Goal: Transaction & Acquisition: Book appointment/travel/reservation

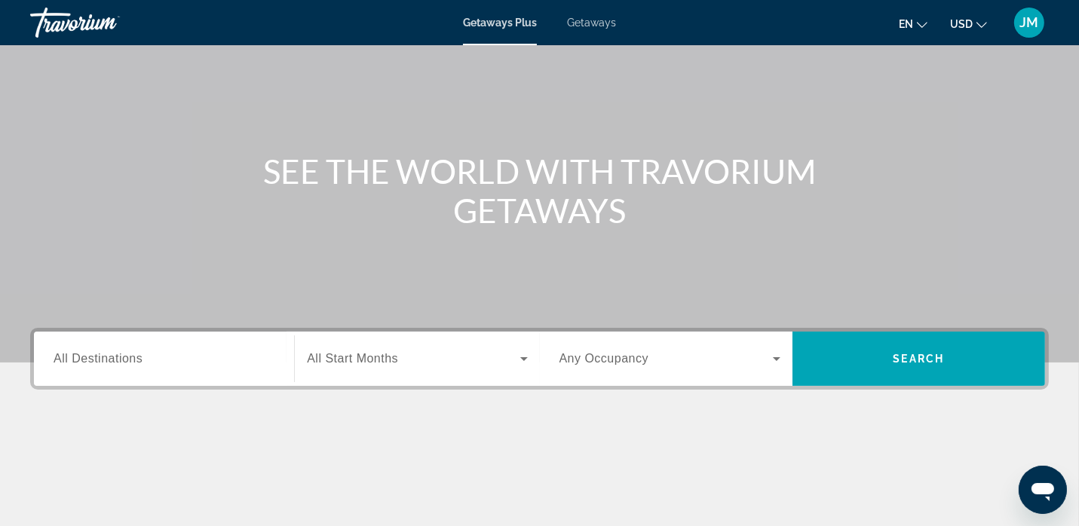
scroll to position [85, 0]
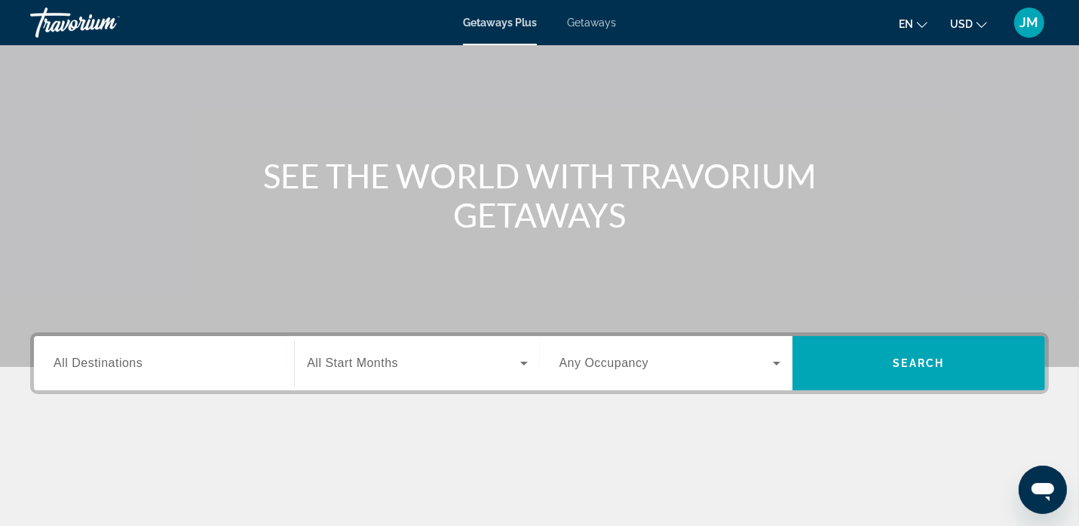
click at [772, 360] on icon "Search widget" at bounding box center [776, 363] width 18 height 18
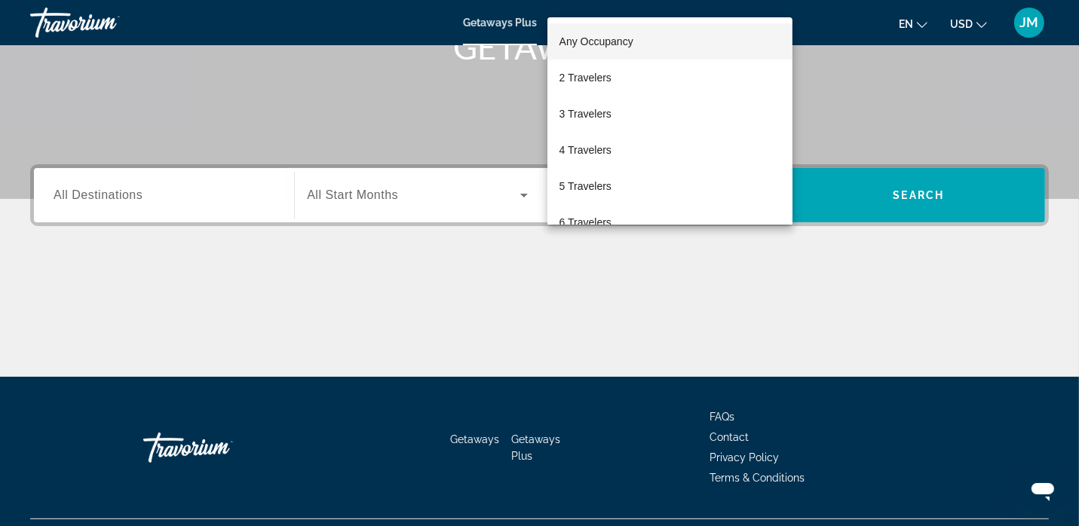
scroll to position [288, 0]
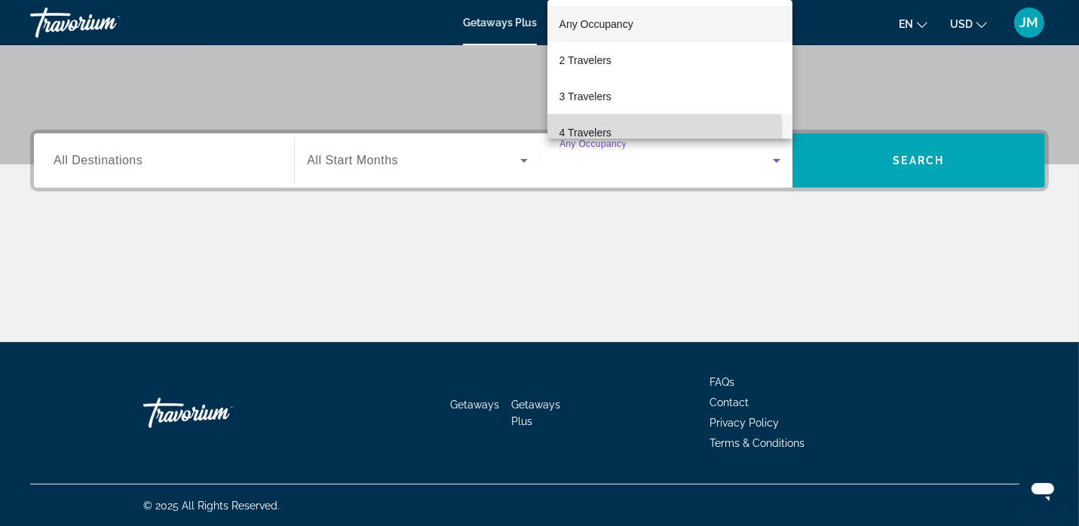
click at [586, 137] on span "4 Travelers" at bounding box center [585, 133] width 52 height 18
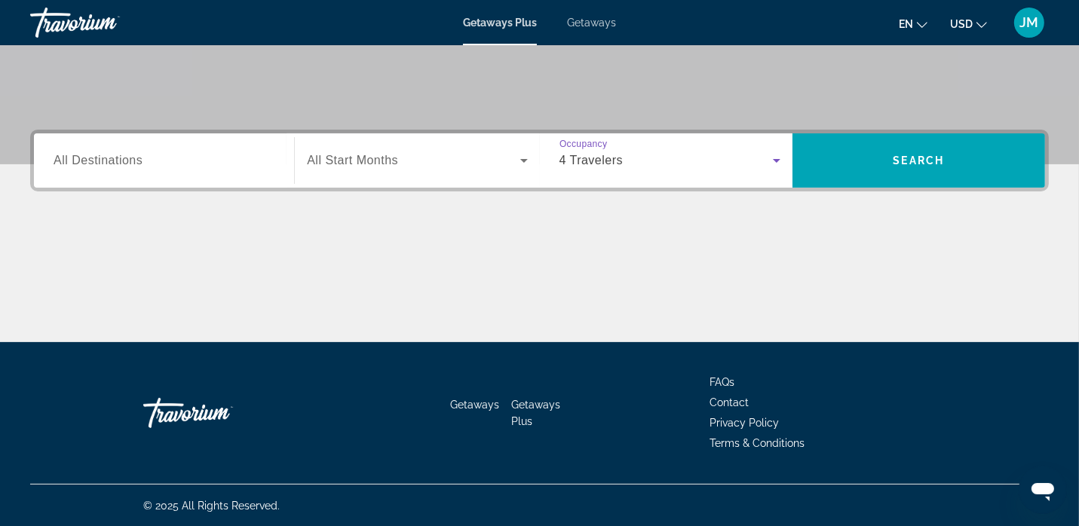
click at [523, 161] on icon "Search widget" at bounding box center [524, 161] width 8 height 4
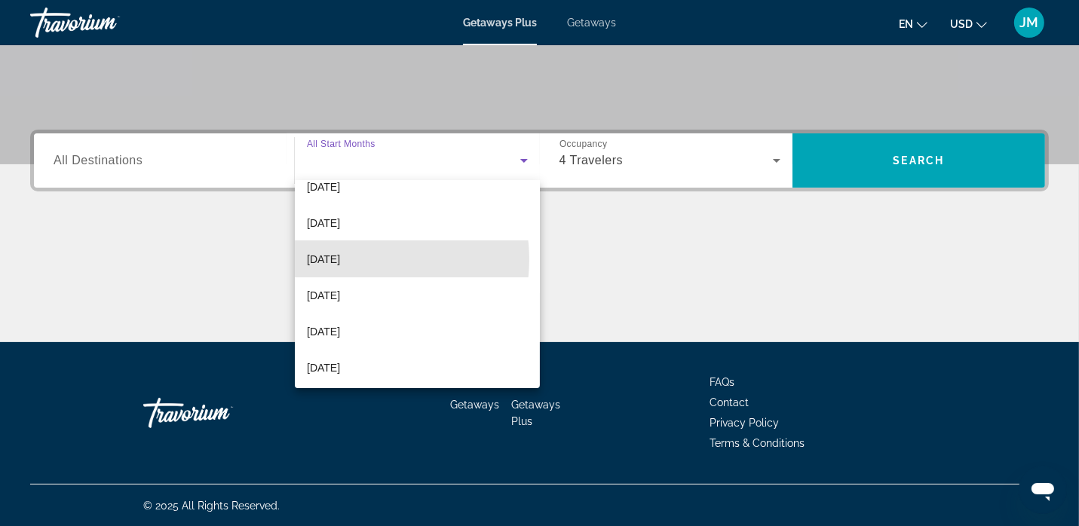
scroll to position [311, 0]
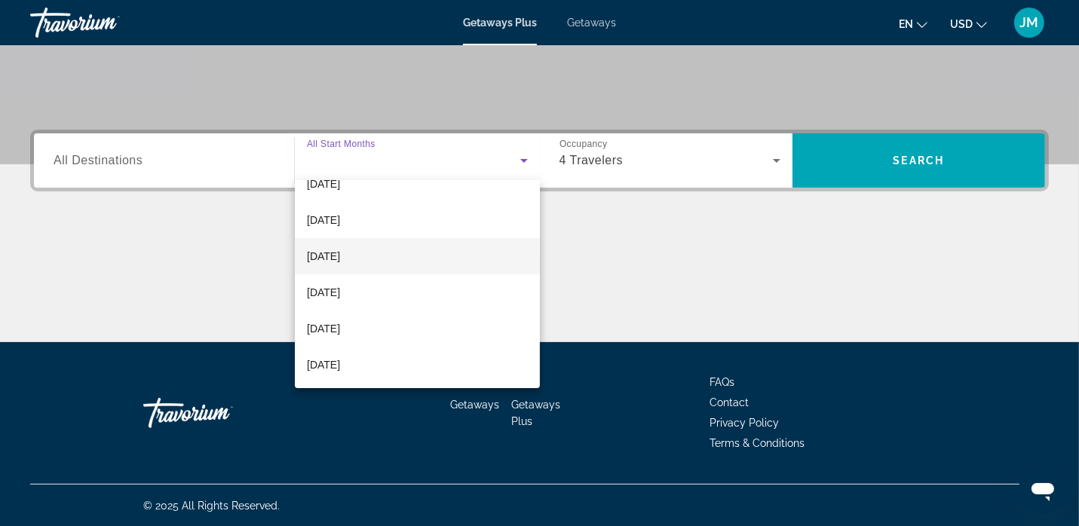
click at [340, 259] on span "[DATE]" at bounding box center [323, 256] width 33 height 18
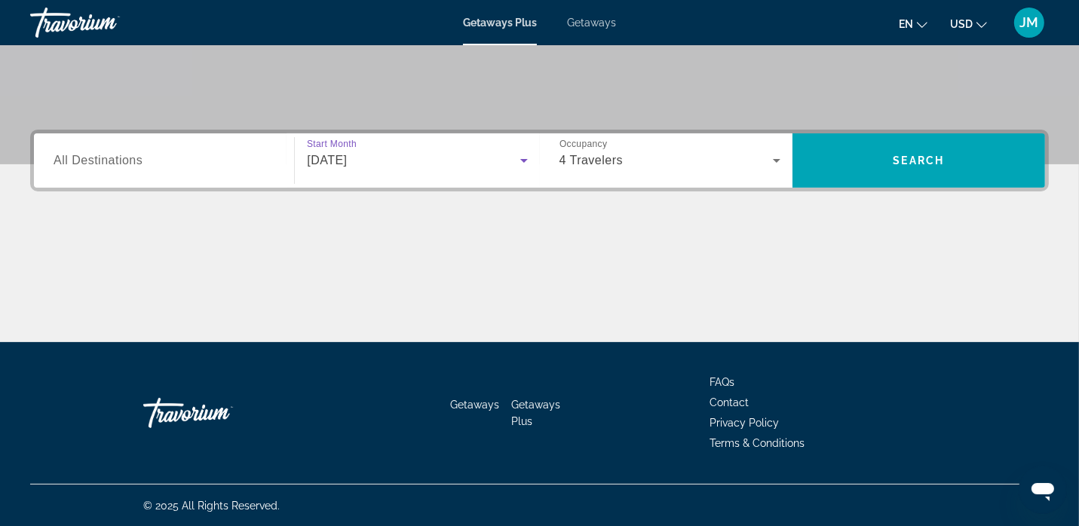
click at [118, 167] on span "All Destinations" at bounding box center [98, 160] width 89 height 13
click at [118, 167] on input "Destination All Destinations" at bounding box center [164, 161] width 221 height 18
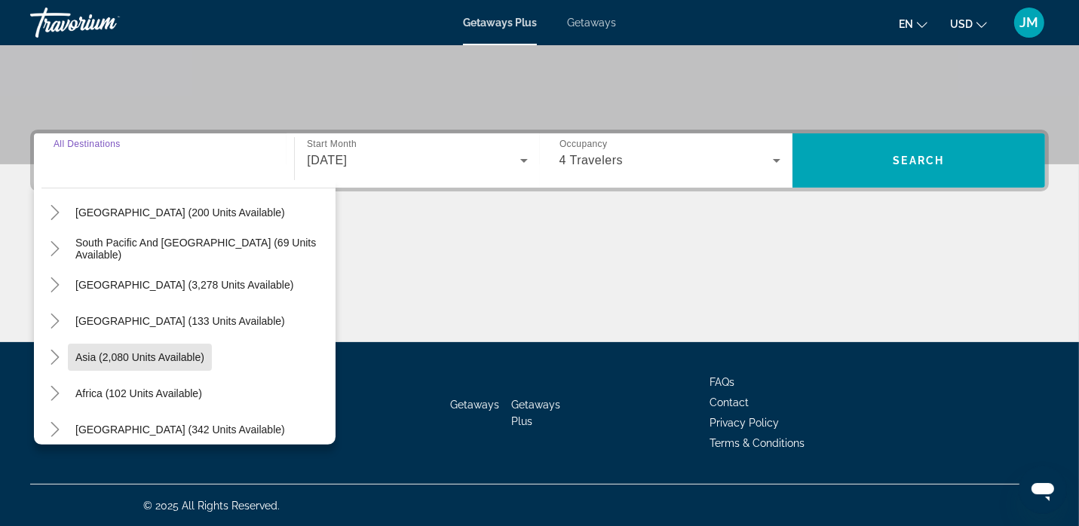
scroll to position [244, 0]
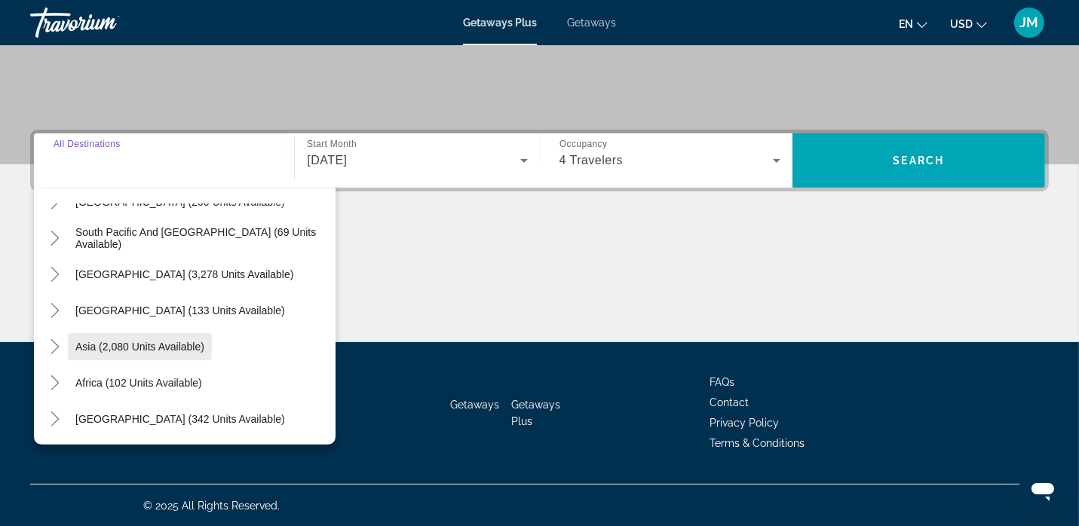
click at [154, 347] on span "Asia (2,080 units available)" at bounding box center [139, 347] width 129 height 12
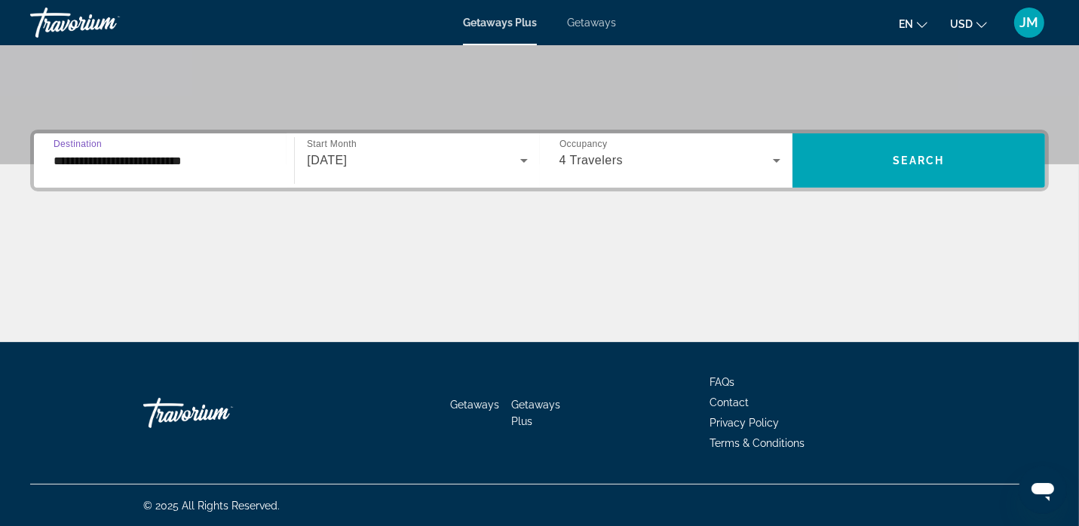
click at [187, 162] on input "**********" at bounding box center [164, 161] width 221 height 18
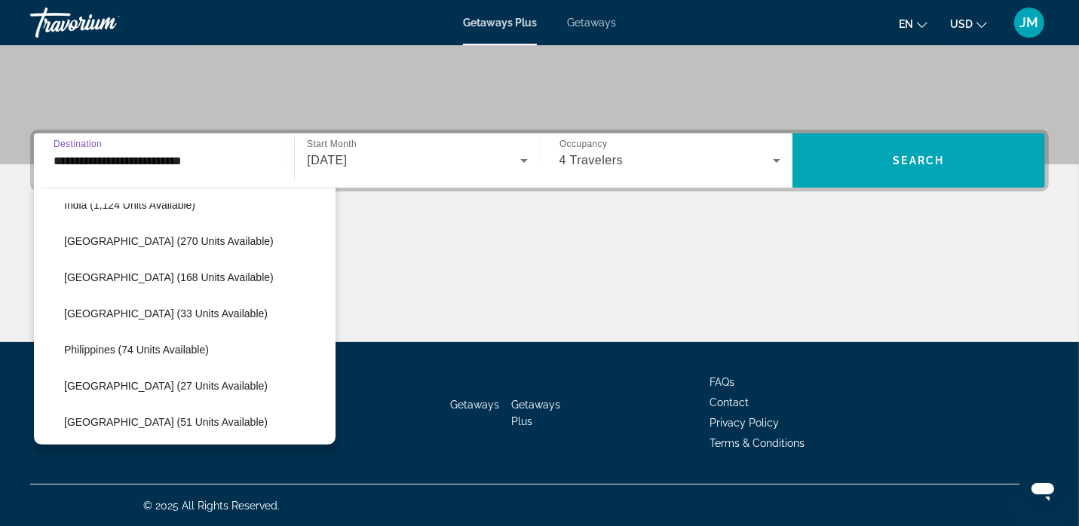
scroll to position [536, 0]
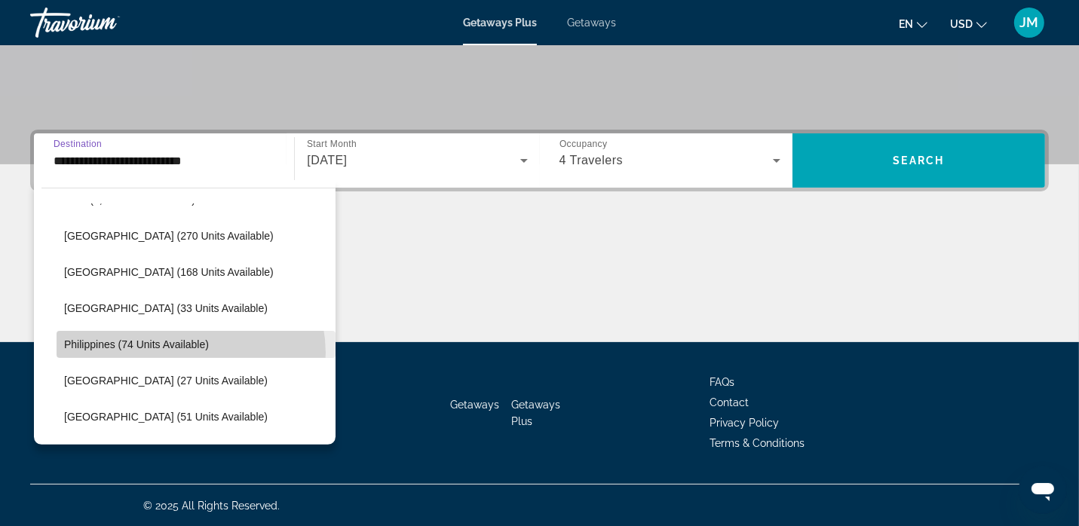
click at [185, 352] on span "Search widget" at bounding box center [196, 344] width 279 height 36
type input "**********"
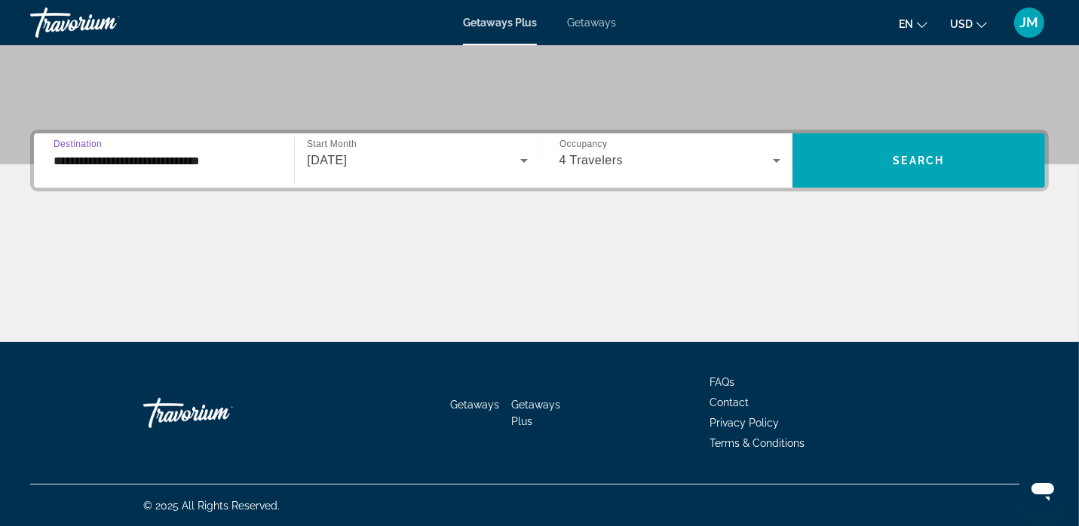
click at [188, 167] on input "**********" at bounding box center [164, 161] width 221 height 18
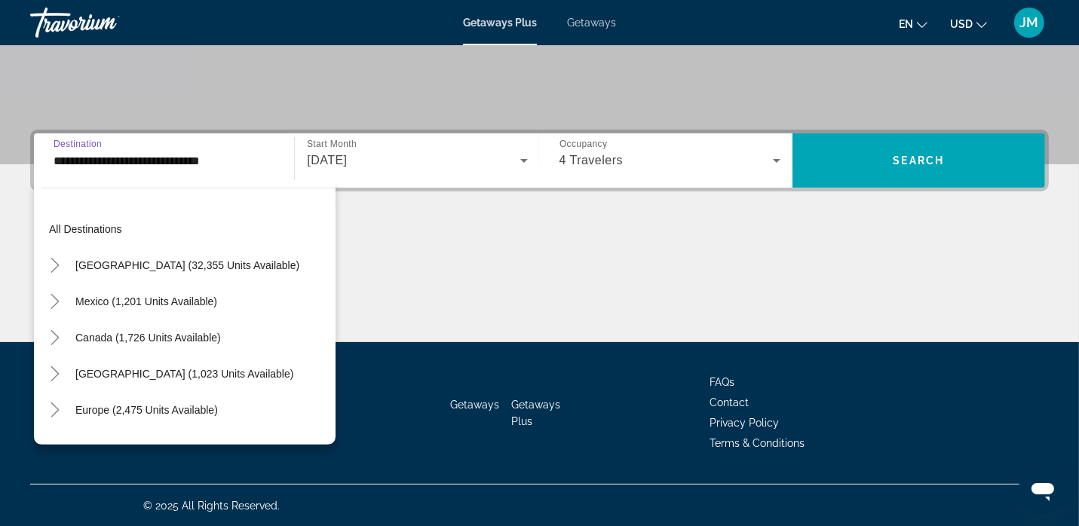
scroll to position [560, 0]
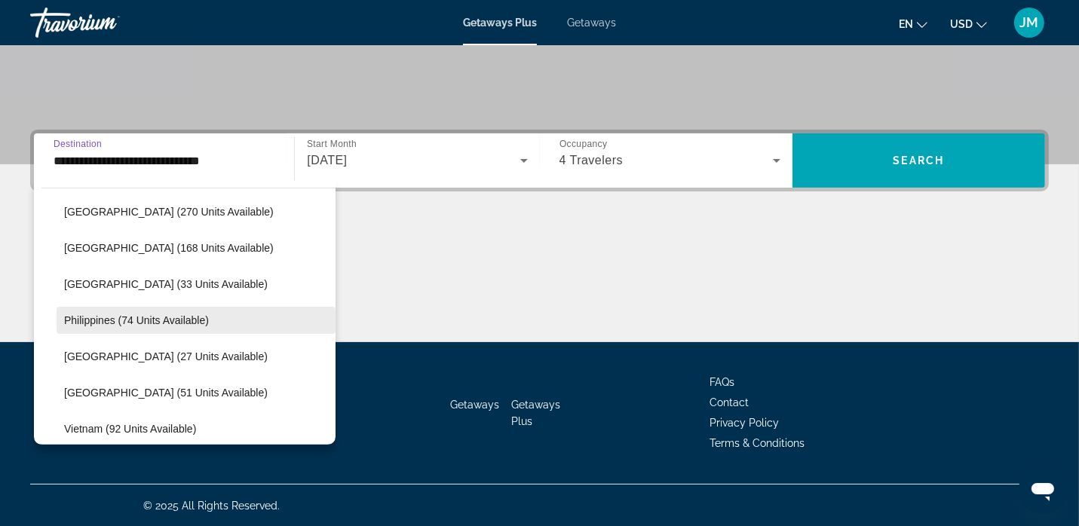
click at [137, 319] on span "Philippines (74 units available)" at bounding box center [136, 320] width 145 height 12
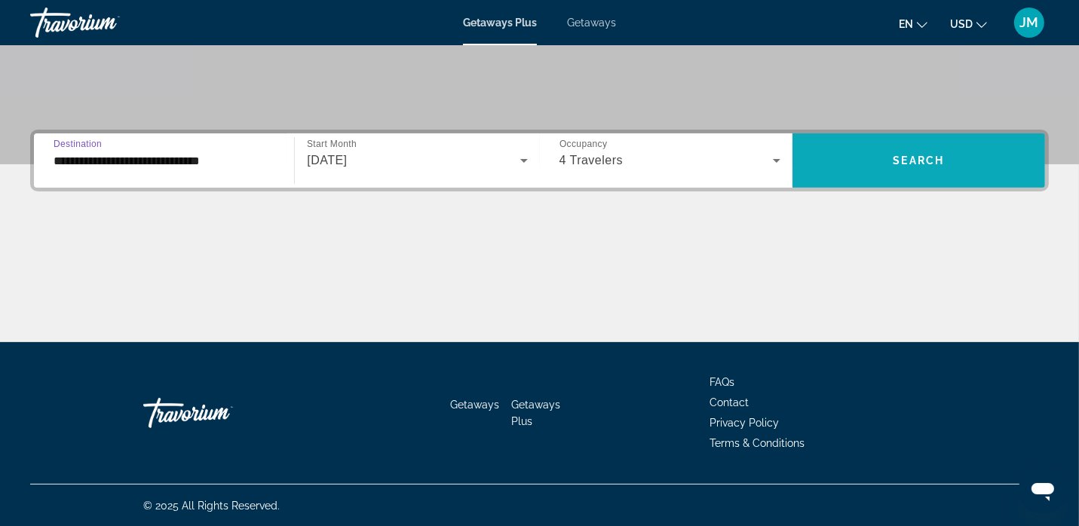
click at [925, 153] on span "Search widget" at bounding box center [918, 160] width 253 height 36
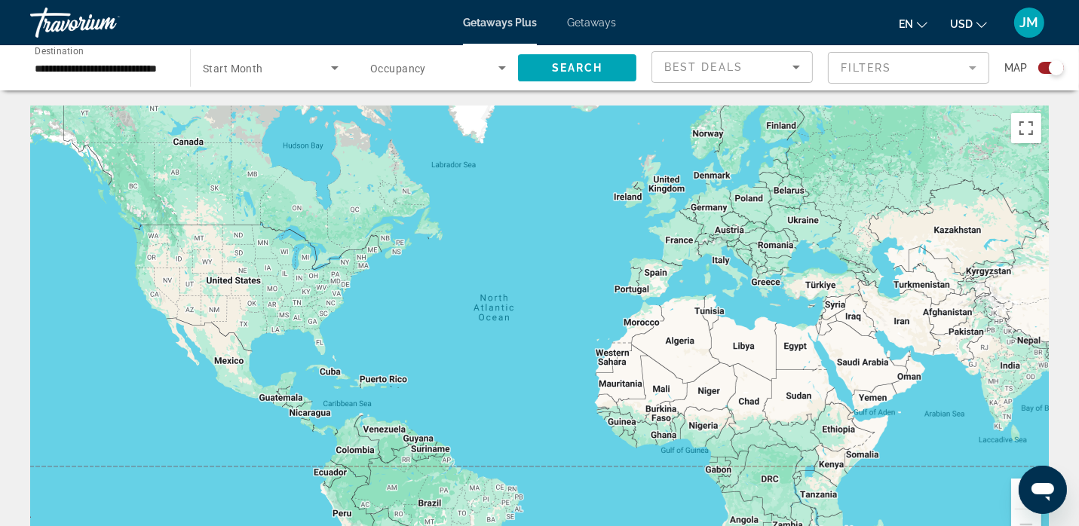
click at [142, 72] on input "**********" at bounding box center [103, 69] width 136 height 18
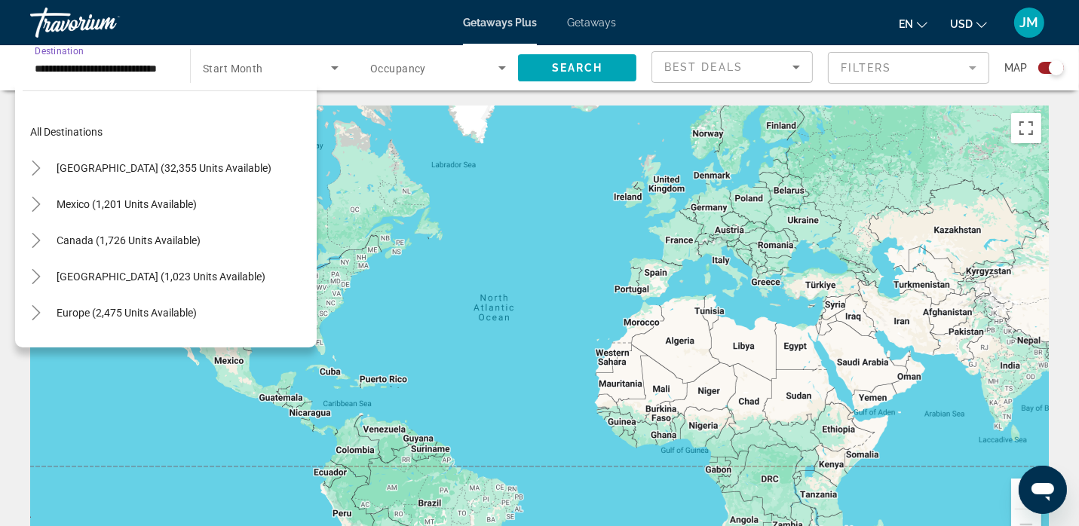
scroll to position [560, 0]
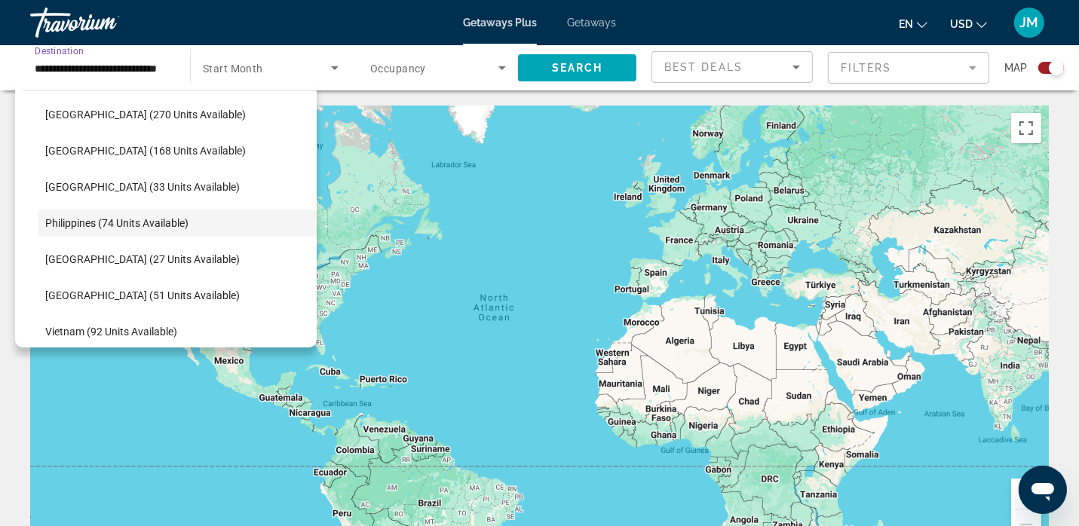
click at [249, 73] on span "Start Month" at bounding box center [233, 69] width 60 height 12
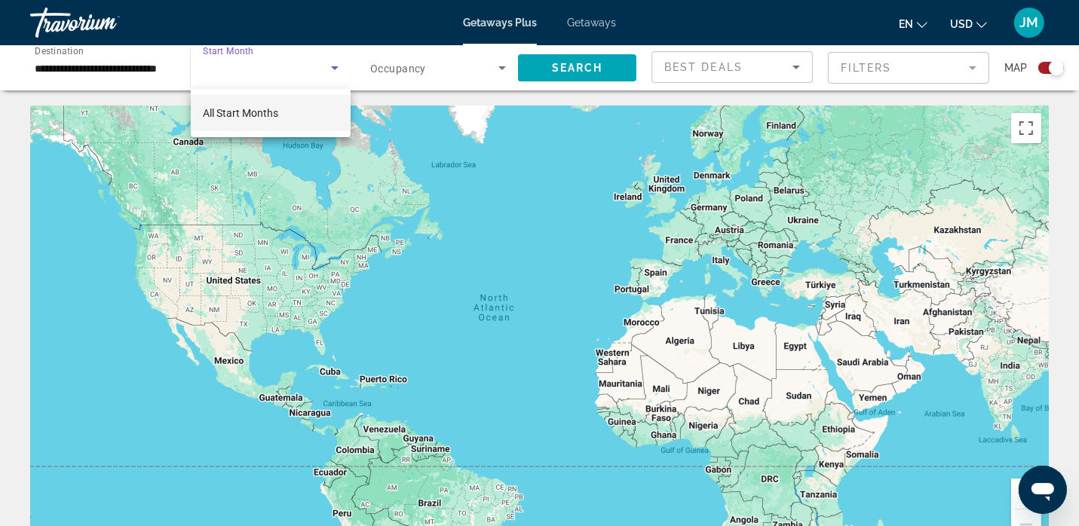
click at [336, 72] on div at bounding box center [539, 263] width 1079 height 526
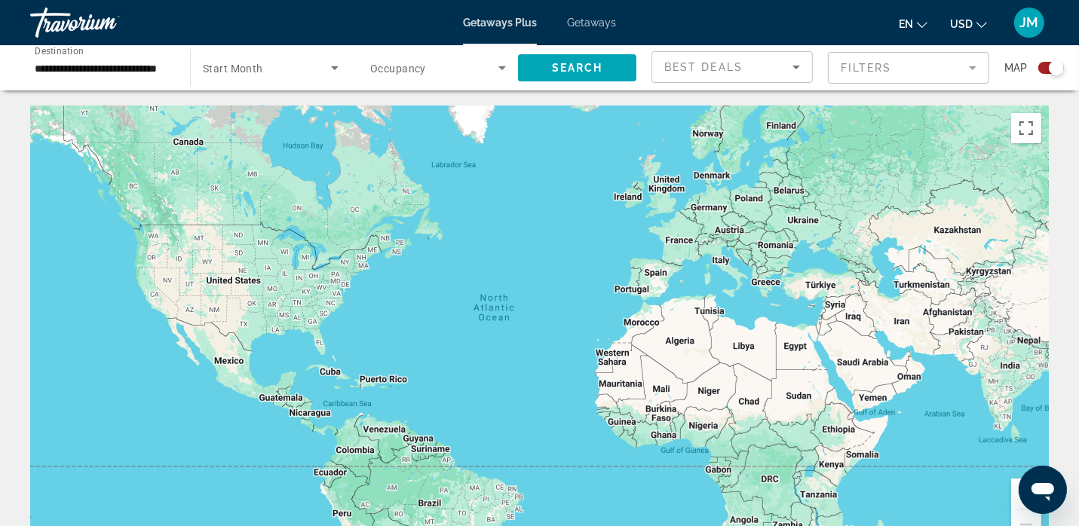
click at [334, 68] on icon "Search widget" at bounding box center [335, 68] width 8 height 4
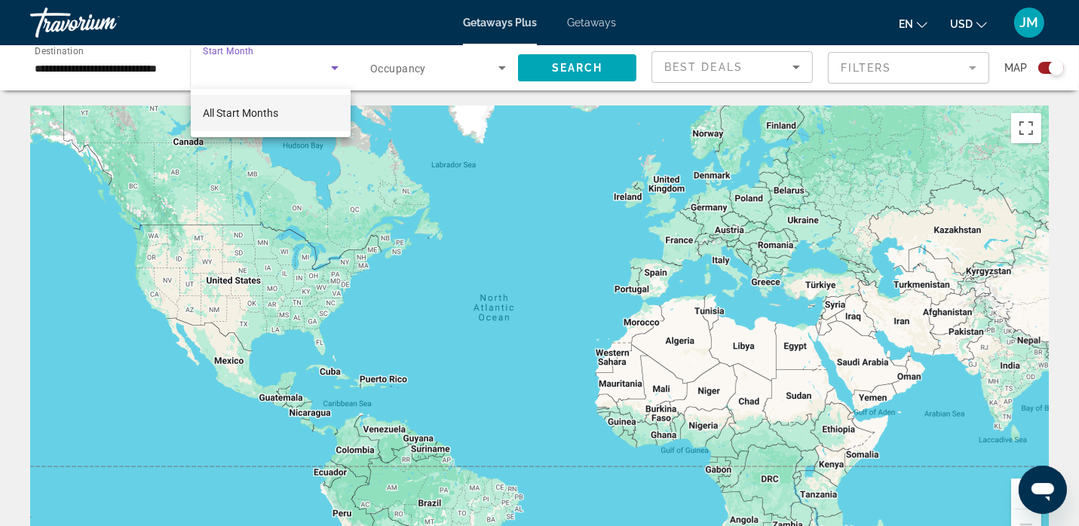
click at [247, 116] on span "All Start Months" at bounding box center [240, 113] width 75 height 12
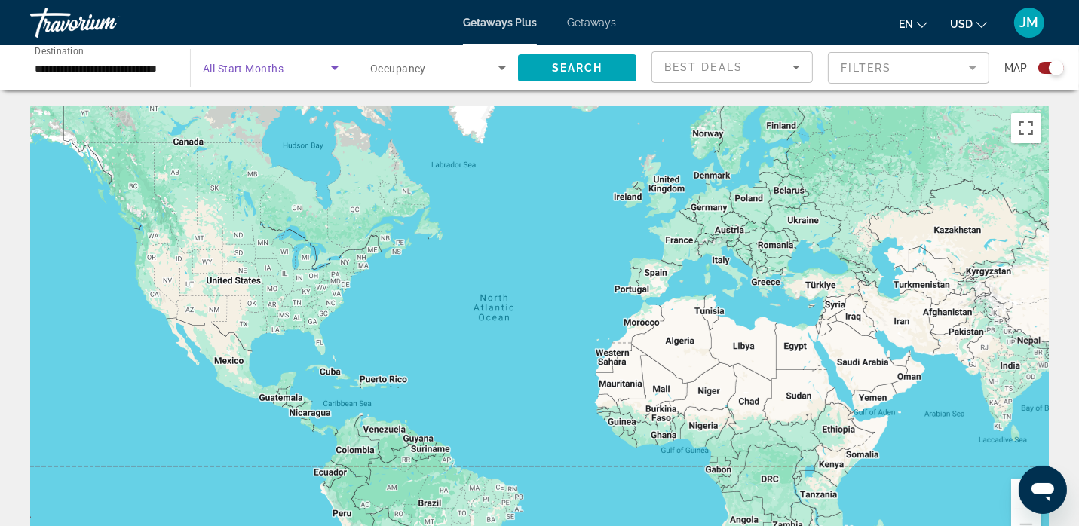
click at [327, 69] on icon "Search widget" at bounding box center [335, 68] width 18 height 18
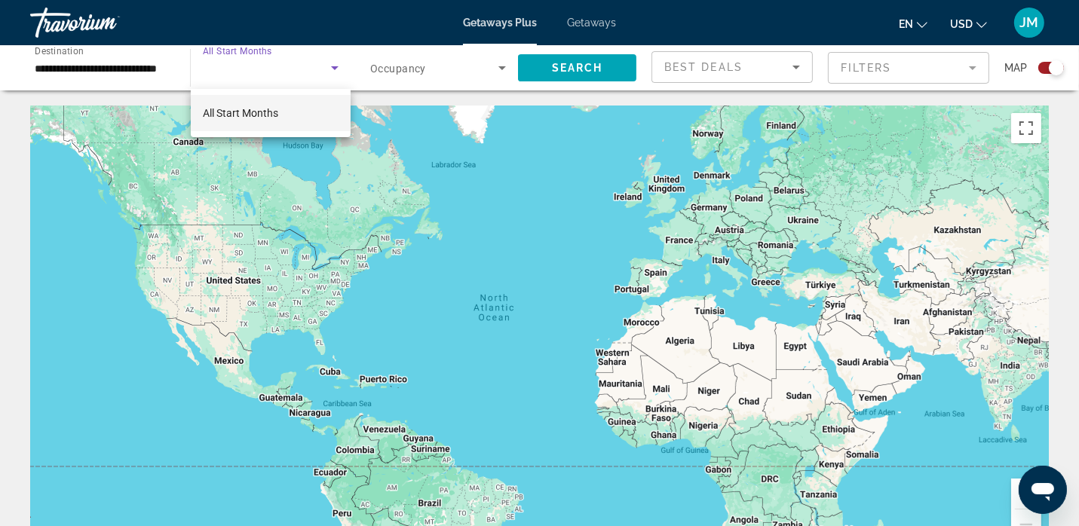
click at [490, 78] on div at bounding box center [539, 263] width 1079 height 526
click at [498, 78] on div "Search widget" at bounding box center [438, 68] width 136 height 42
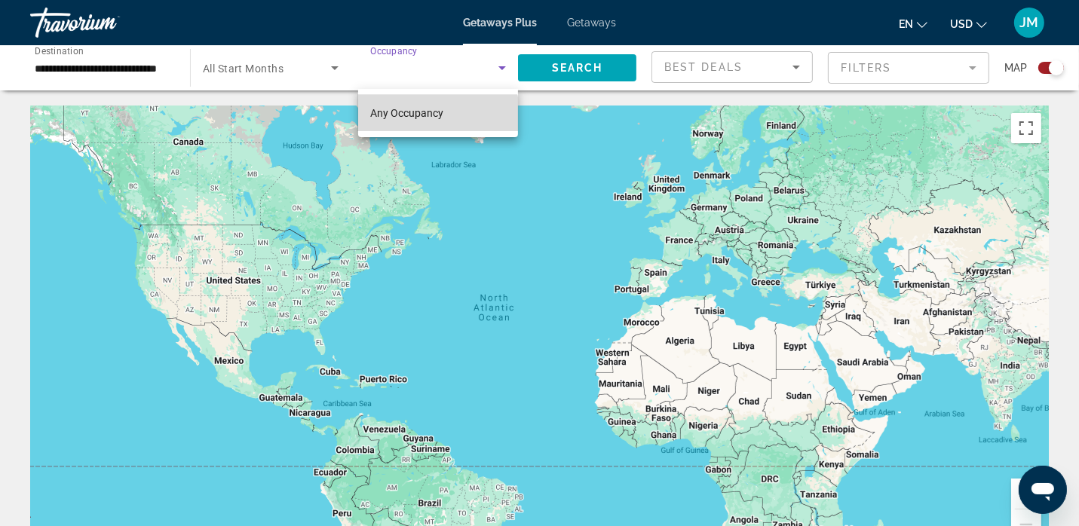
click at [419, 118] on span "Any Occupancy" at bounding box center [406, 113] width 73 height 12
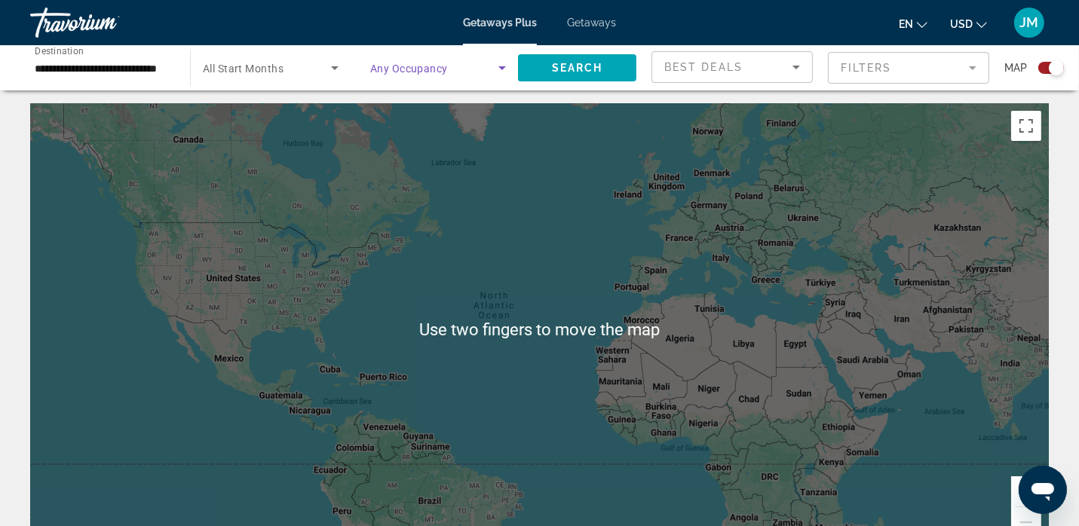
scroll to position [0, 0]
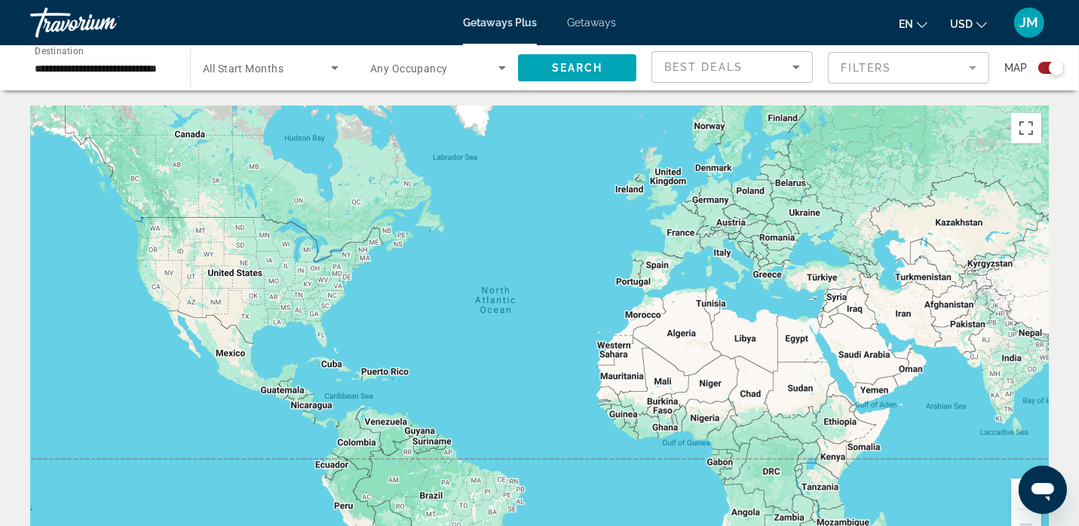
click at [113, 73] on input "**********" at bounding box center [103, 69] width 136 height 18
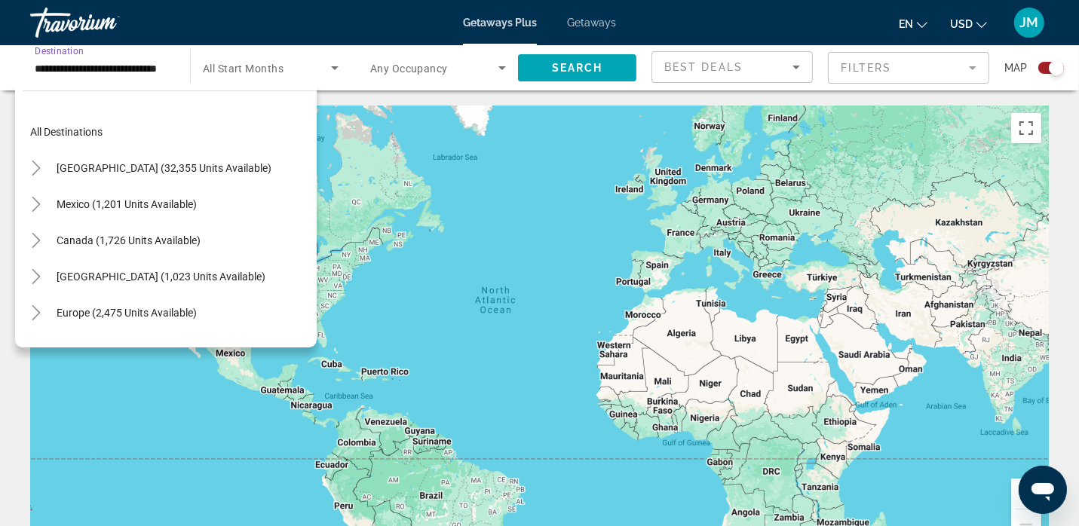
scroll to position [560, 0]
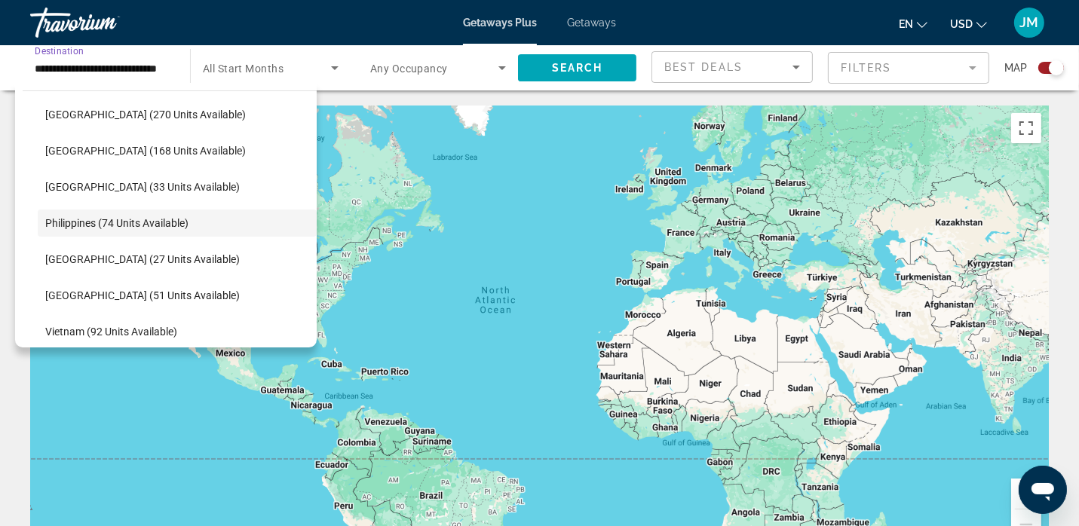
click at [45, 74] on input "**********" at bounding box center [103, 69] width 136 height 18
click at [66, 220] on span "Philippines (74 units available)" at bounding box center [116, 223] width 143 height 12
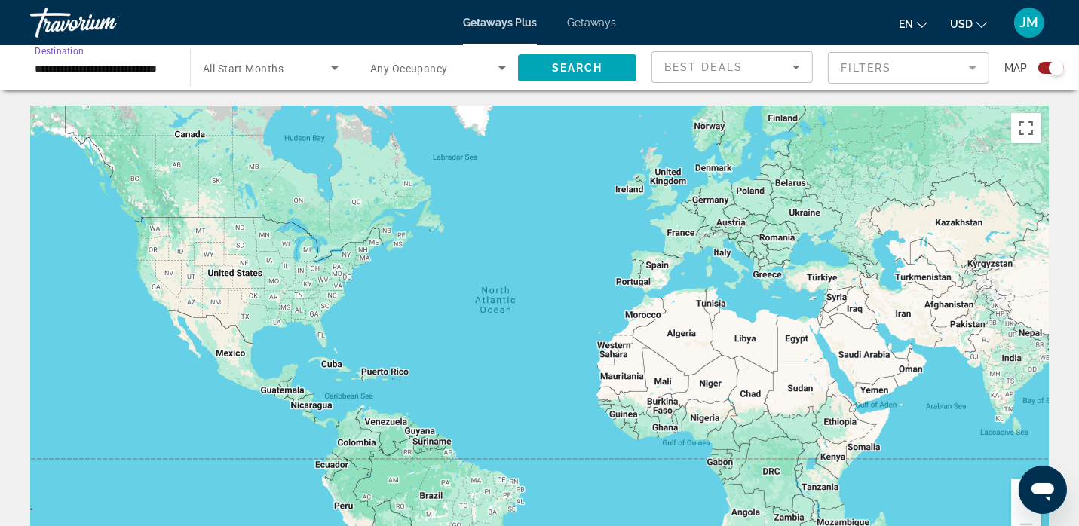
click at [590, 26] on span "Getaways" at bounding box center [591, 23] width 49 height 12
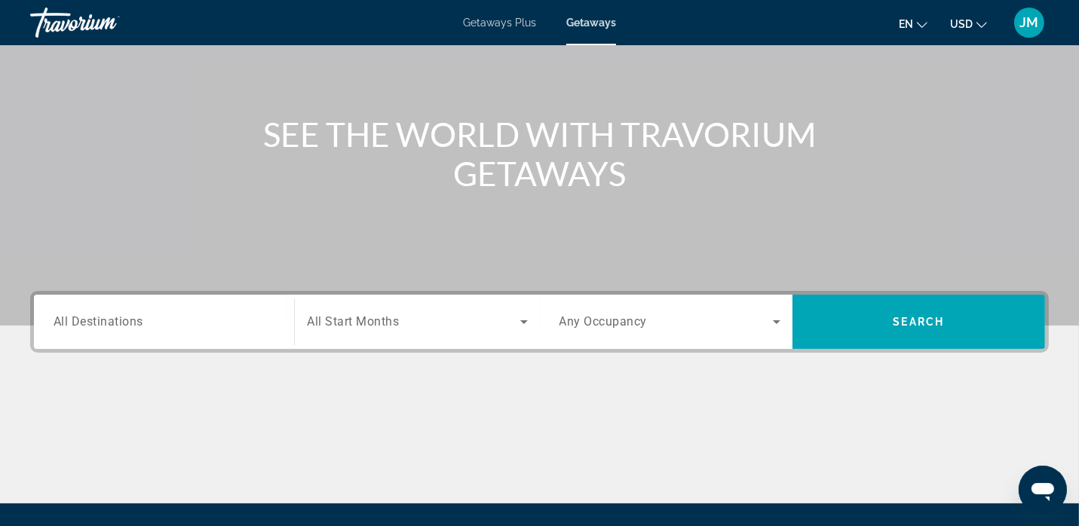
scroll to position [127, 0]
click at [122, 323] on span "All Destinations" at bounding box center [99, 321] width 90 height 14
click at [122, 323] on input "Destination All Destinations" at bounding box center [164, 322] width 221 height 18
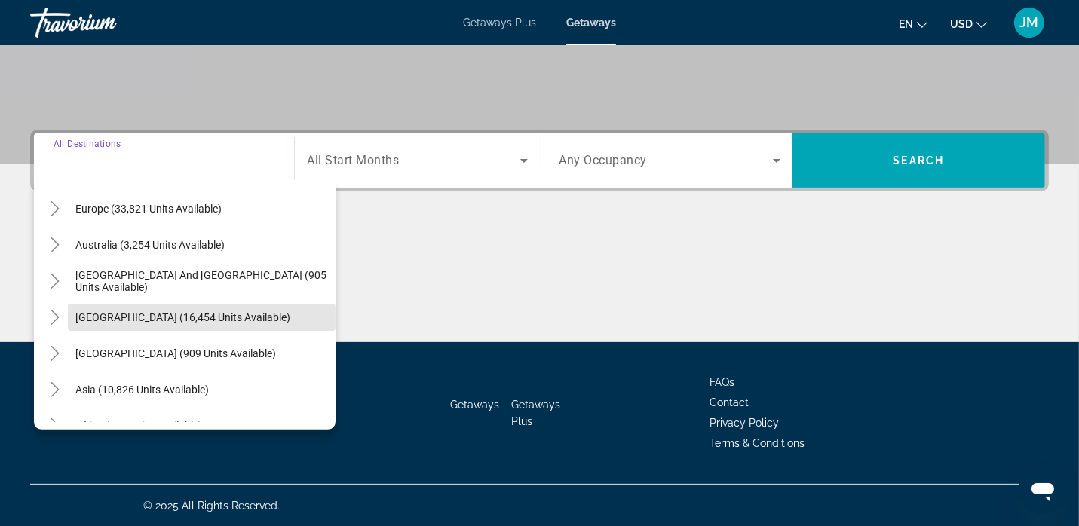
scroll to position [226, 0]
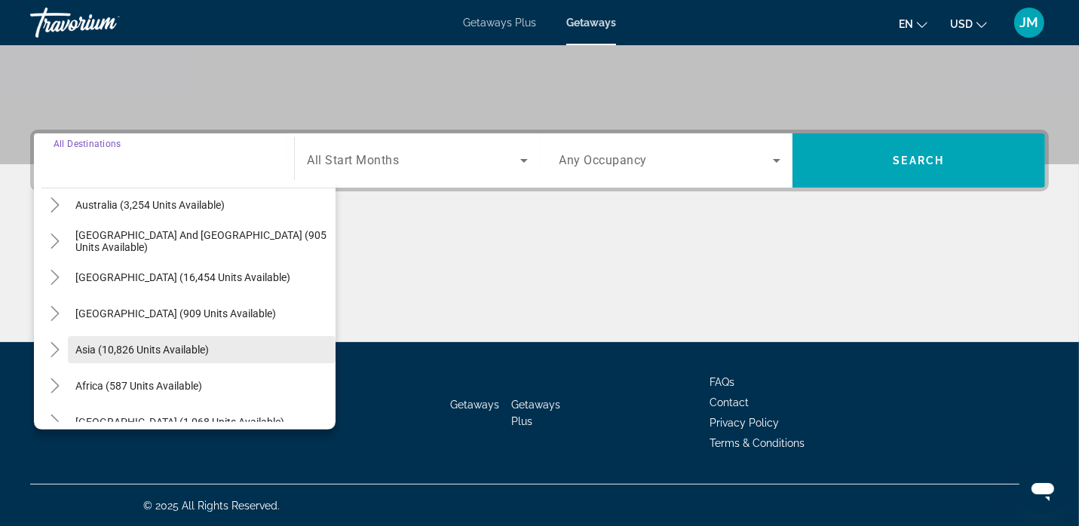
click at [186, 352] on span "Asia (10,826 units available)" at bounding box center [141, 350] width 133 height 12
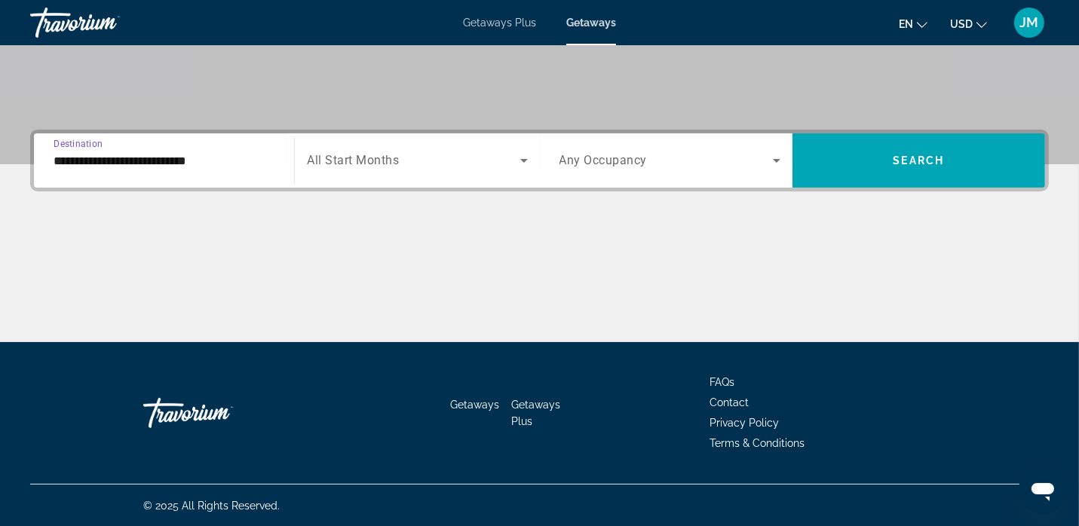
click at [924, 26] on icon "Change language" at bounding box center [922, 25] width 11 height 11
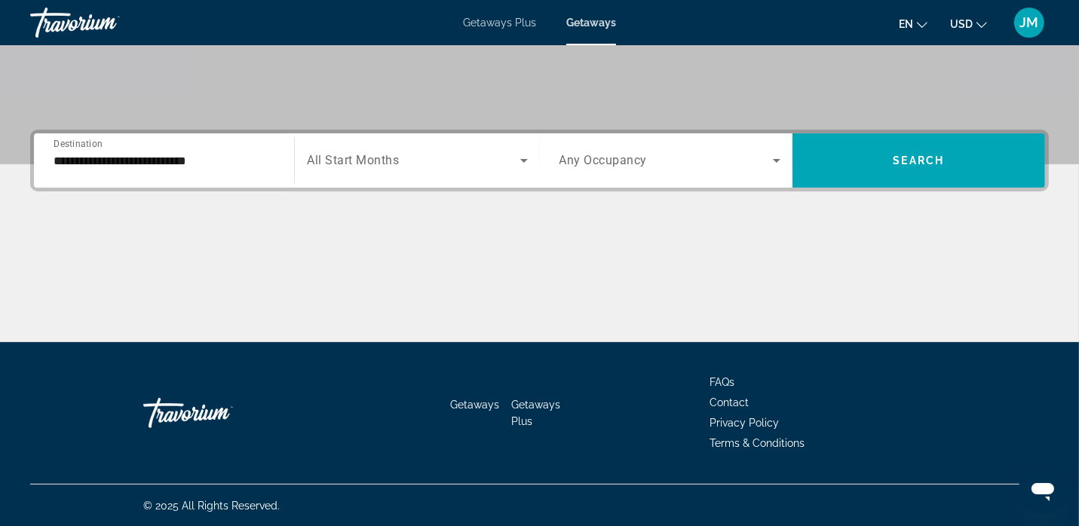
click at [981, 24] on icon "Change currency" at bounding box center [981, 25] width 11 height 11
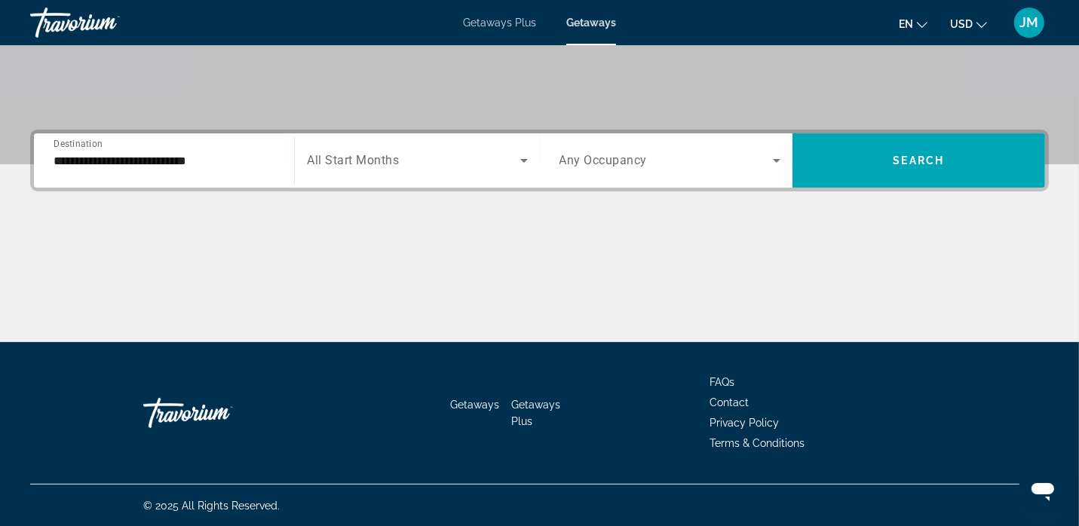
click at [324, 165] on span "All Start Months" at bounding box center [353, 161] width 92 height 14
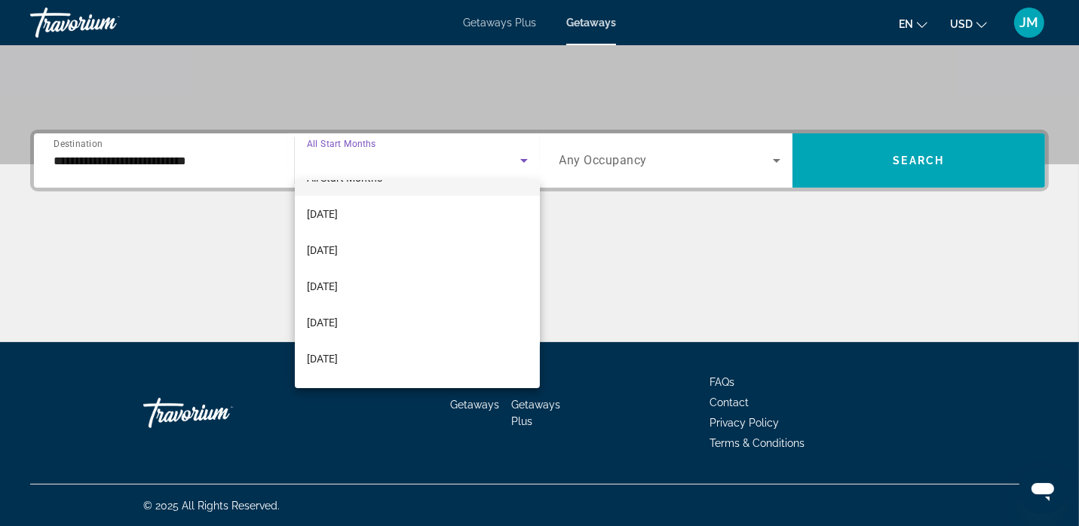
scroll to position [0, 0]
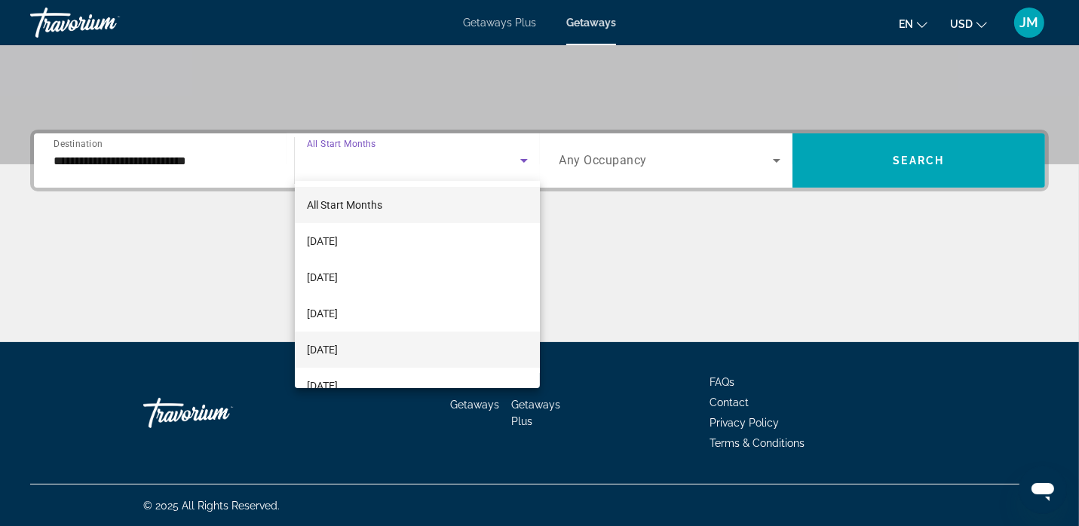
click at [394, 341] on mat-option "[DATE]" at bounding box center [417, 350] width 245 height 36
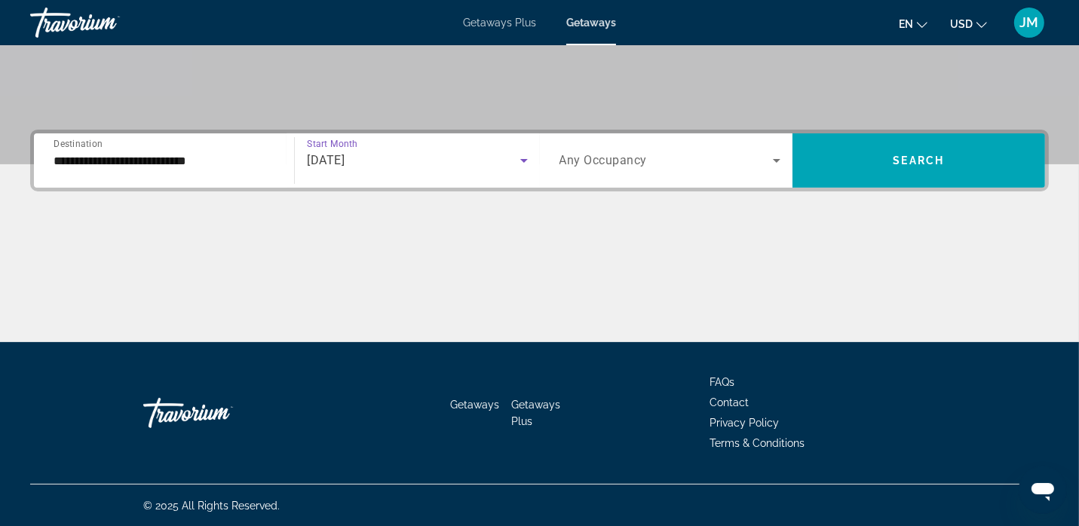
click at [345, 160] on span "[DATE]" at bounding box center [326, 160] width 38 height 14
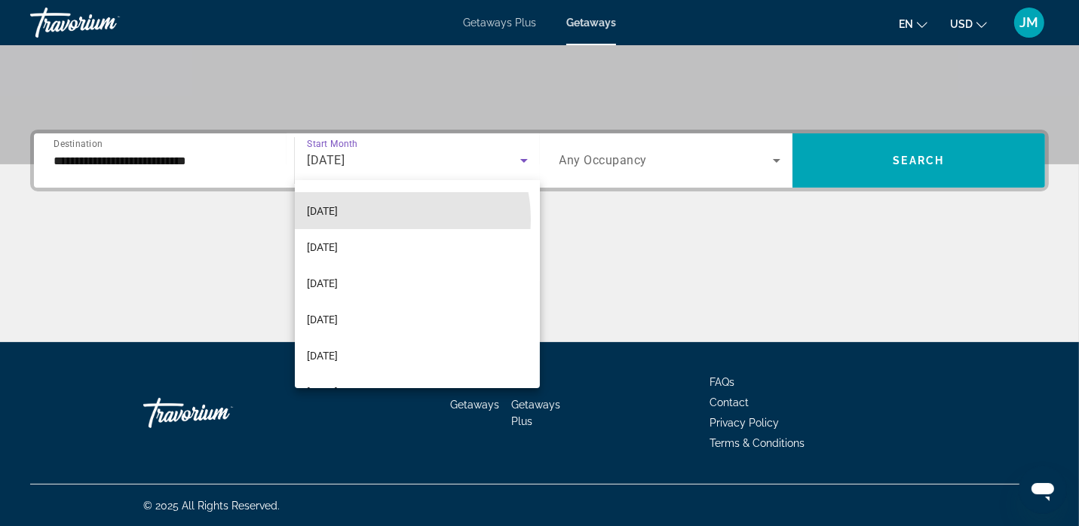
scroll to position [285, 0]
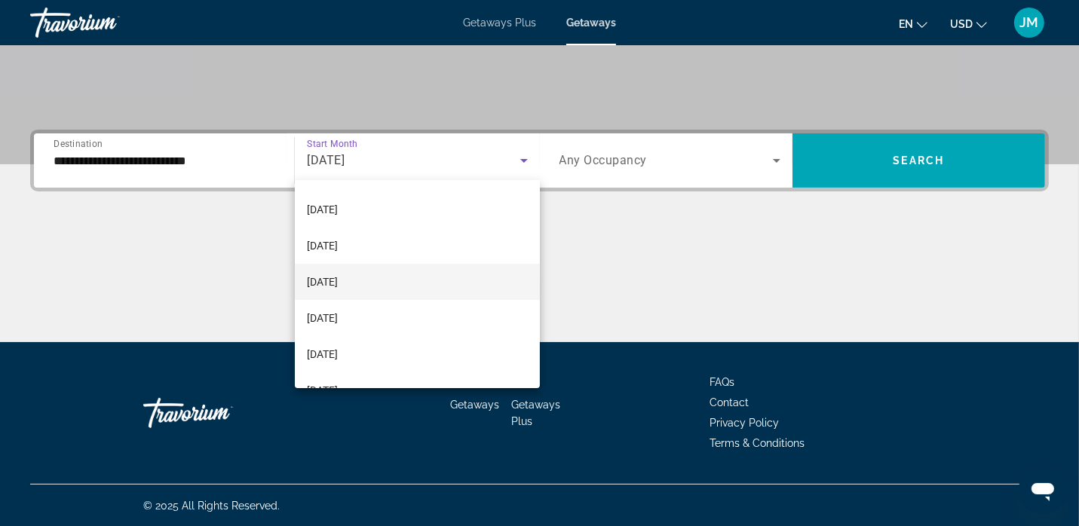
click at [359, 286] on mat-option "[DATE]" at bounding box center [417, 282] width 245 height 36
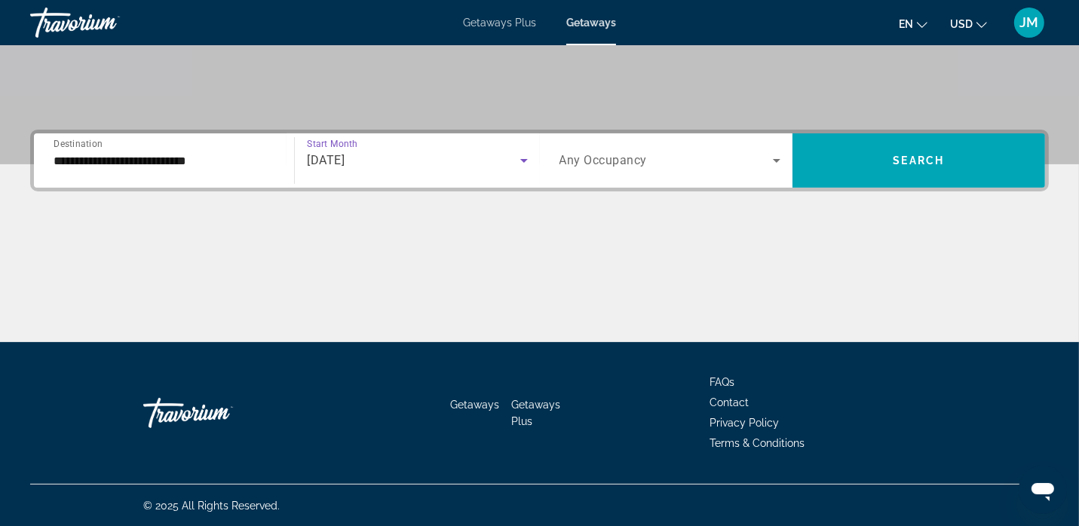
click at [187, 161] on input "**********" at bounding box center [164, 161] width 221 height 18
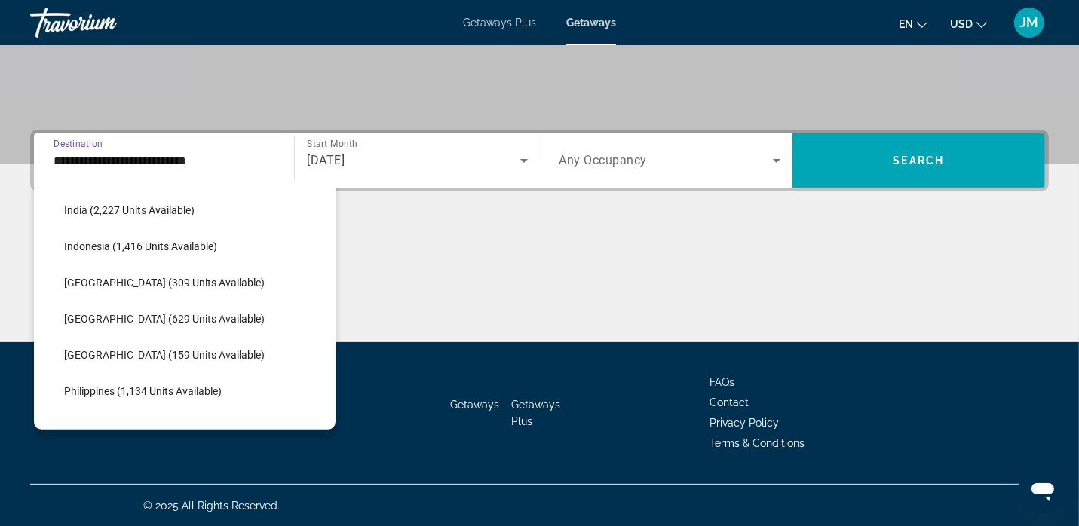
scroll to position [523, 0]
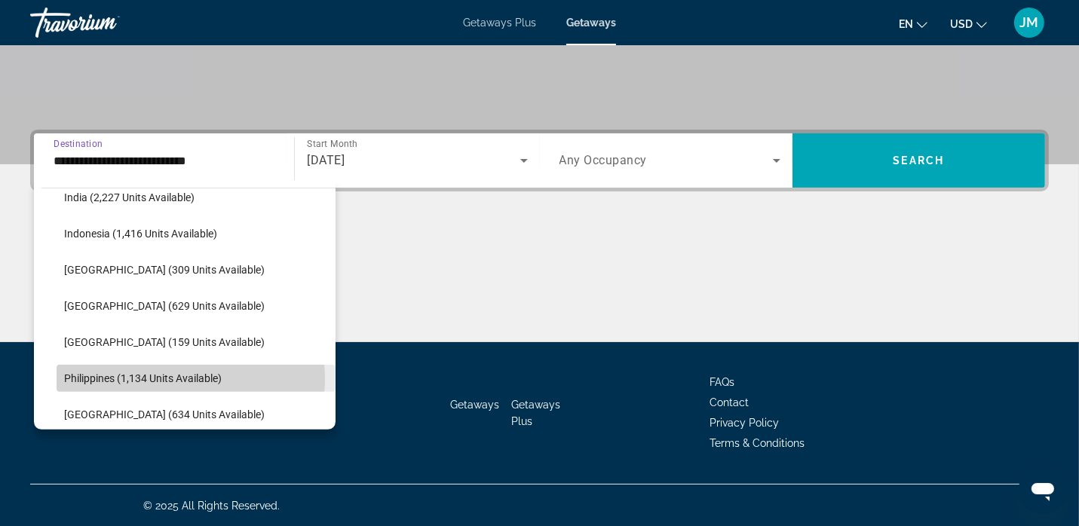
click at [181, 378] on span "Philippines (1,134 units available)" at bounding box center [143, 378] width 158 height 12
type input "**********"
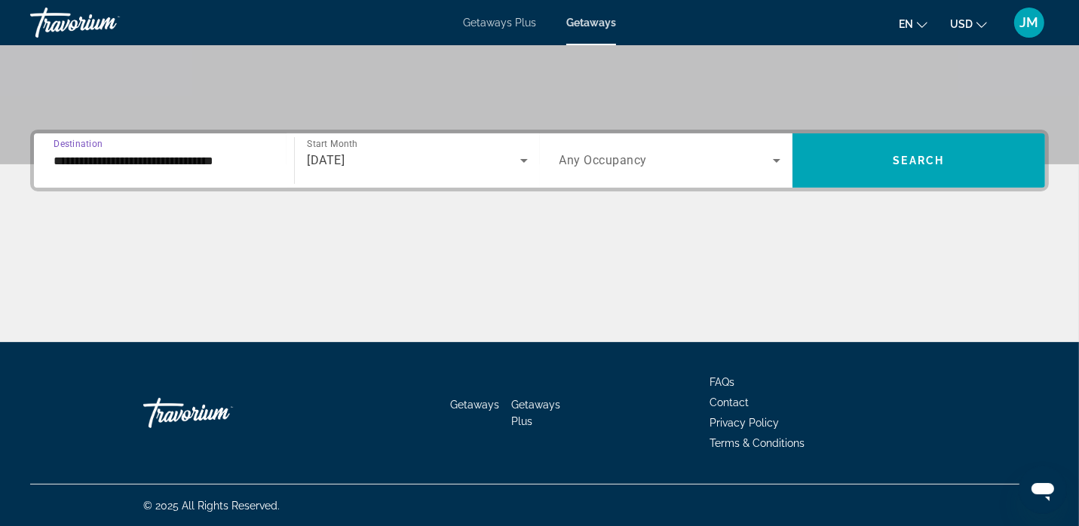
click at [770, 165] on icon "Search widget" at bounding box center [776, 161] width 18 height 18
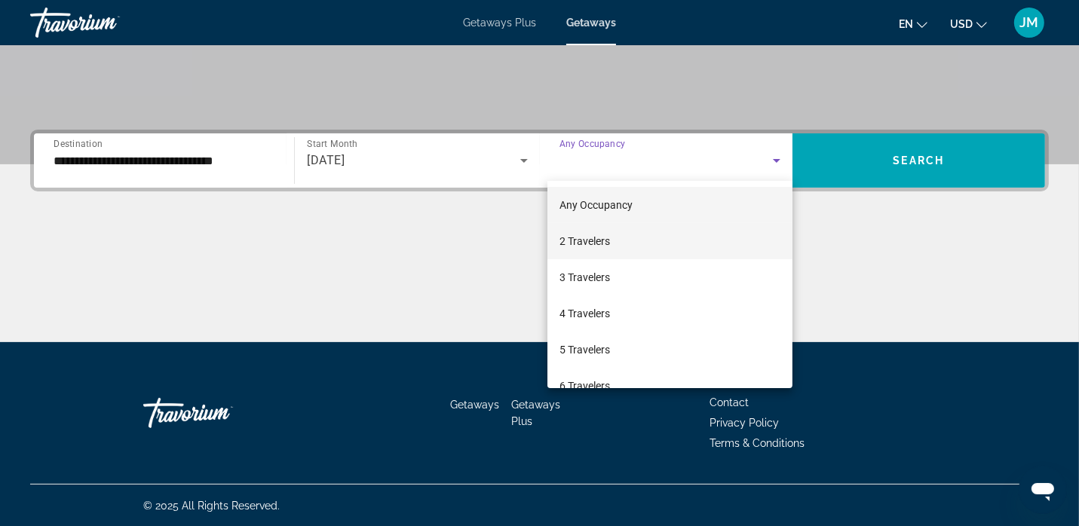
click at [600, 254] on mat-option "2 Travelers" at bounding box center [669, 241] width 245 height 36
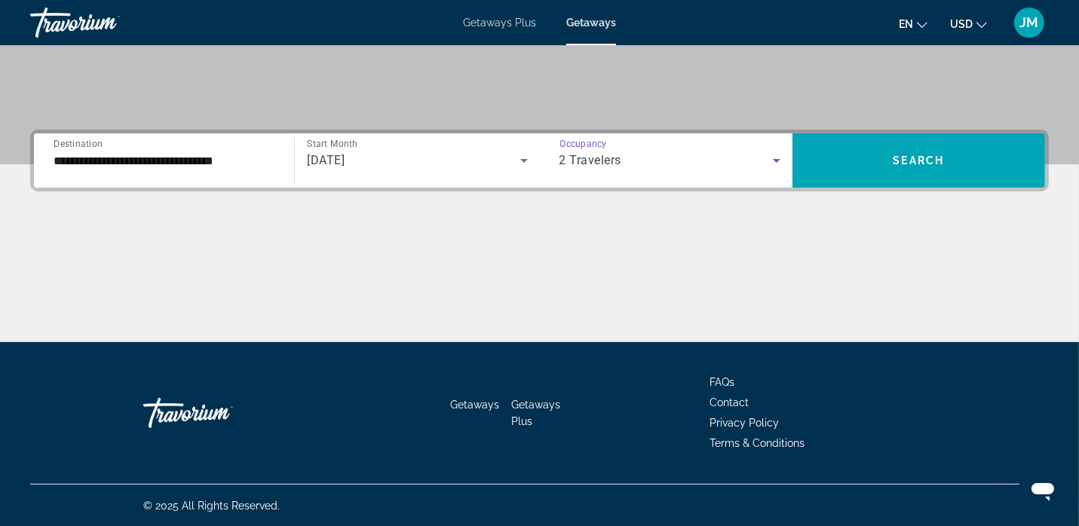
click at [525, 422] on span "Getaways Plus" at bounding box center [535, 413] width 49 height 29
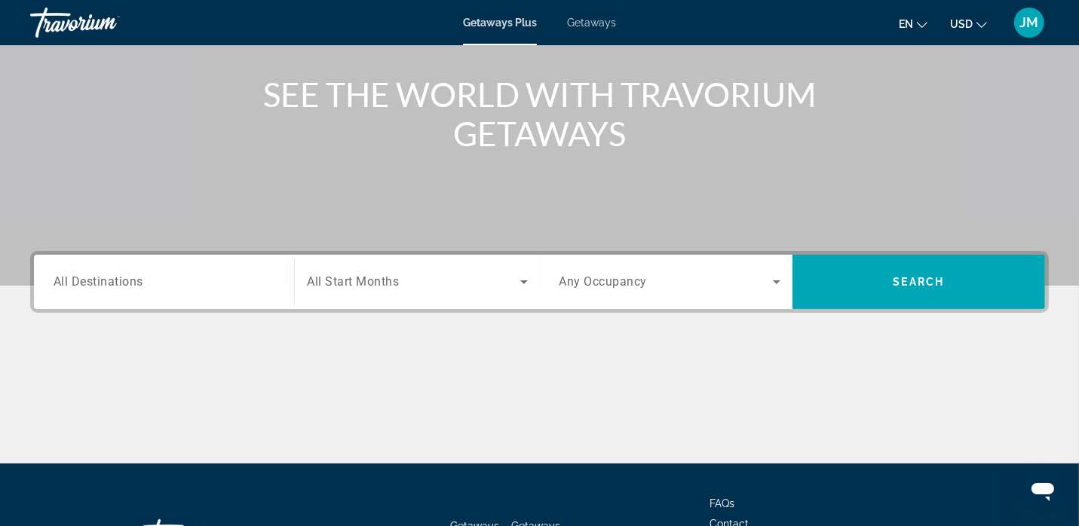
scroll to position [169, 0]
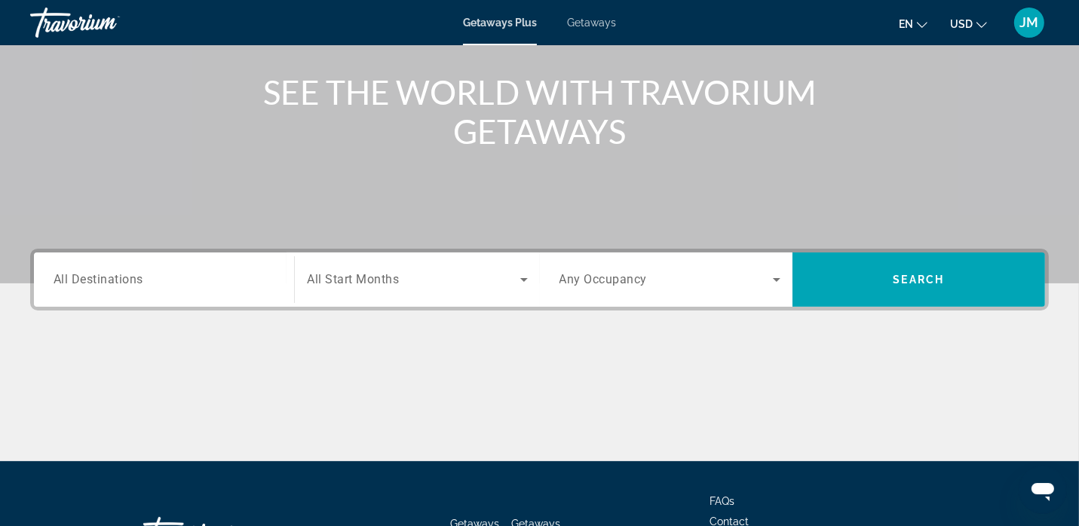
click at [510, 142] on h1 "SEE THE WORLD WITH TRAVORIUM GETAWAYS" at bounding box center [539, 111] width 565 height 78
click at [357, 280] on span "All Start Months" at bounding box center [353, 280] width 92 height 14
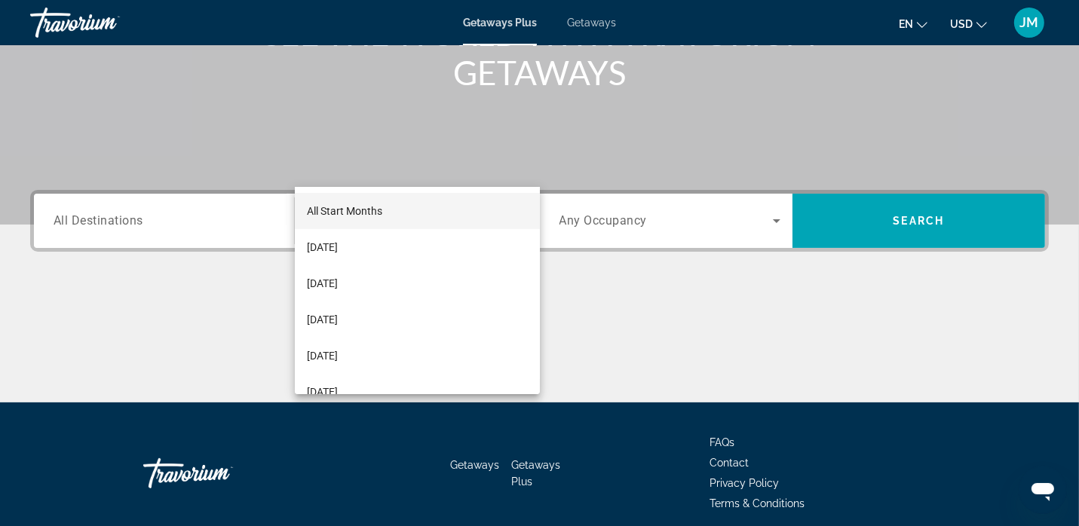
scroll to position [288, 0]
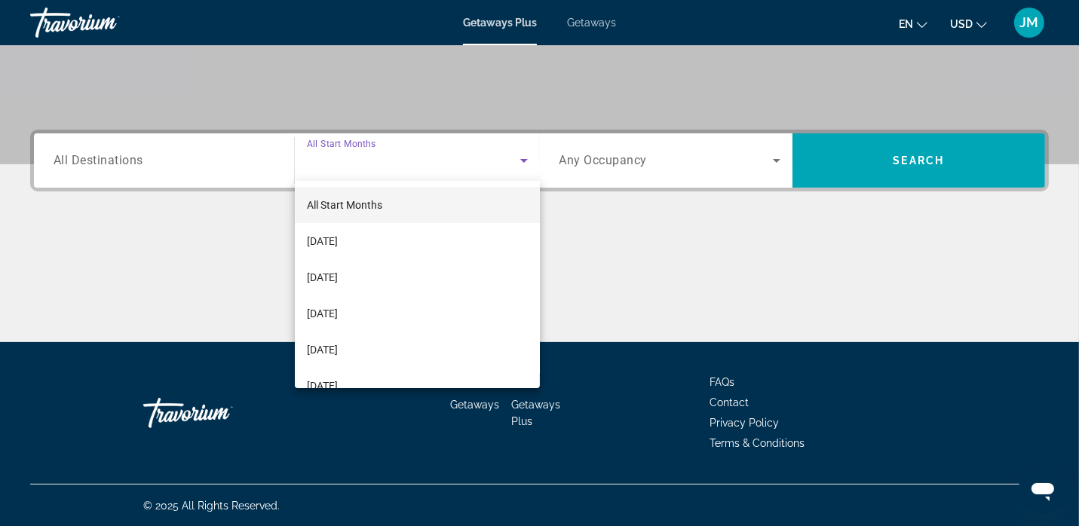
click at [354, 435] on div at bounding box center [539, 263] width 1079 height 526
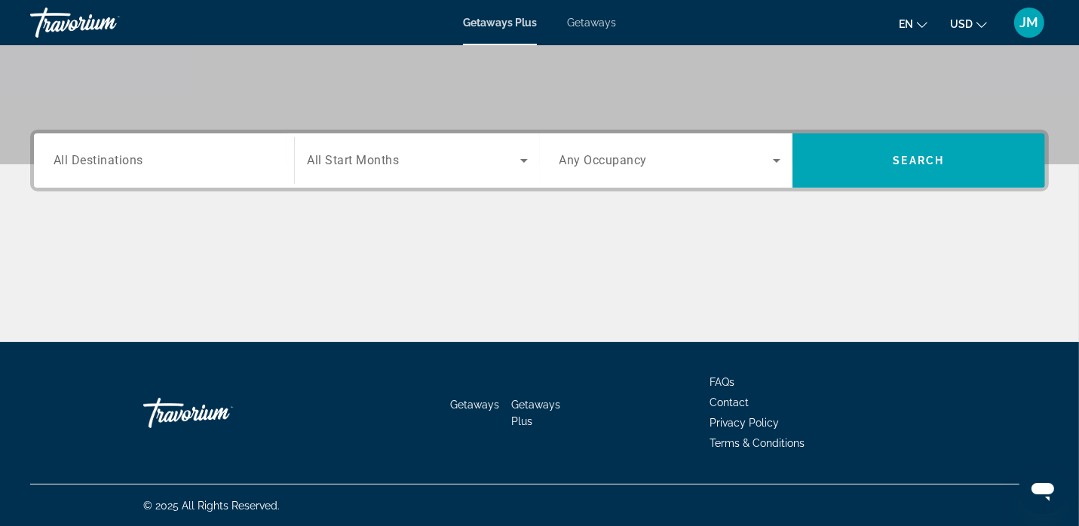
click at [124, 166] on span "All Destinations" at bounding box center [99, 160] width 90 height 14
click at [124, 166] on input "Destination All Destinations" at bounding box center [164, 161] width 221 height 18
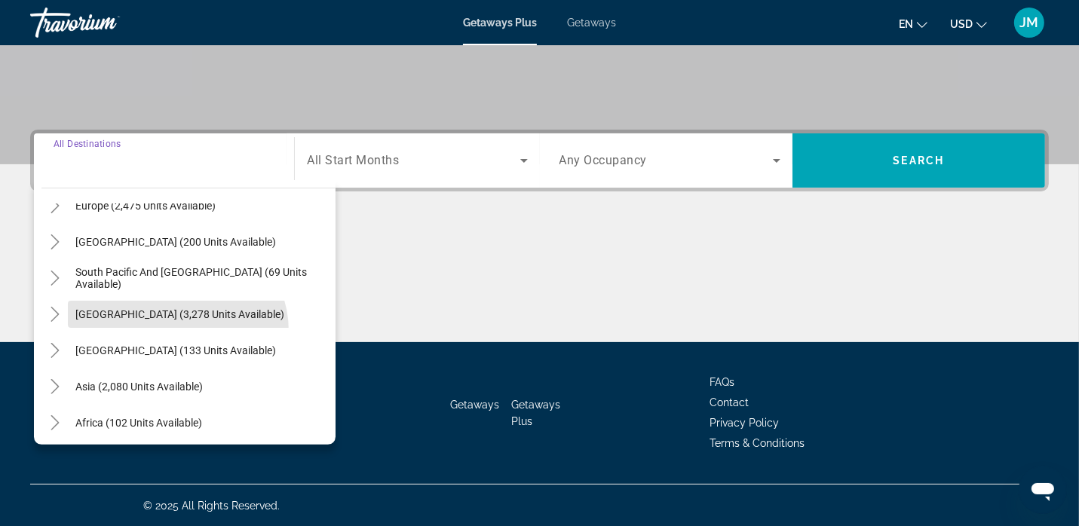
scroll to position [231, 0]
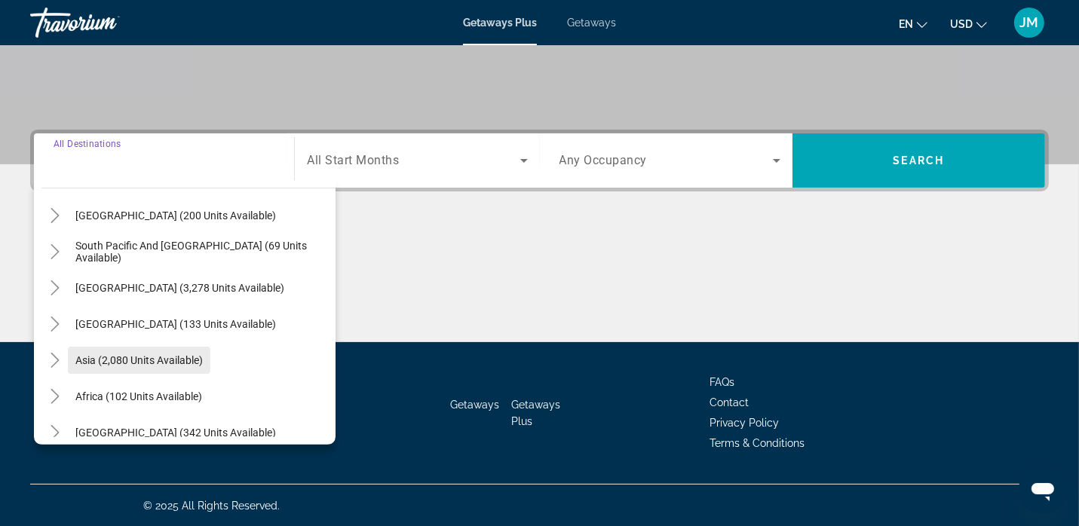
click at [160, 365] on span "Search widget" at bounding box center [139, 360] width 142 height 36
type input "**********"
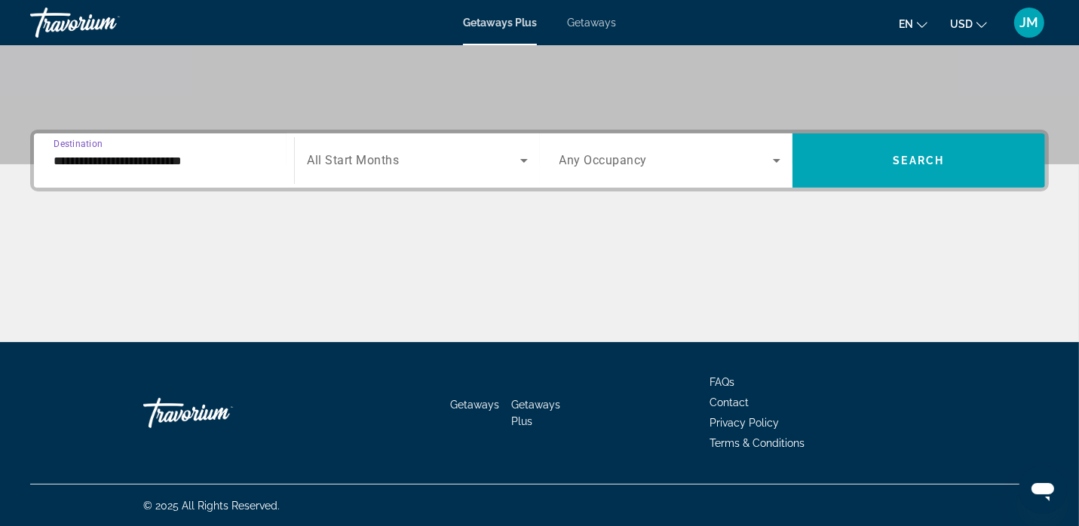
click at [356, 160] on span "All Start Months" at bounding box center [353, 161] width 92 height 14
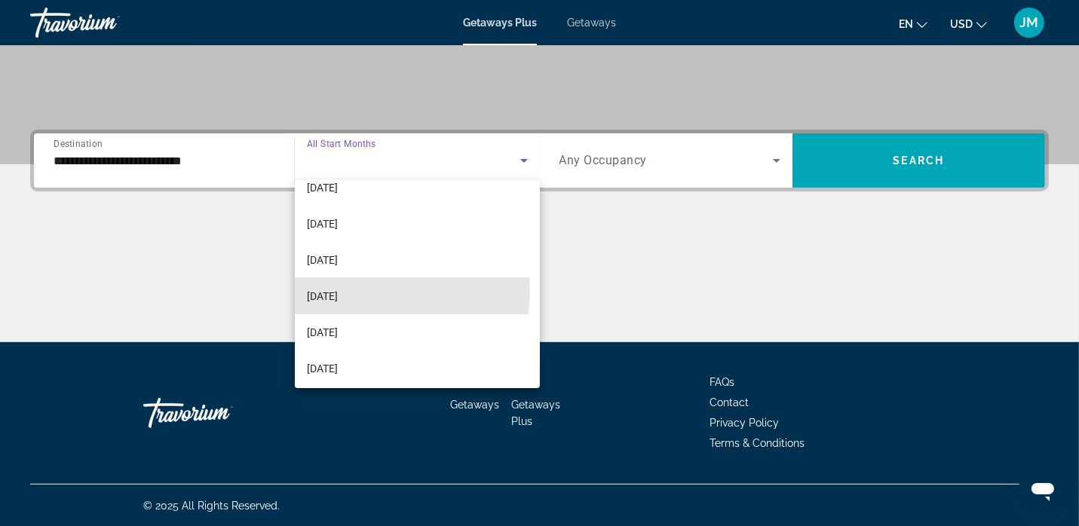
scroll to position [234, 0]
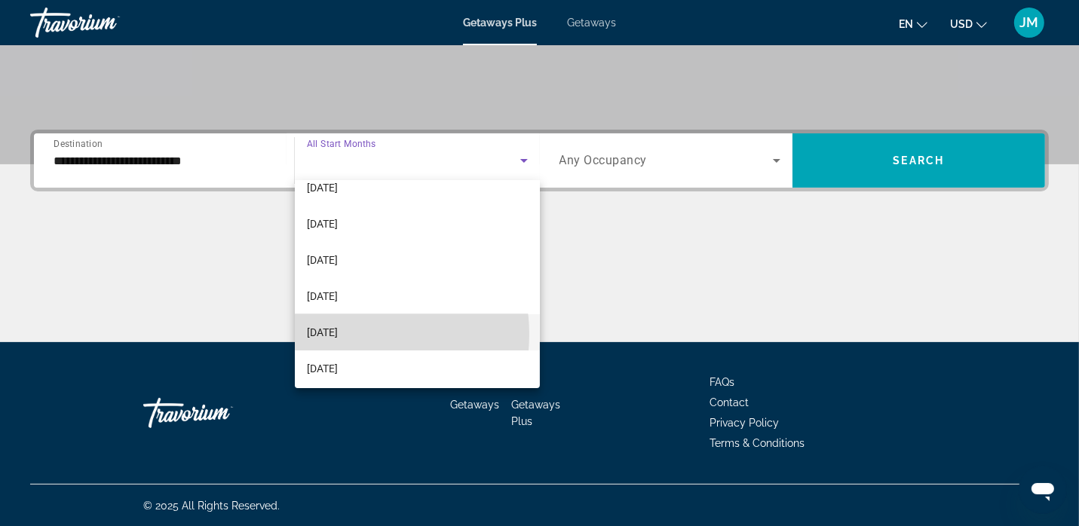
click at [338, 334] on span "[DATE]" at bounding box center [322, 332] width 31 height 18
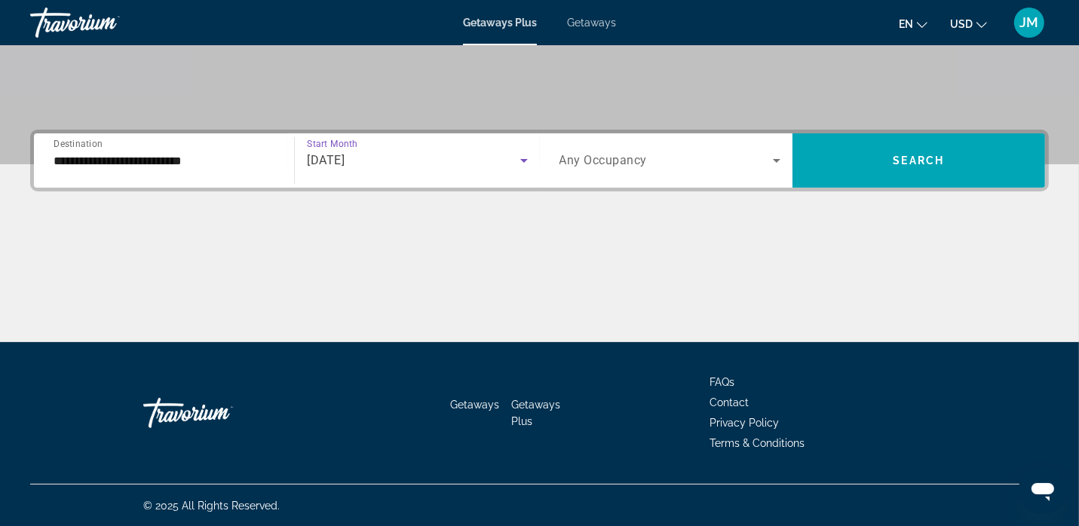
click at [776, 165] on icon "Search widget" at bounding box center [776, 161] width 18 height 18
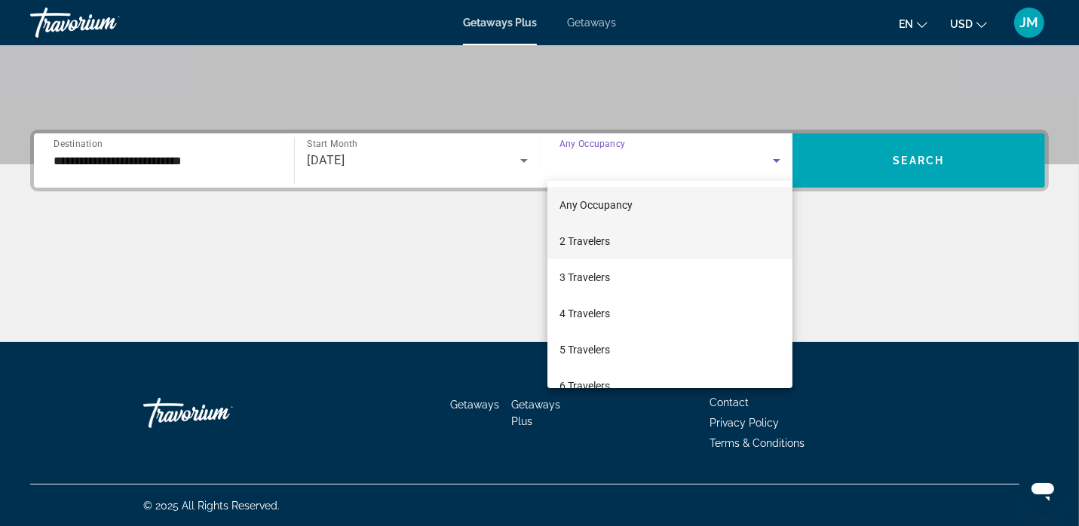
click at [601, 244] on span "2 Travelers" at bounding box center [584, 241] width 51 height 18
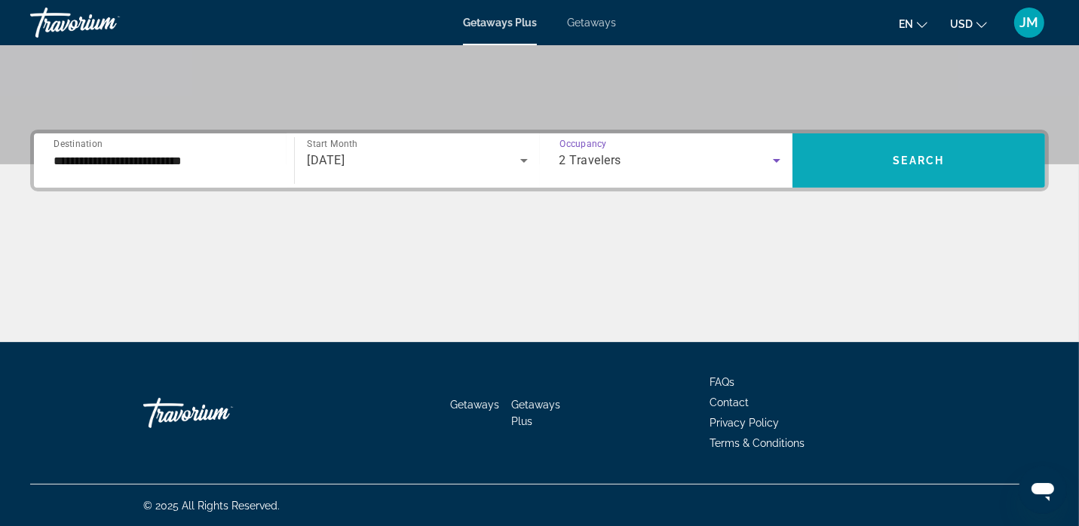
click at [915, 163] on span "Search" at bounding box center [918, 161] width 51 height 12
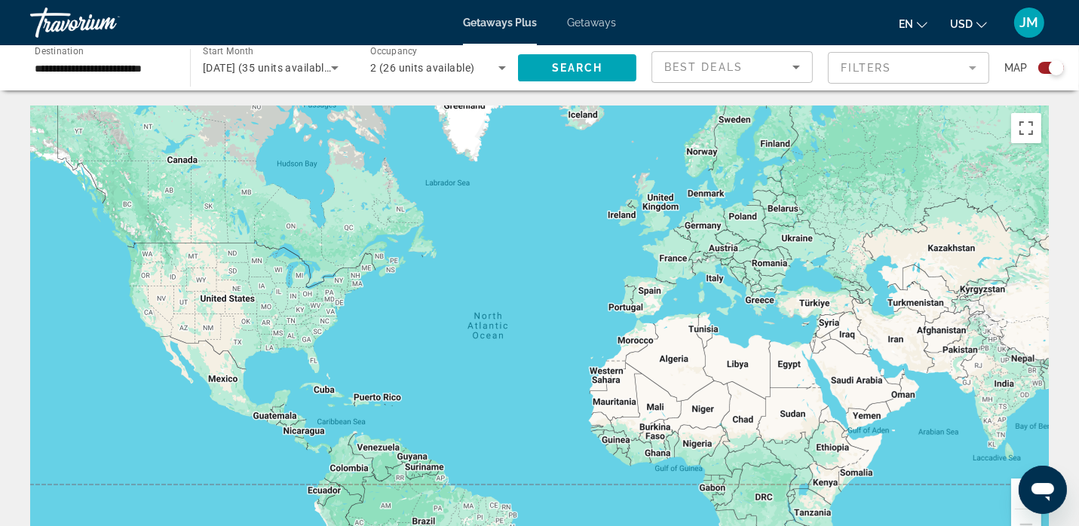
click at [48, 69] on input "**********" at bounding box center [103, 69] width 136 height 18
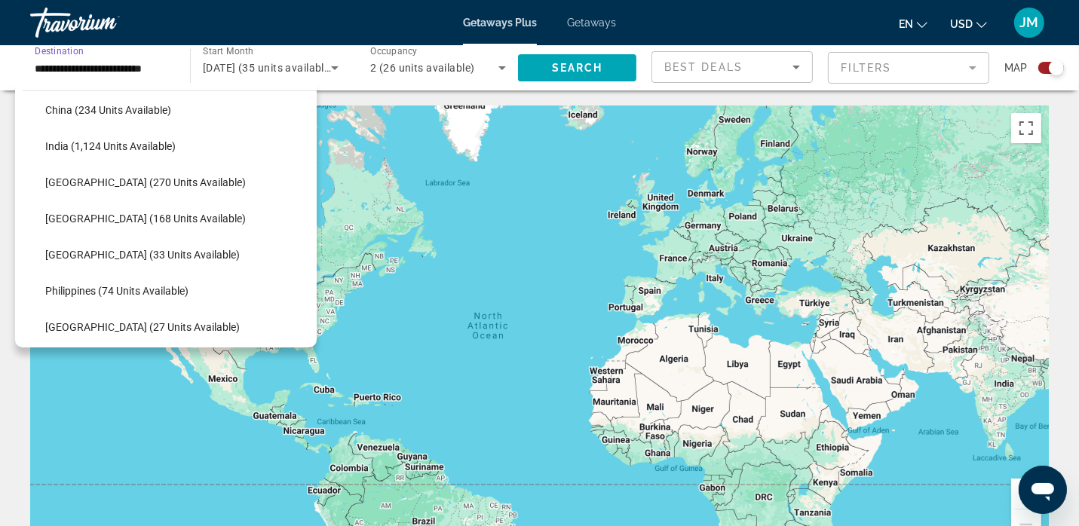
scroll to position [495, 0]
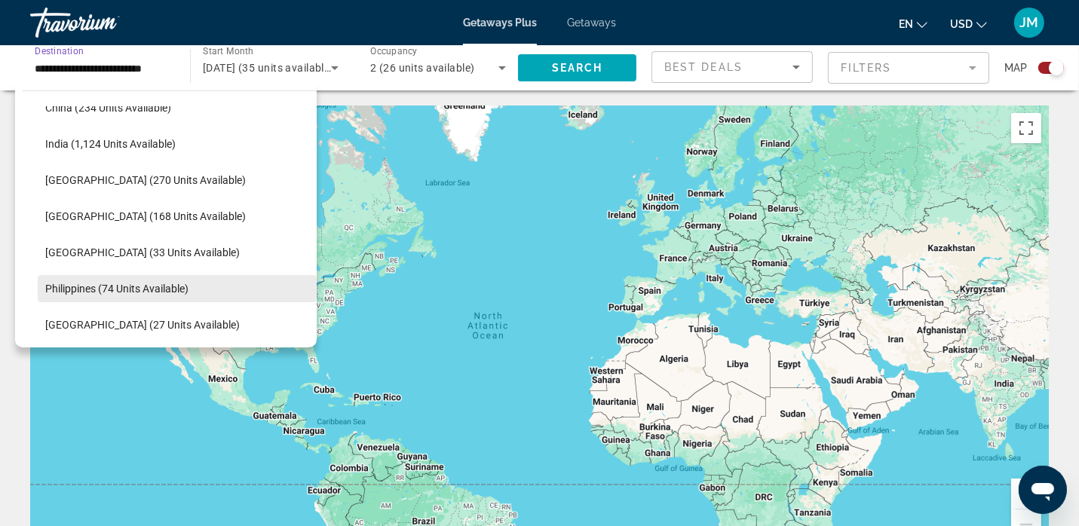
click at [100, 296] on span "Search widget" at bounding box center [177, 289] width 279 height 36
type input "**********"
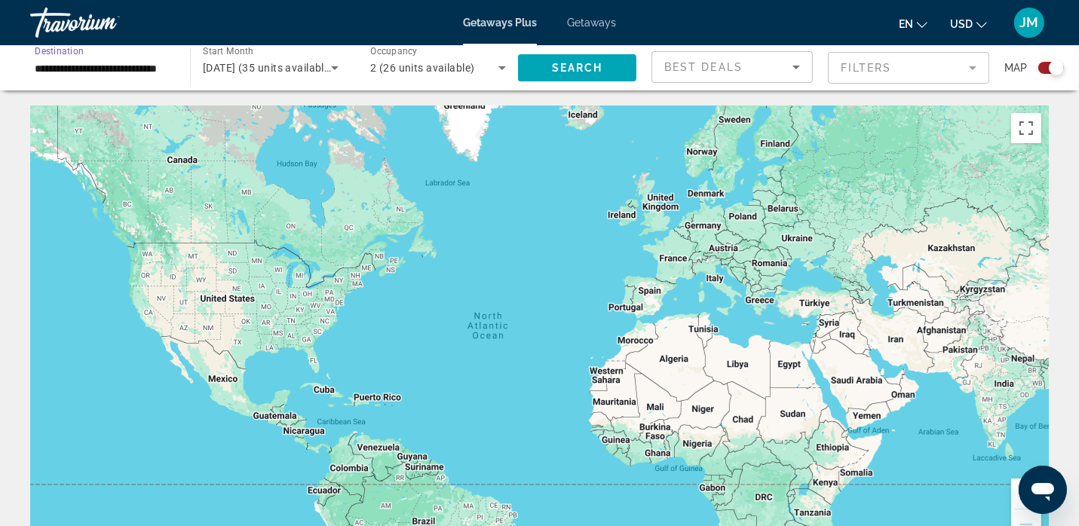
click at [790, 72] on icon "Sort by" at bounding box center [796, 67] width 18 height 18
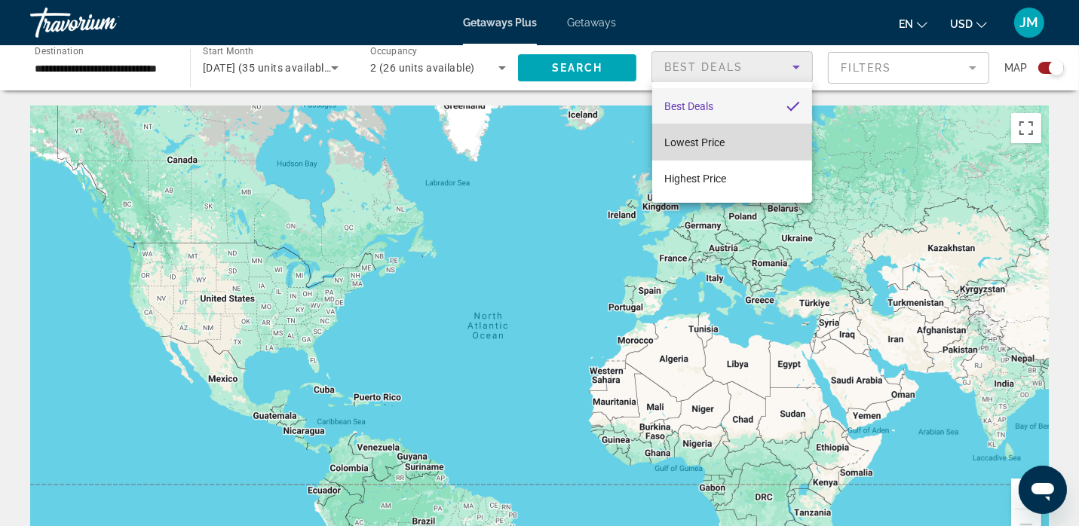
click at [709, 150] on span "Lowest Price" at bounding box center [694, 142] width 60 height 18
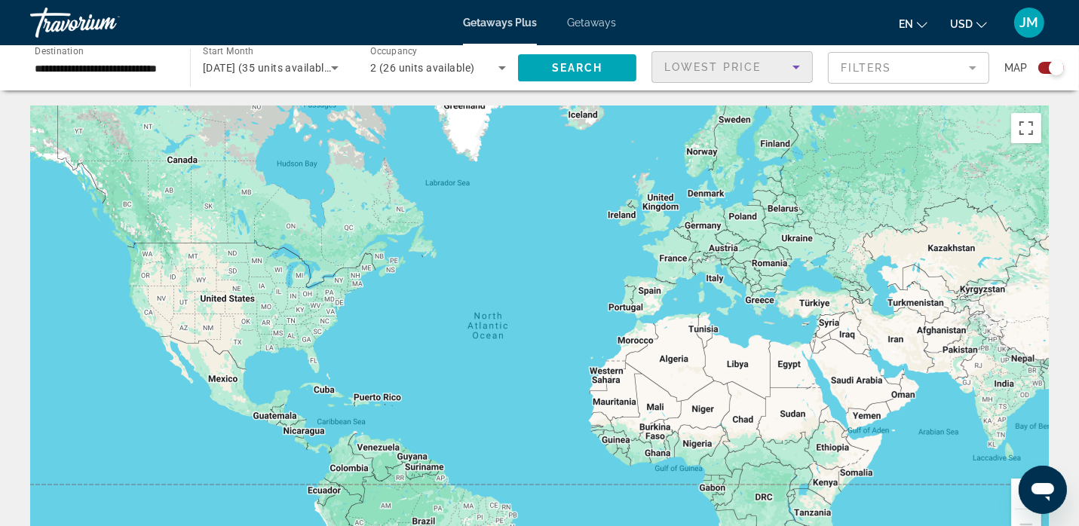
click at [960, 73] on mat-form-field "Filters" at bounding box center [908, 68] width 161 height 32
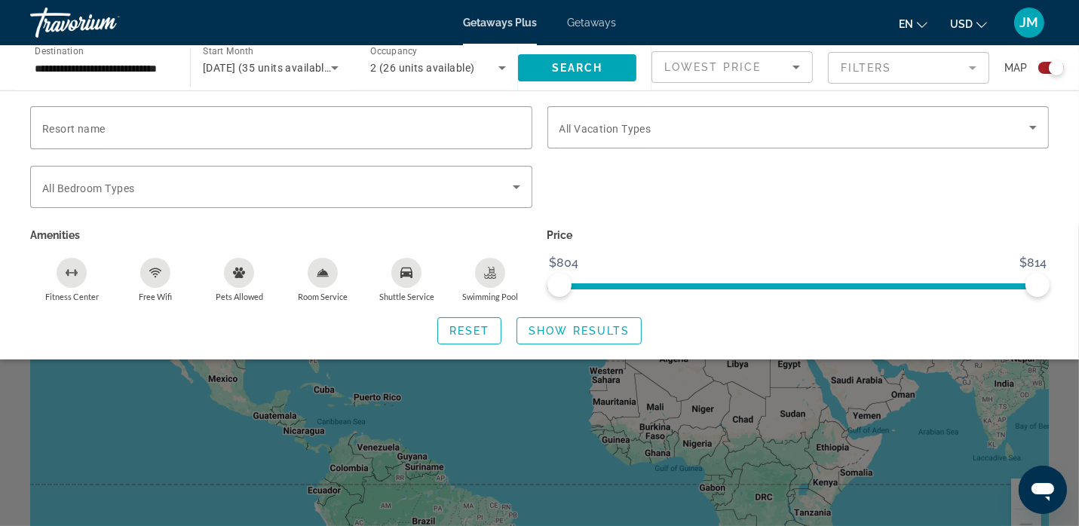
click at [480, 277] on div "Swimming Pool" at bounding box center [490, 273] width 30 height 30
click at [573, 333] on span "Show Results" at bounding box center [578, 331] width 101 height 12
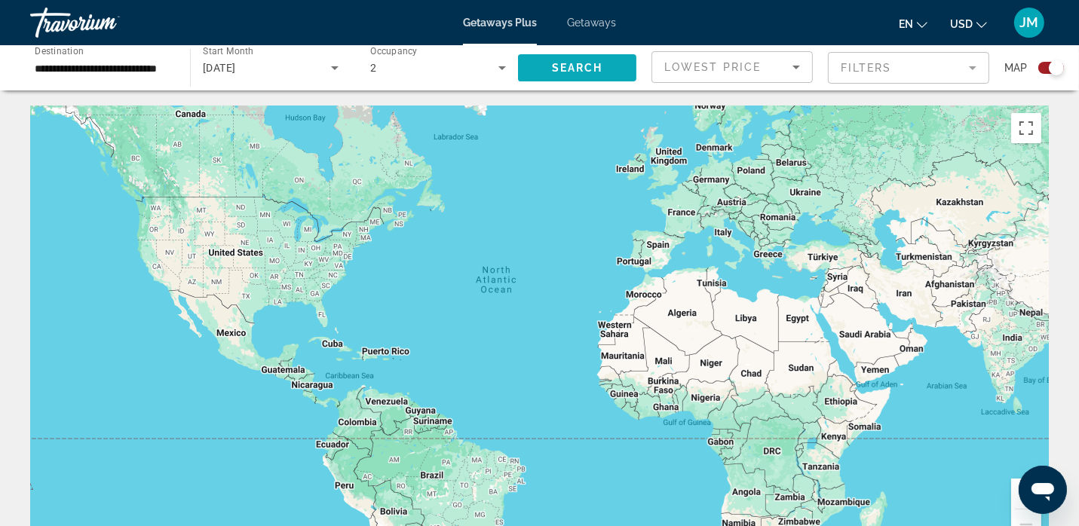
click at [593, 67] on span "Search" at bounding box center [577, 68] width 51 height 12
click at [145, 60] on input "**********" at bounding box center [103, 69] width 136 height 18
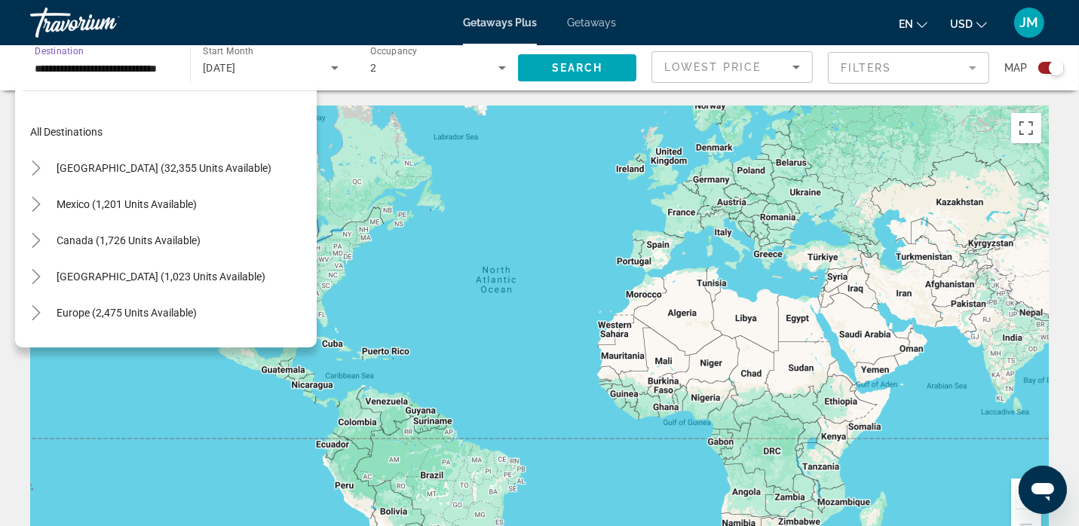
scroll to position [560, 0]
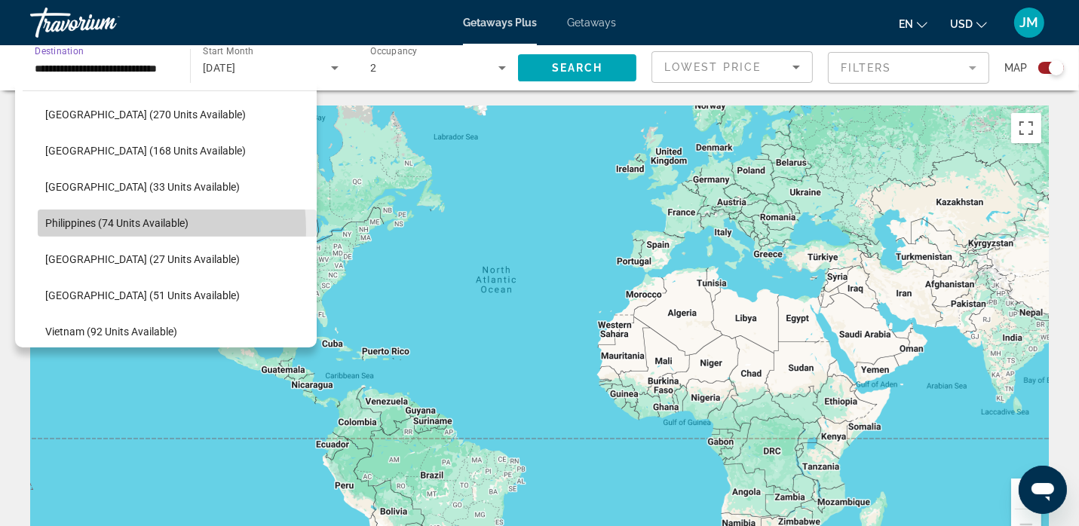
click at [114, 229] on span "Search widget" at bounding box center [177, 223] width 279 height 36
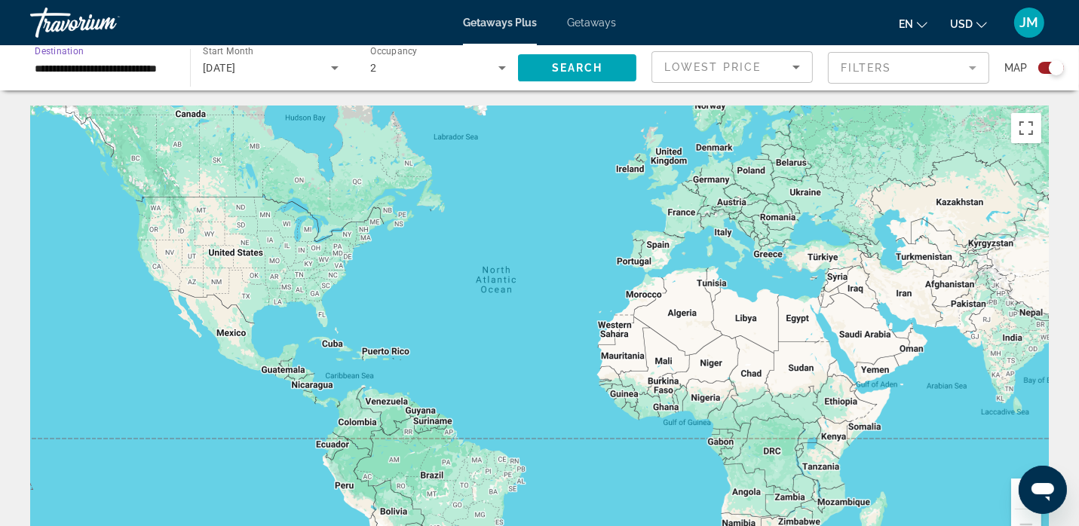
click at [499, 23] on span "Getaways Plus" at bounding box center [500, 23] width 74 height 12
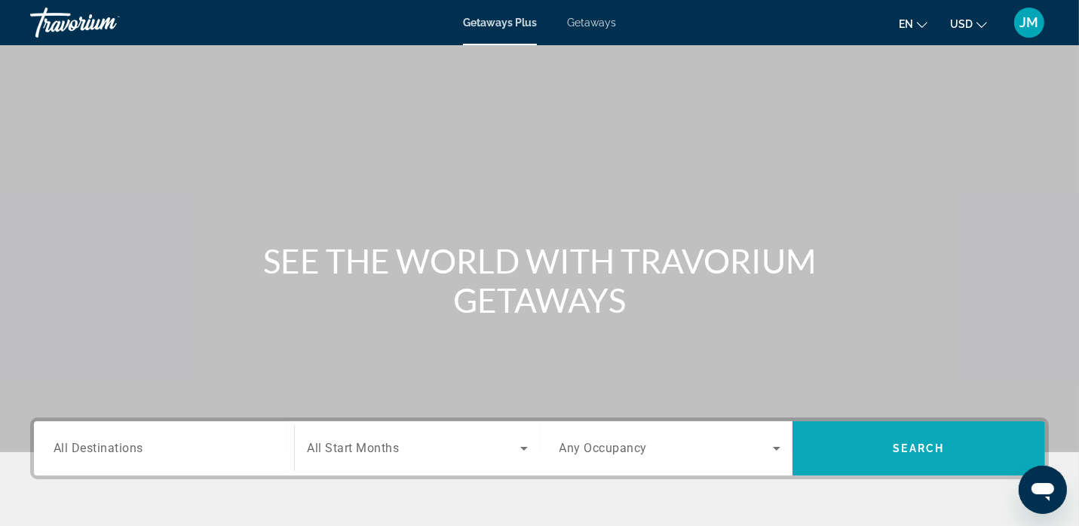
click at [895, 443] on span "Search" at bounding box center [918, 449] width 51 height 12
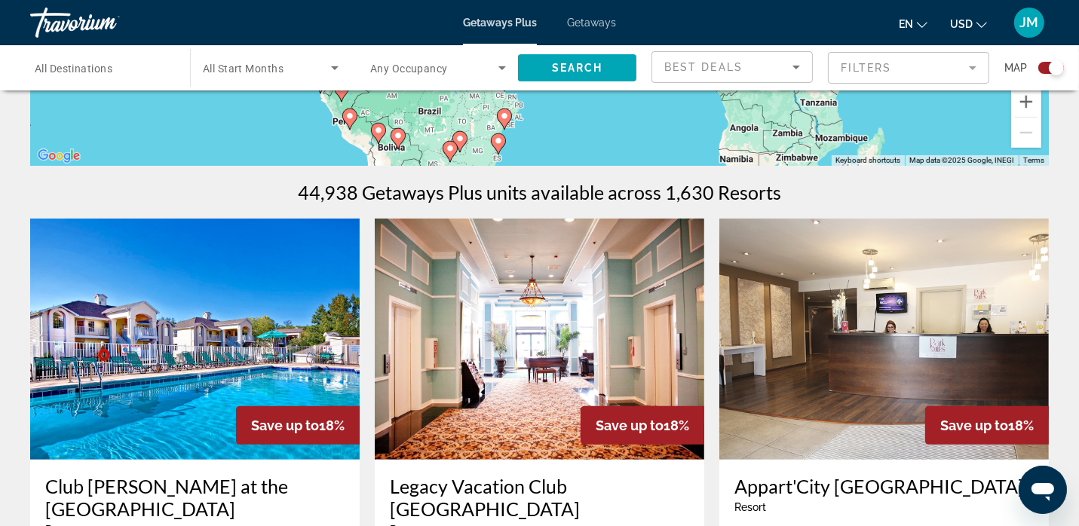
scroll to position [389, 0]
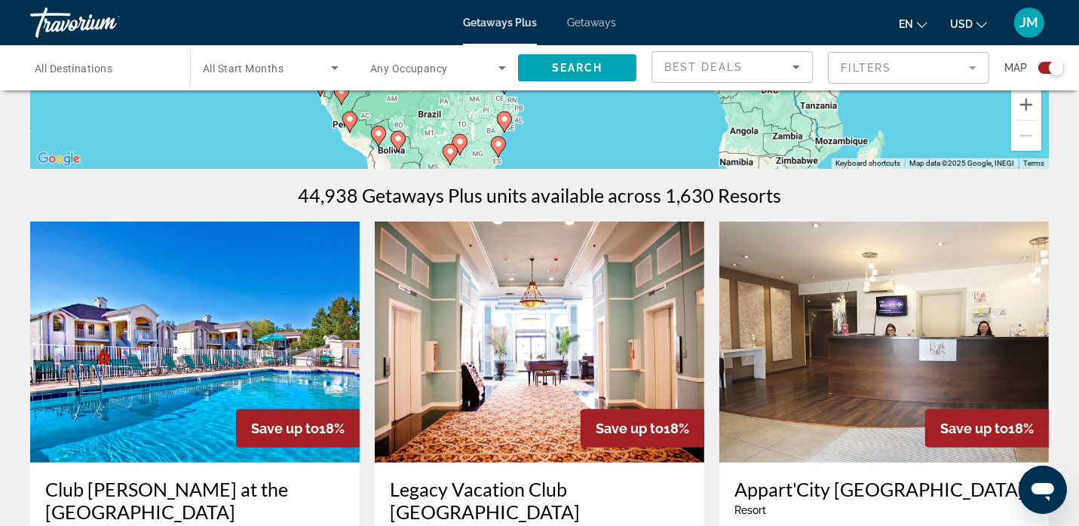
click at [332, 69] on icon "Search widget" at bounding box center [335, 68] width 18 height 18
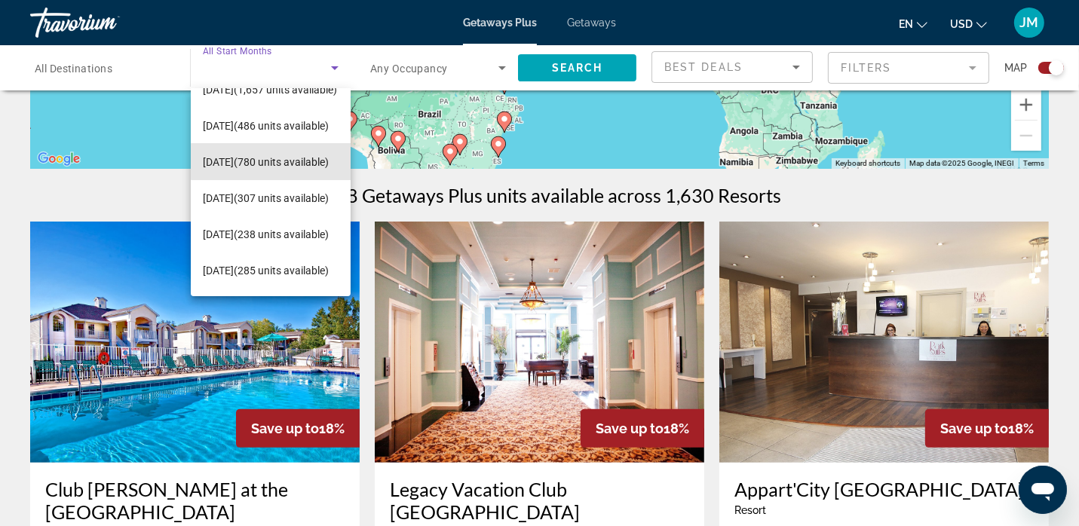
scroll to position [277, 0]
click at [265, 190] on span "[DATE] (307 units available)" at bounding box center [266, 197] width 126 height 18
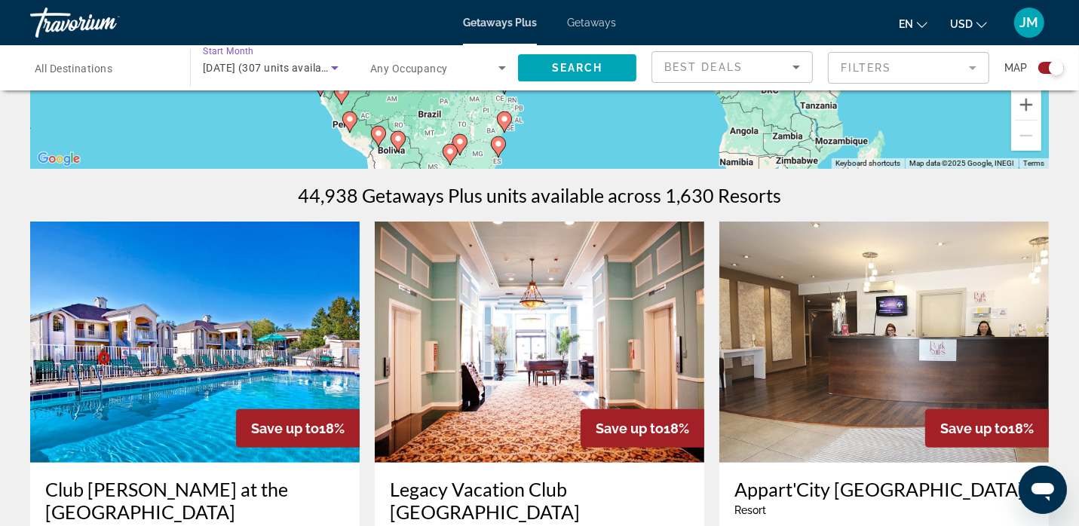
click at [499, 69] on icon "Search widget" at bounding box center [502, 68] width 18 height 18
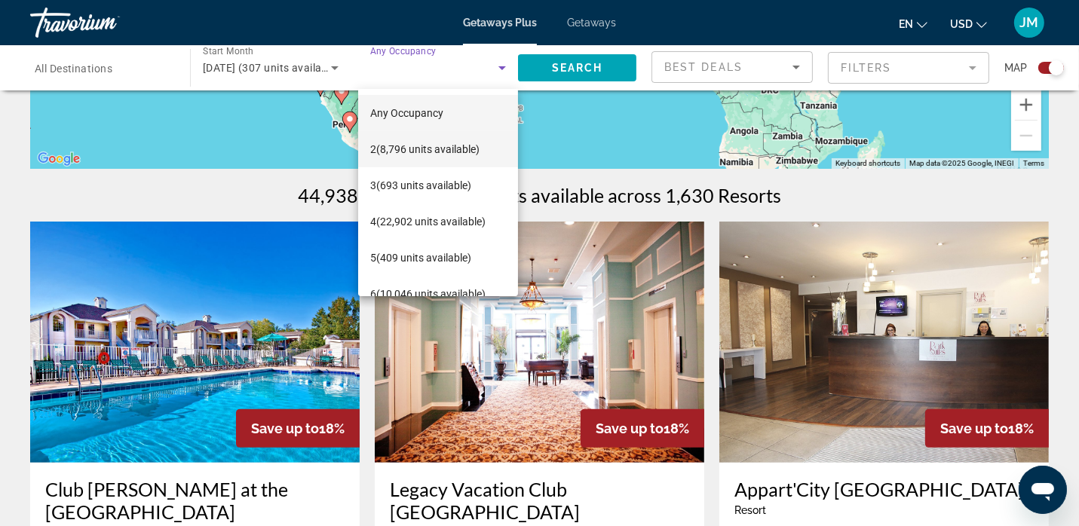
click at [456, 150] on span "2 (8,796 units available)" at bounding box center [424, 149] width 109 height 18
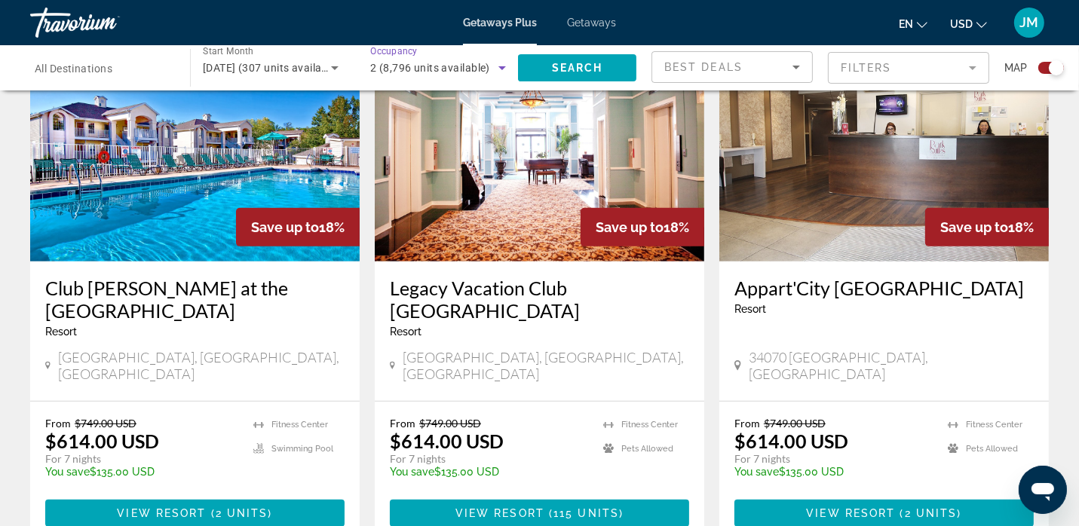
scroll to position [593, 0]
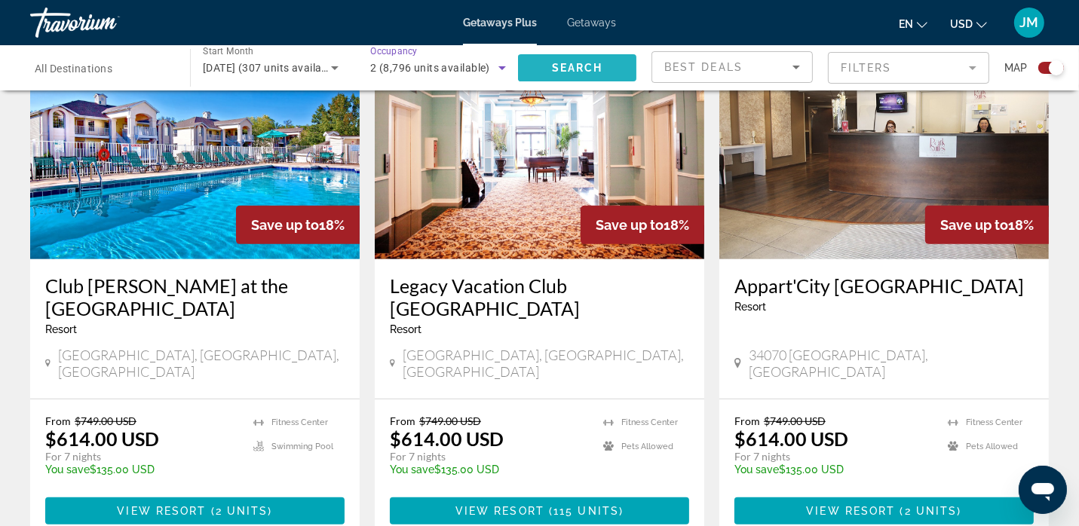
click at [573, 67] on span "Search" at bounding box center [577, 68] width 51 height 12
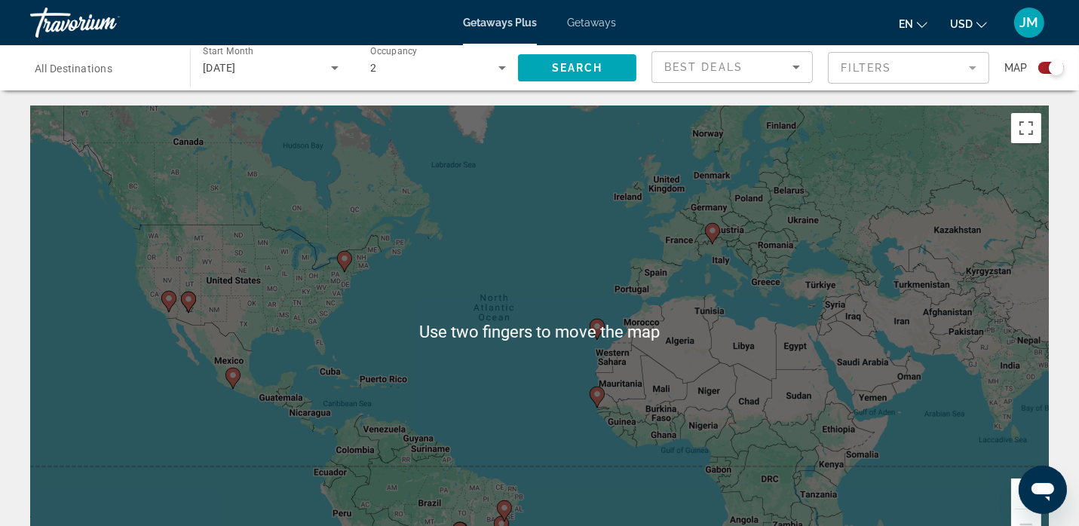
click at [106, 73] on span "All Destinations" at bounding box center [74, 69] width 78 height 12
click at [106, 73] on input "Destination All Destinations" at bounding box center [103, 69] width 136 height 18
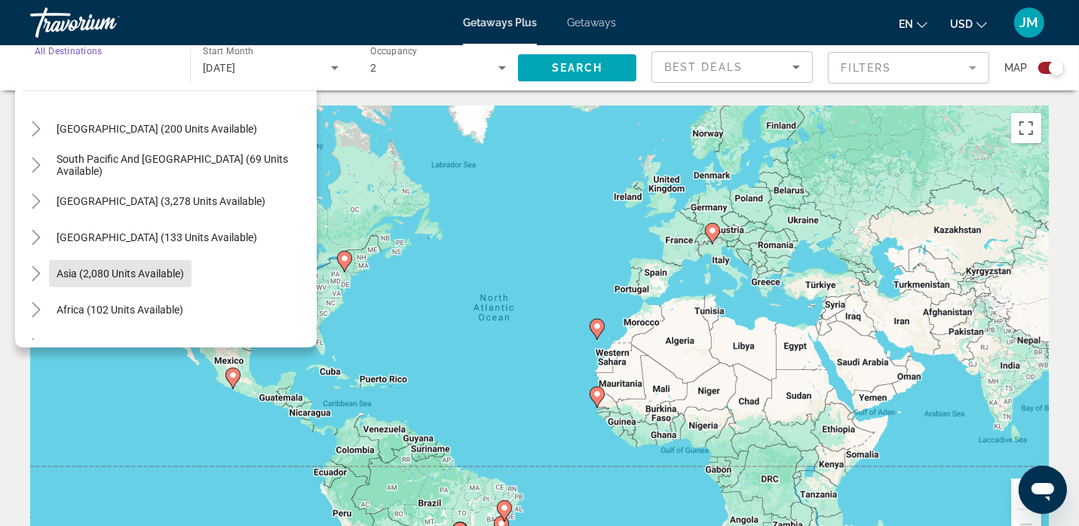
scroll to position [244, 0]
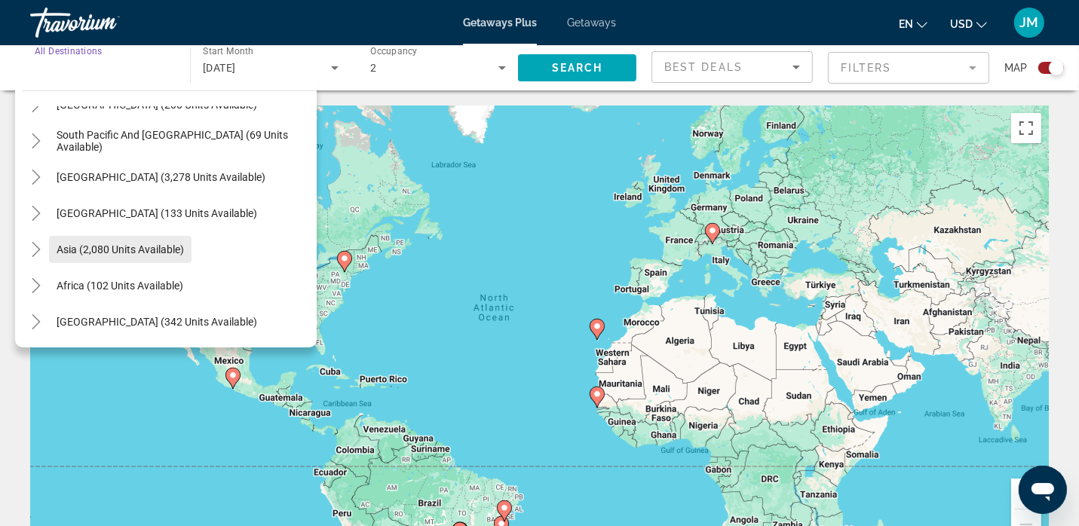
click at [143, 255] on span "Asia (2,080 units available)" at bounding box center [120, 250] width 127 height 12
type input "**********"
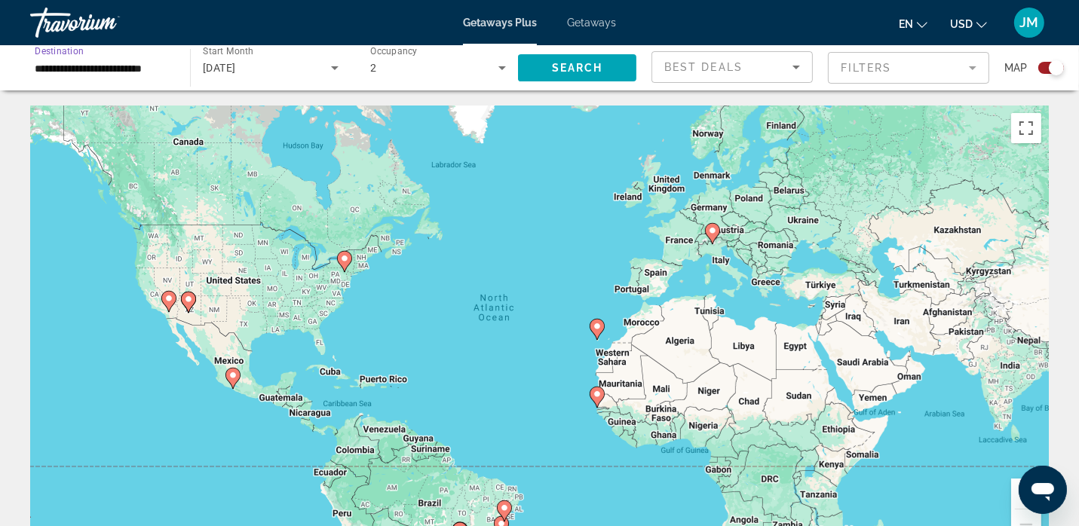
click at [510, 69] on icon "Search widget" at bounding box center [502, 68] width 18 height 18
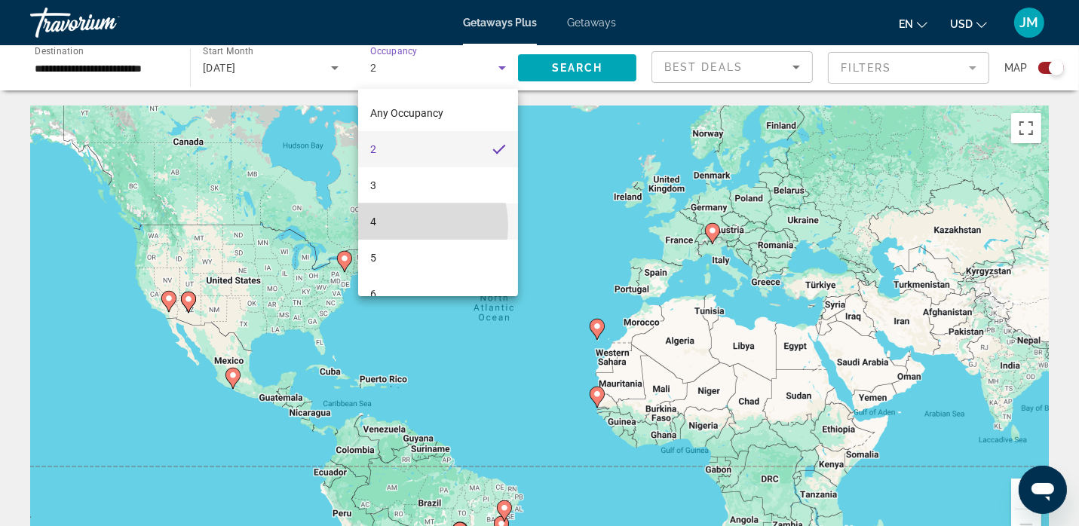
click at [399, 226] on mat-option "4" at bounding box center [438, 222] width 160 height 36
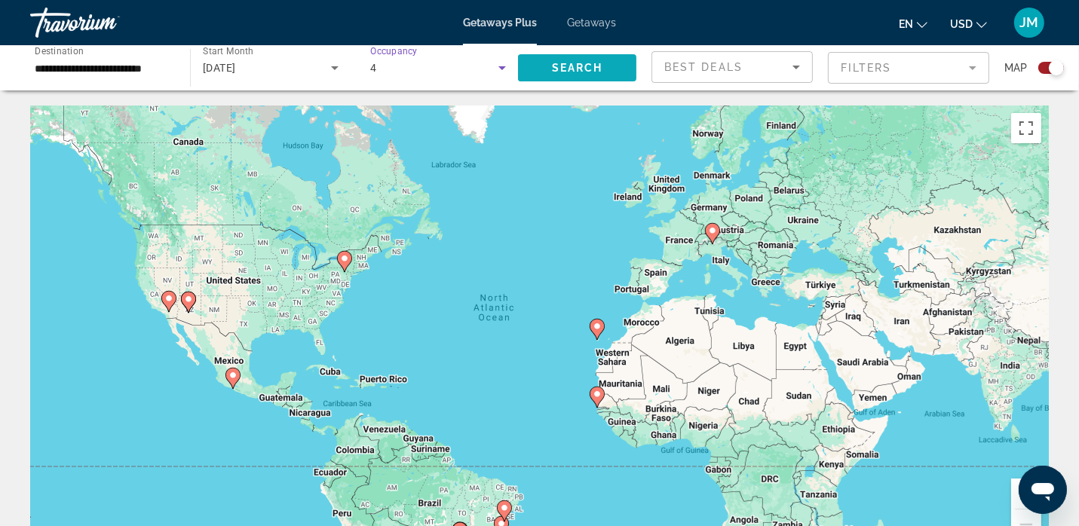
click at [592, 64] on span "Search" at bounding box center [577, 68] width 51 height 12
click at [796, 66] on icon "Sort by" at bounding box center [796, 68] width 8 height 4
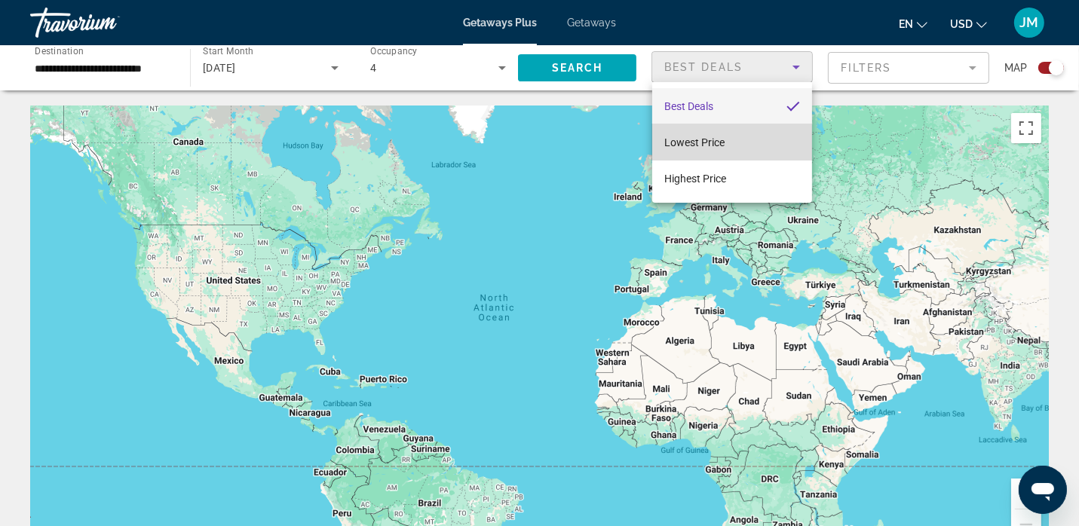
click at [717, 148] on span "Lowest Price" at bounding box center [694, 142] width 60 height 12
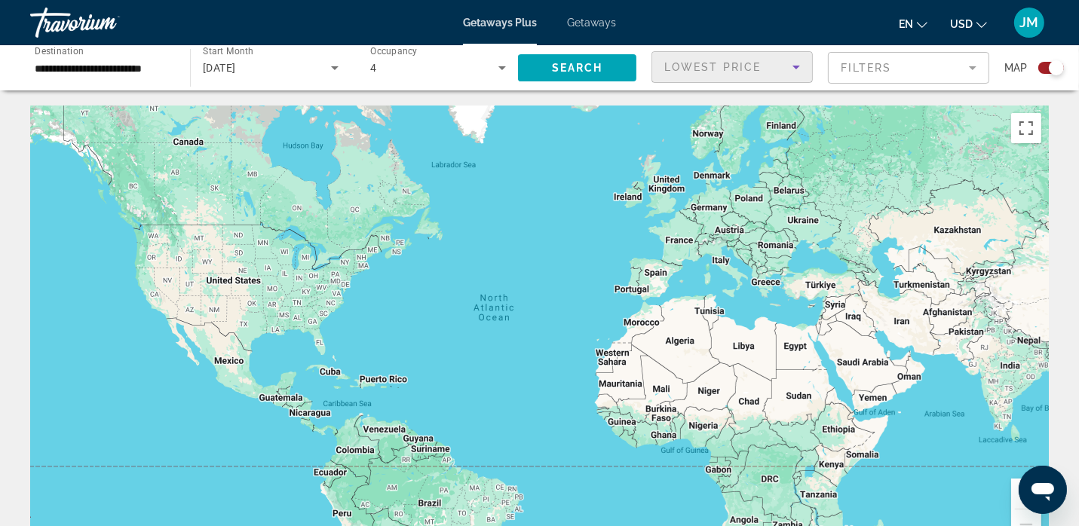
click at [963, 73] on mat-form-field "Filters" at bounding box center [908, 68] width 161 height 32
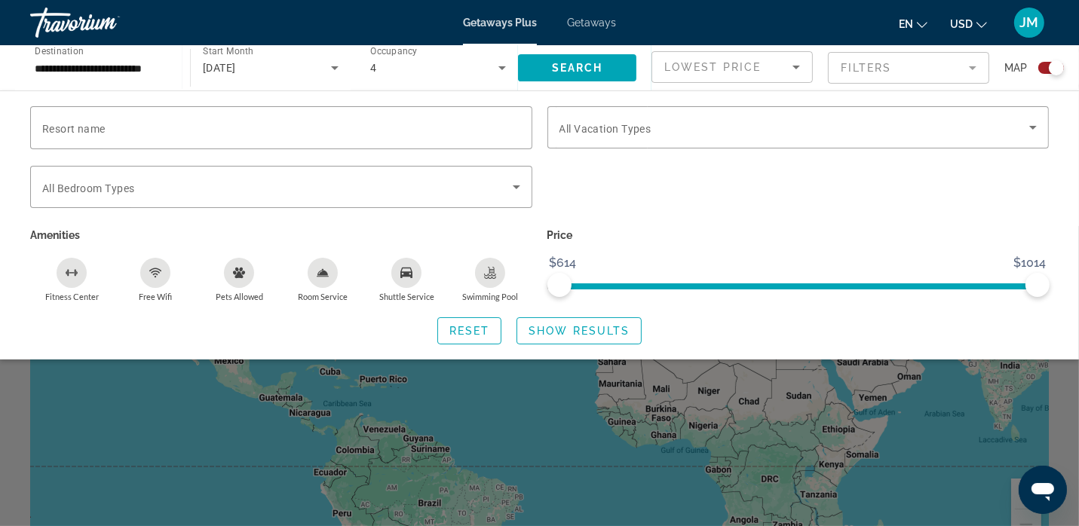
click at [499, 279] on div "Swimming Pool" at bounding box center [490, 273] width 30 height 30
click at [596, 334] on span "Show Results" at bounding box center [578, 331] width 101 height 12
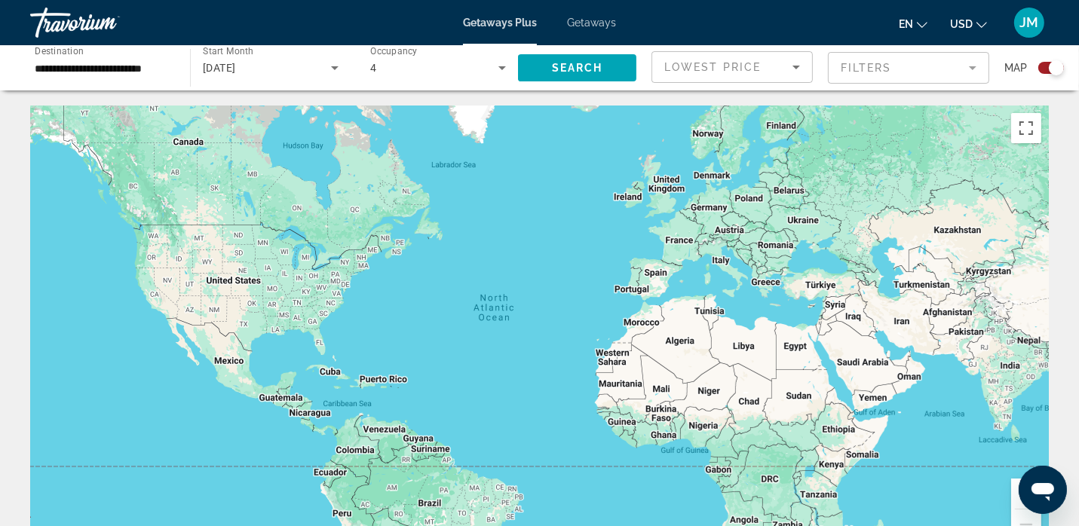
click at [971, 73] on mat-form-field "Filters" at bounding box center [908, 68] width 161 height 32
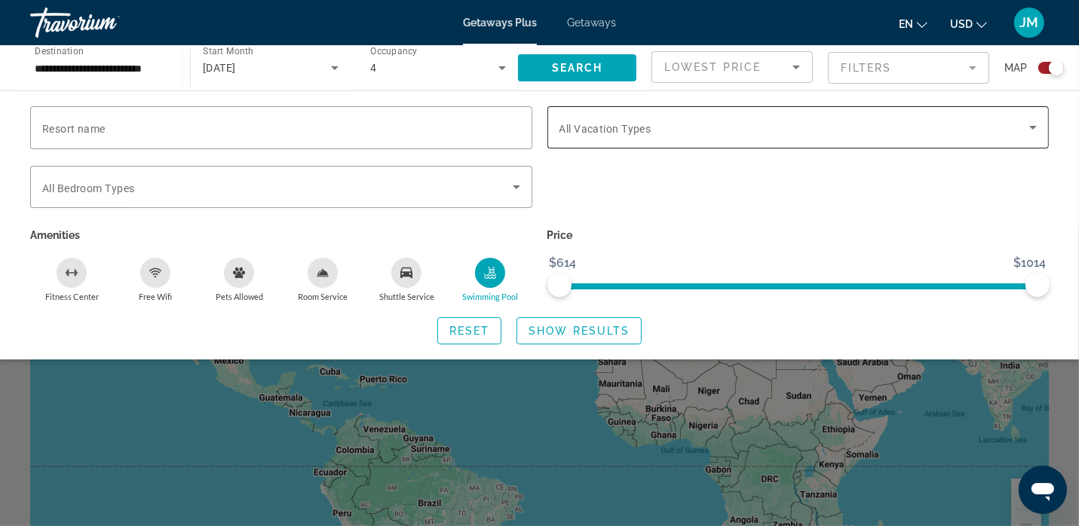
click at [1027, 133] on icon "Search widget" at bounding box center [1033, 127] width 18 height 18
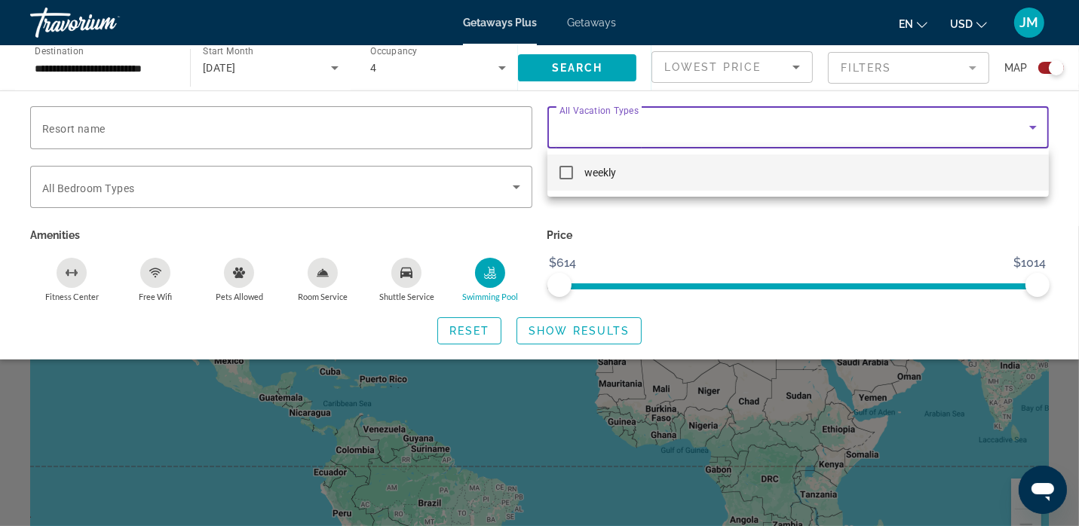
click at [949, 175] on mat-option "weekly" at bounding box center [798, 173] width 502 height 36
click at [953, 232] on div at bounding box center [539, 263] width 1079 height 526
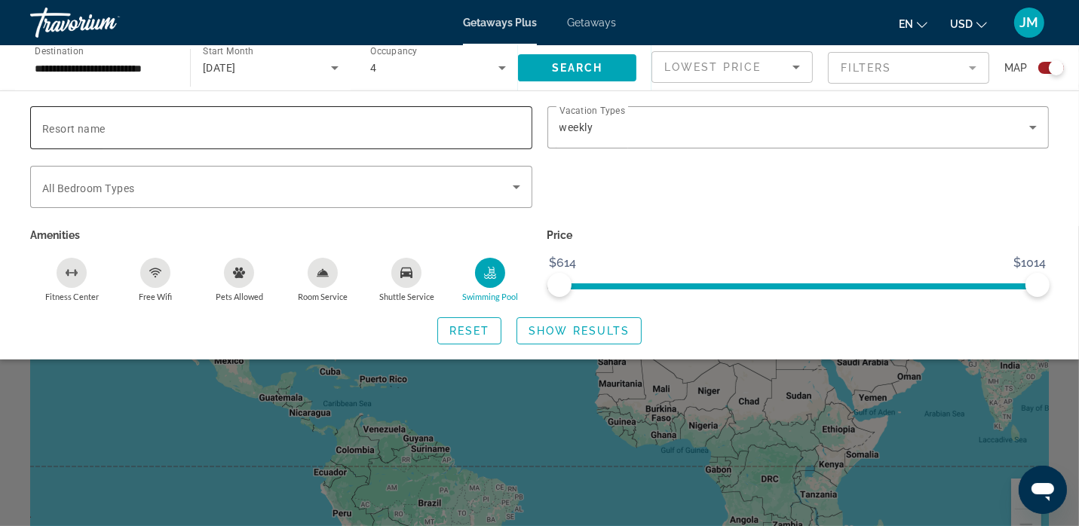
click at [441, 133] on input "Resort name" at bounding box center [281, 128] width 478 height 18
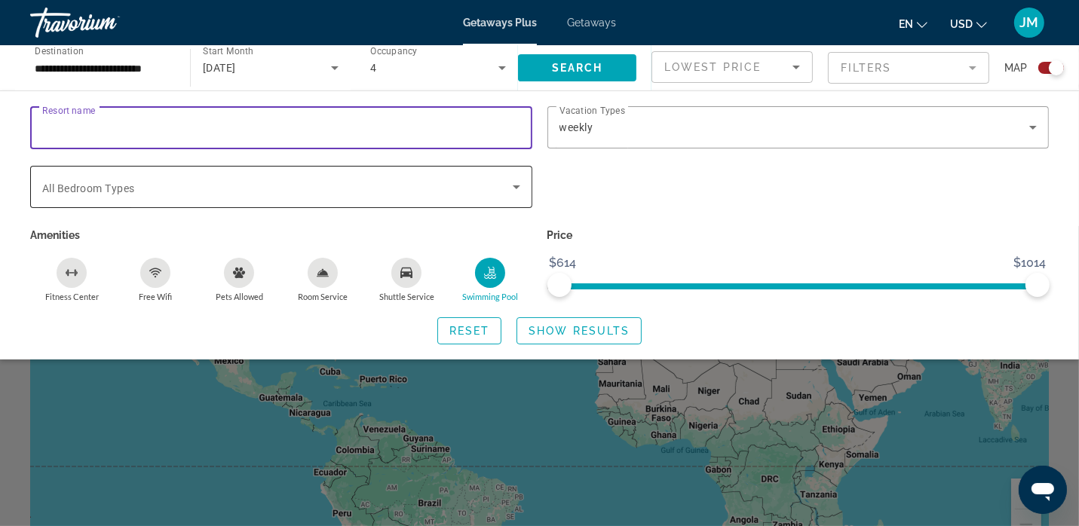
click at [320, 191] on span "Search widget" at bounding box center [277, 187] width 470 height 18
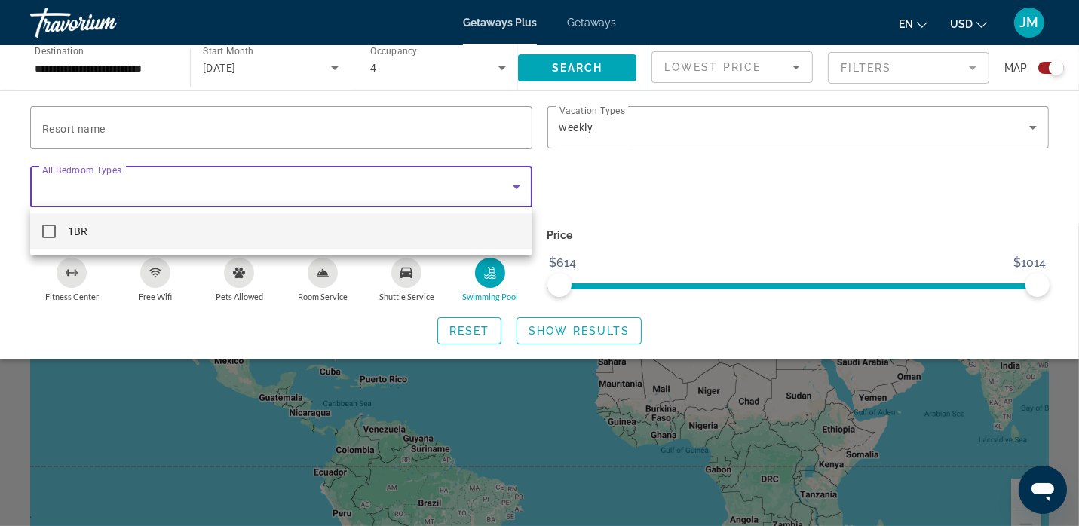
click at [180, 410] on div at bounding box center [539, 263] width 1079 height 526
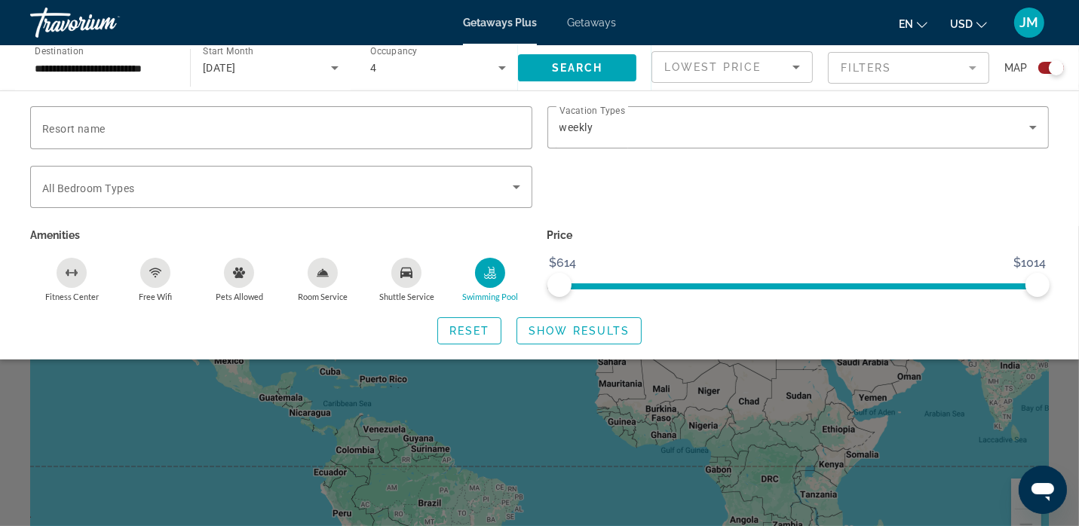
click at [165, 276] on div "Free Wifi" at bounding box center [155, 273] width 30 height 30
click at [544, 335] on span "Show Results" at bounding box center [578, 331] width 101 height 12
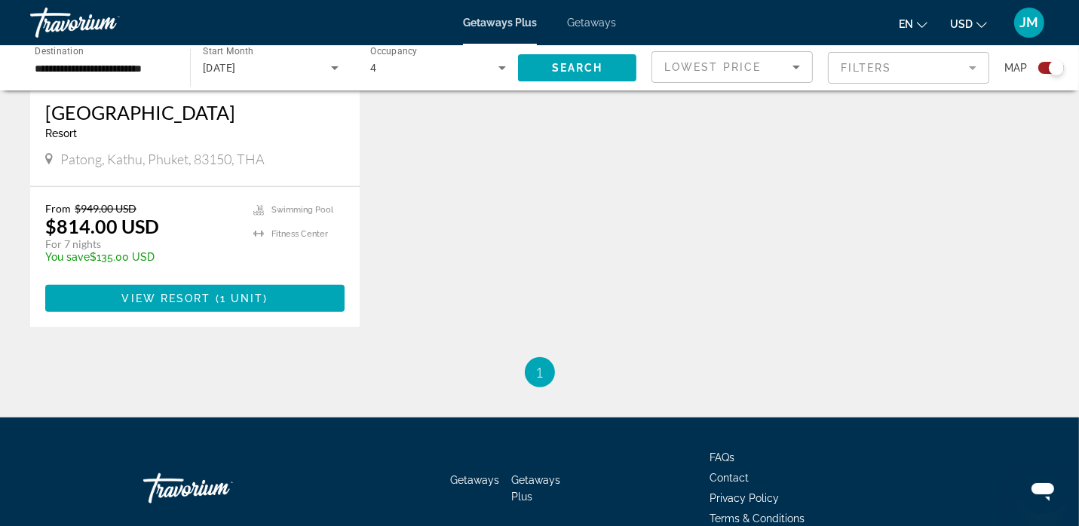
scroll to position [764, 0]
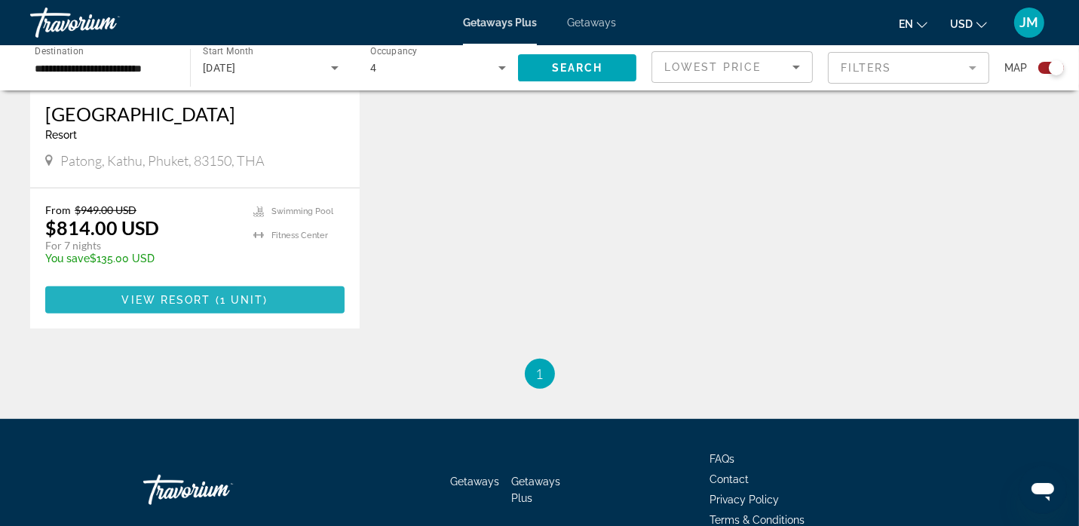
click at [274, 305] on span "Main content" at bounding box center [194, 300] width 299 height 36
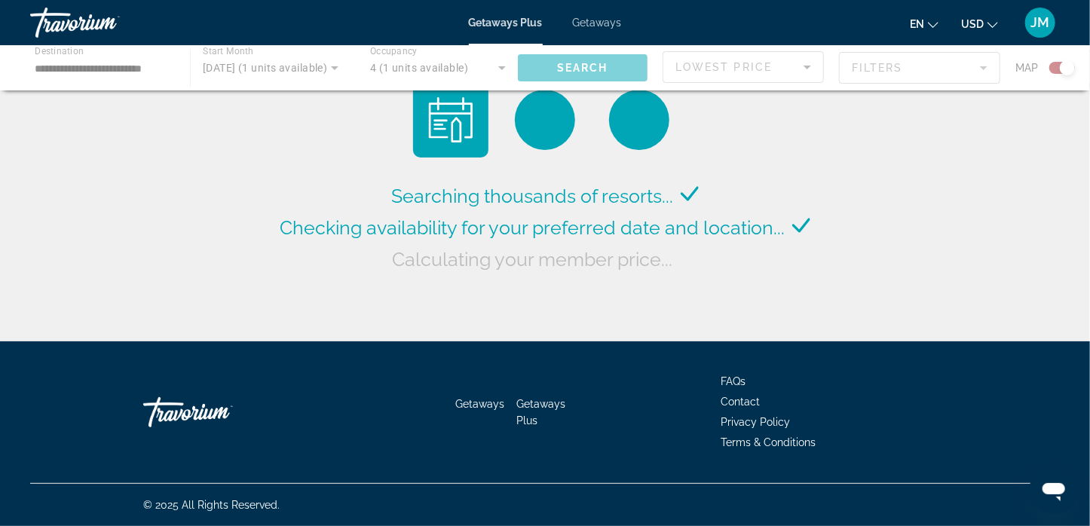
click at [407, 198] on span "Searching thousands of resorts..." at bounding box center [532, 196] width 282 height 23
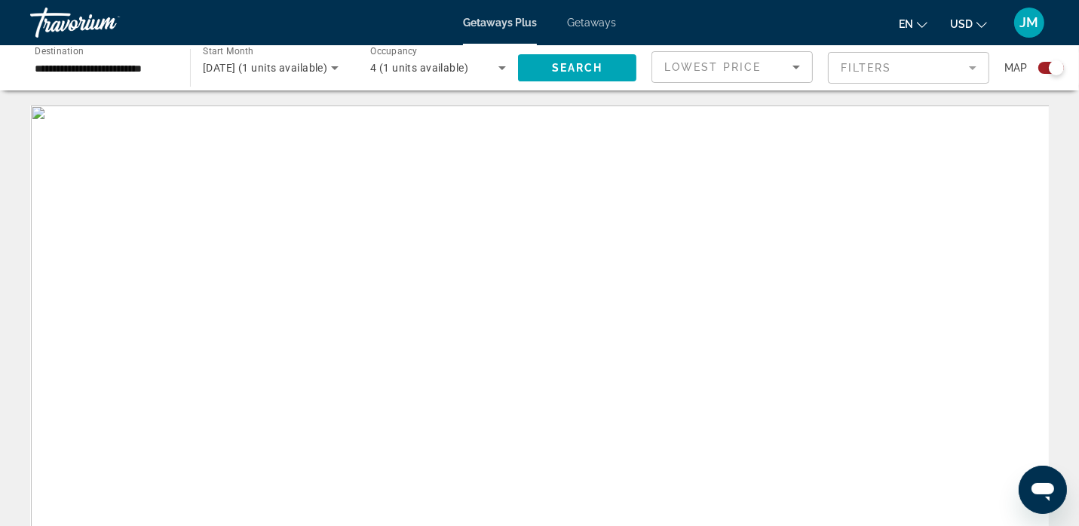
click at [397, 222] on div "Main content" at bounding box center [539, 332] width 1018 height 452
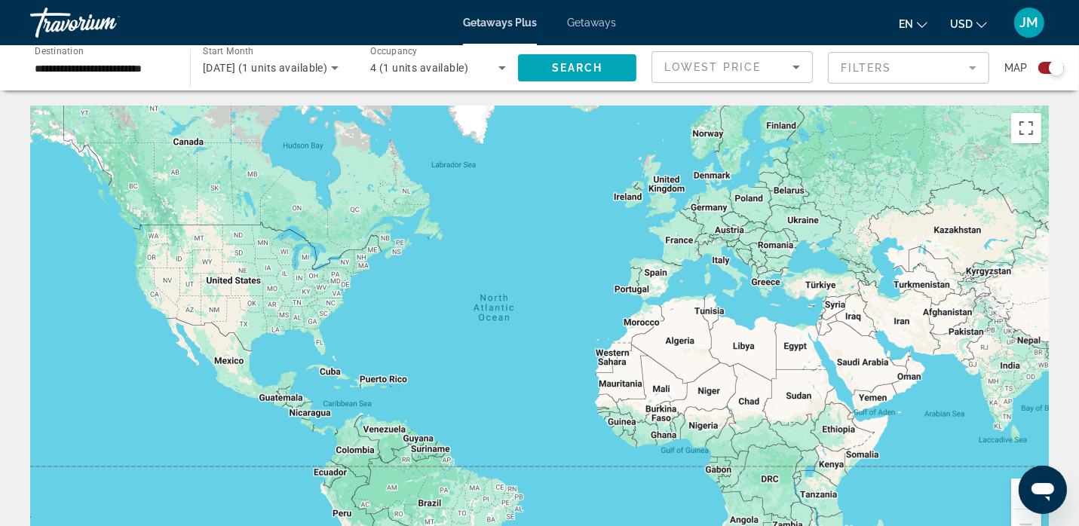
click at [121, 60] on input "**********" at bounding box center [103, 69] width 136 height 18
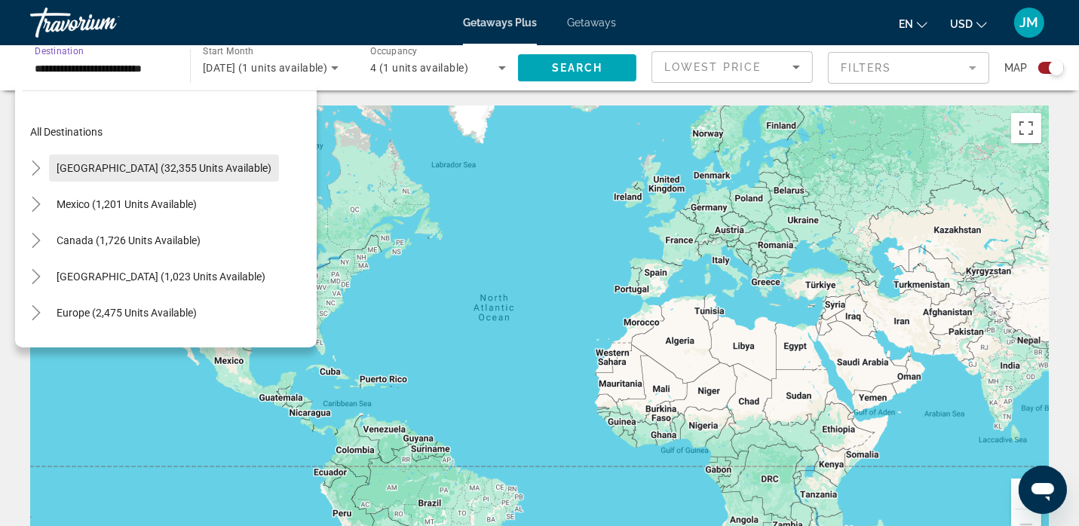
click at [174, 176] on span "Search widget" at bounding box center [164, 168] width 230 height 36
type input "**********"
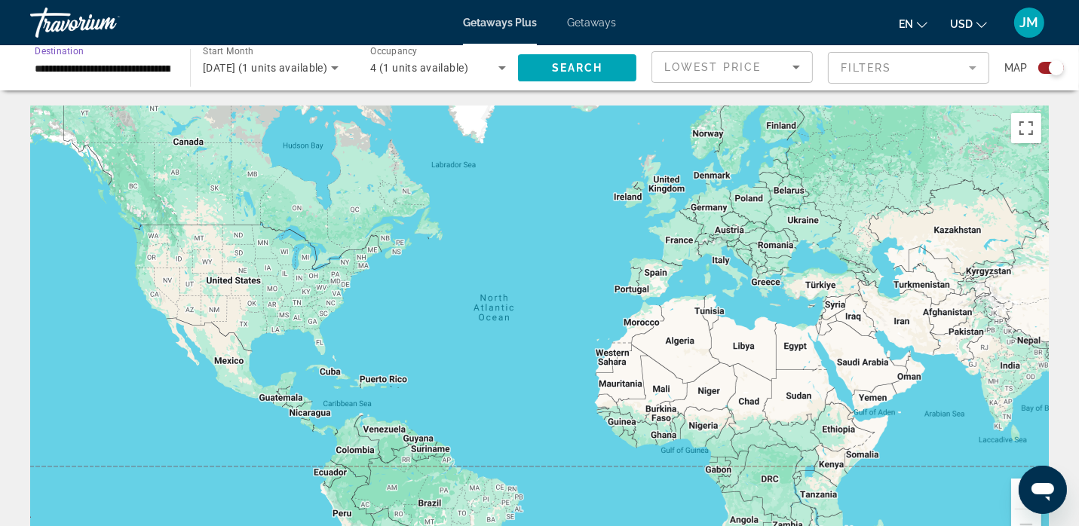
click at [336, 66] on icon "Search widget" at bounding box center [335, 68] width 8 height 4
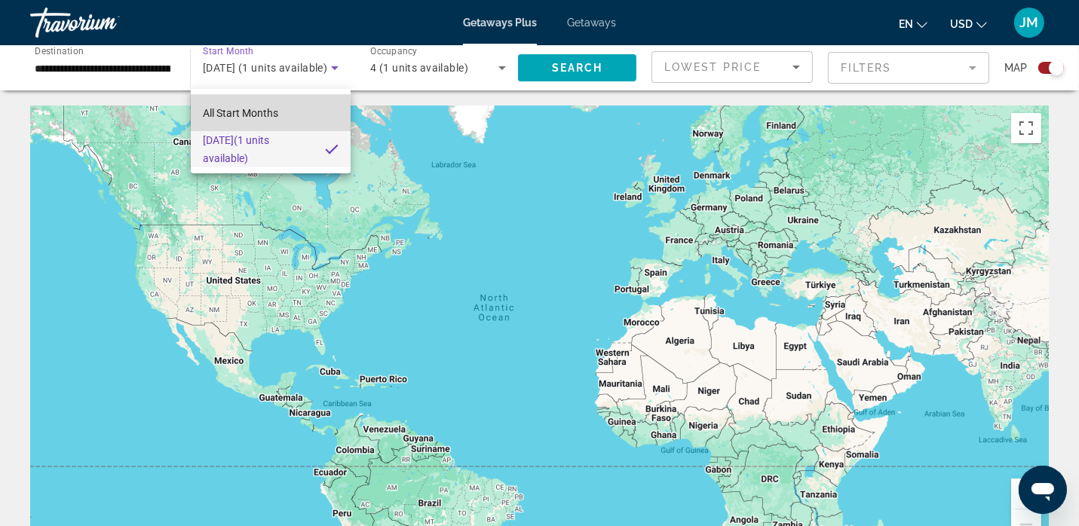
click at [250, 117] on span "All Start Months" at bounding box center [240, 113] width 75 height 12
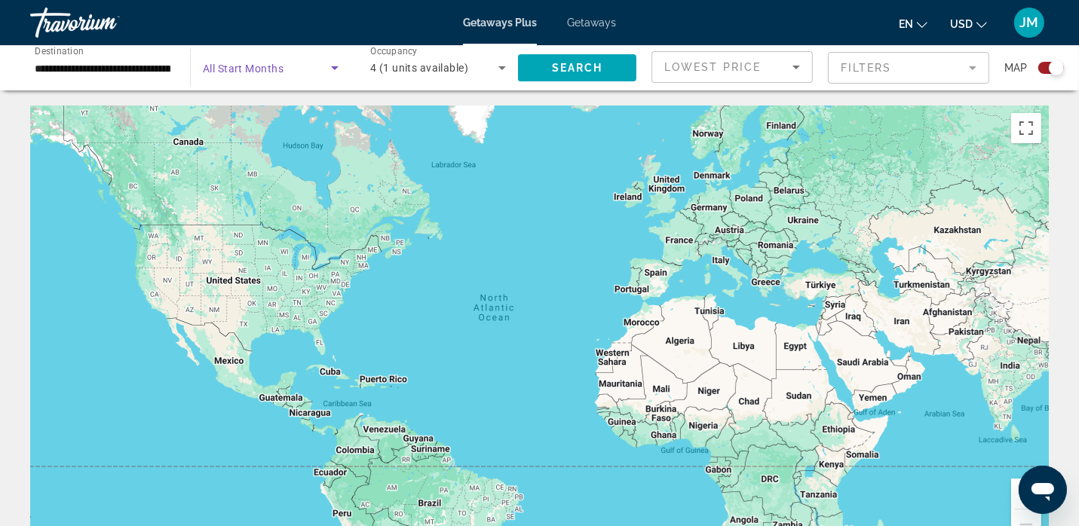
click at [335, 66] on icon "Search widget" at bounding box center [335, 68] width 18 height 18
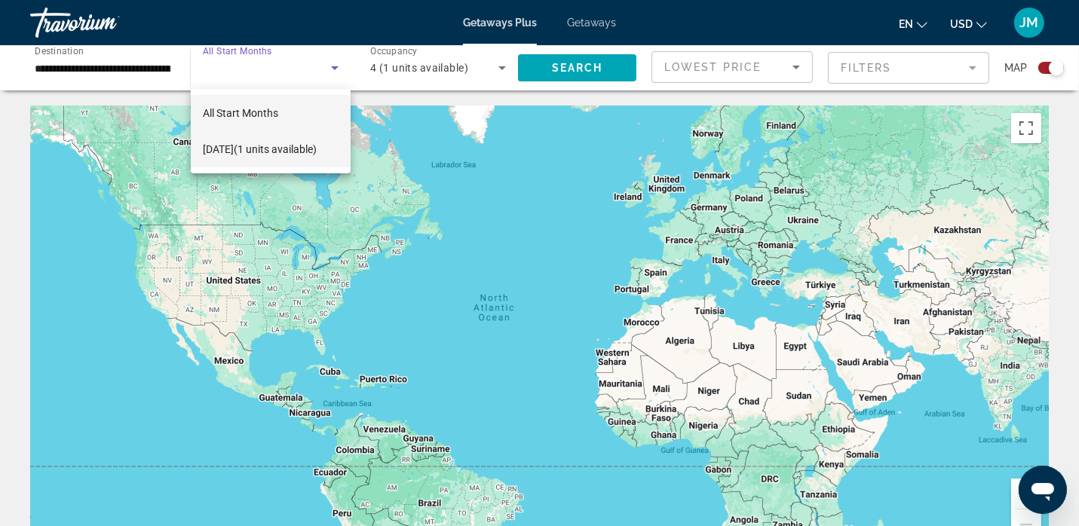
click at [254, 153] on span "[DATE] (1 units available)" at bounding box center [260, 149] width 114 height 18
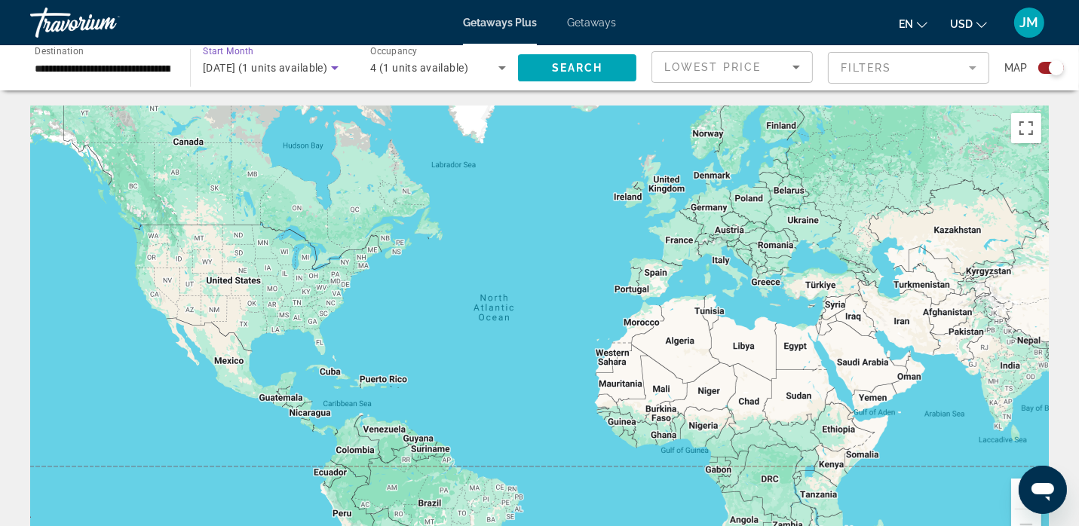
click at [335, 75] on icon "Search widget" at bounding box center [335, 68] width 18 height 18
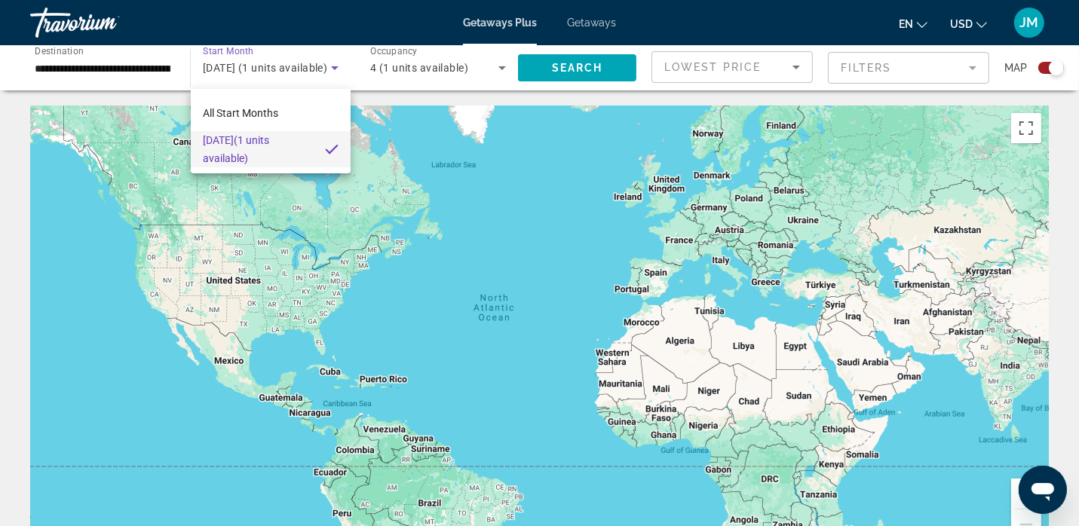
click at [498, 72] on div at bounding box center [539, 263] width 1079 height 526
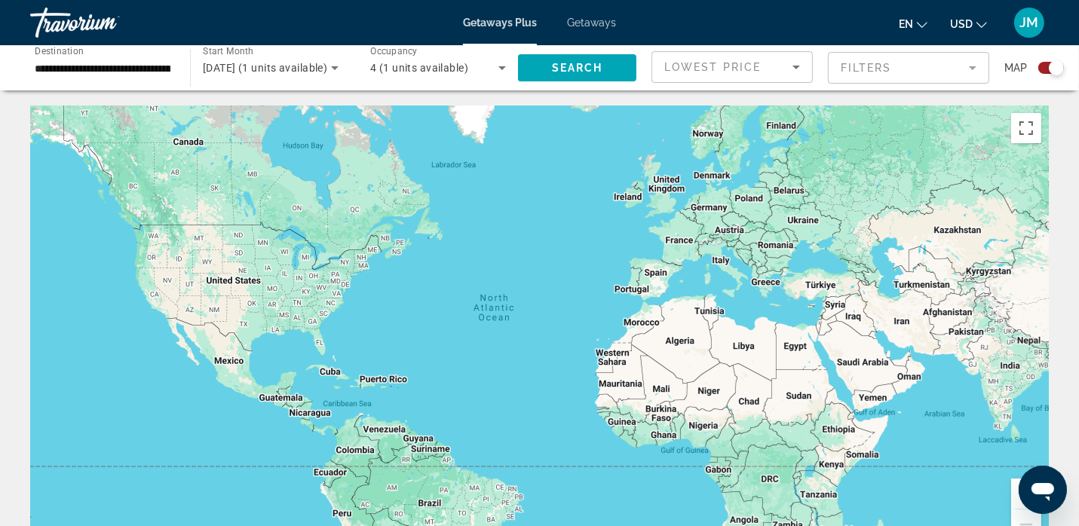
click at [262, 72] on span "[DATE] (1 units available)" at bounding box center [265, 68] width 124 height 12
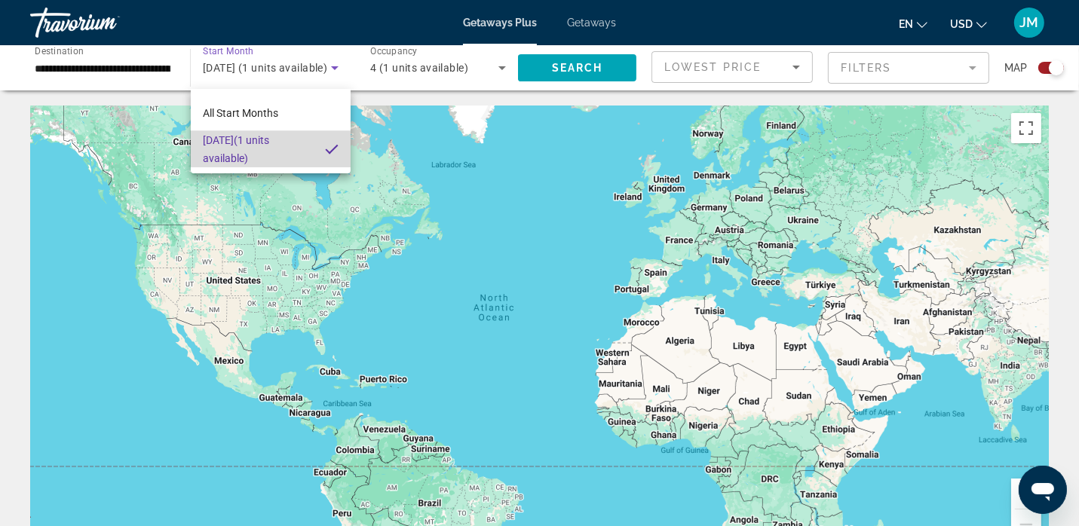
click at [271, 145] on span "[DATE] (1 units available)" at bounding box center [258, 149] width 110 height 36
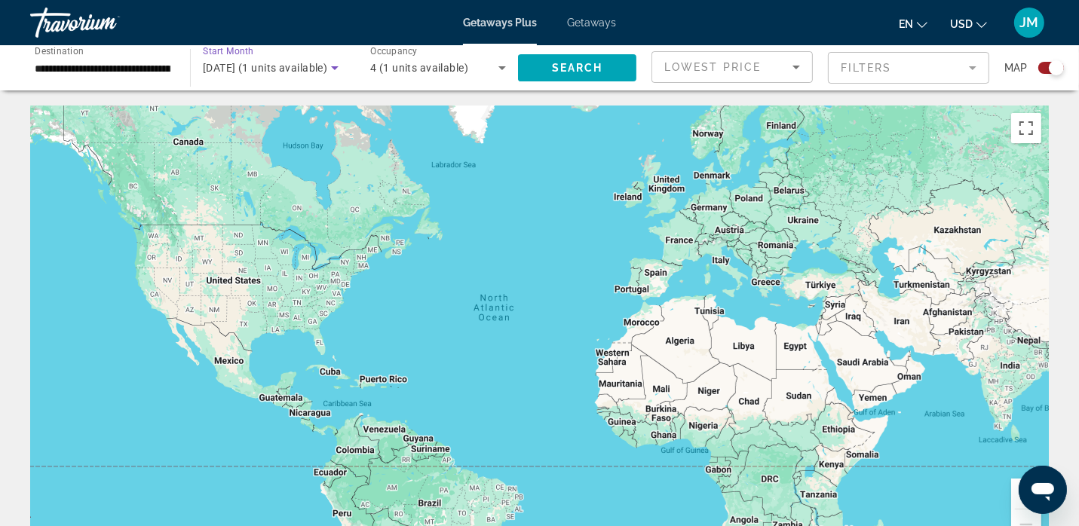
click at [323, 69] on span "[DATE] (1 units available)" at bounding box center [265, 68] width 124 height 12
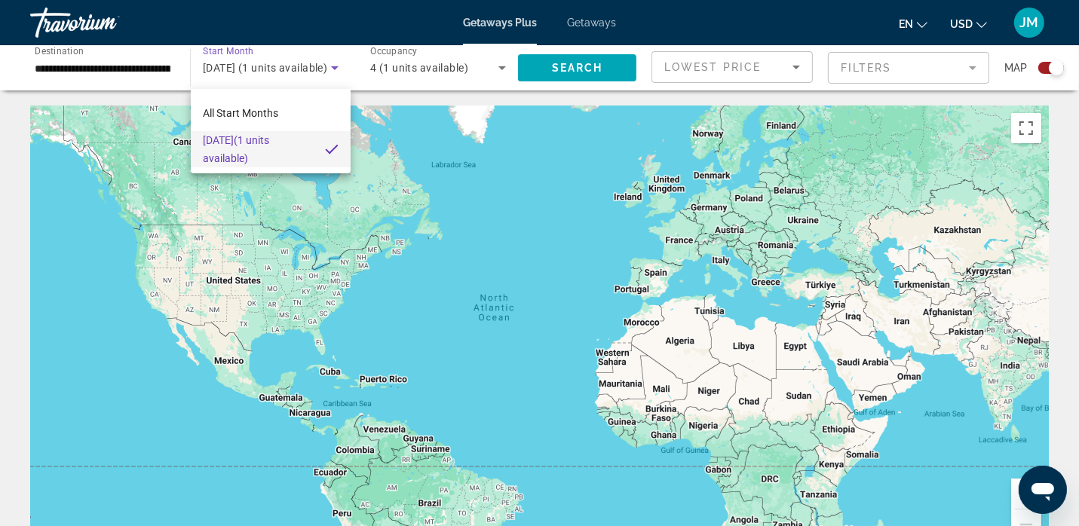
click at [214, 70] on div at bounding box center [539, 263] width 1079 height 526
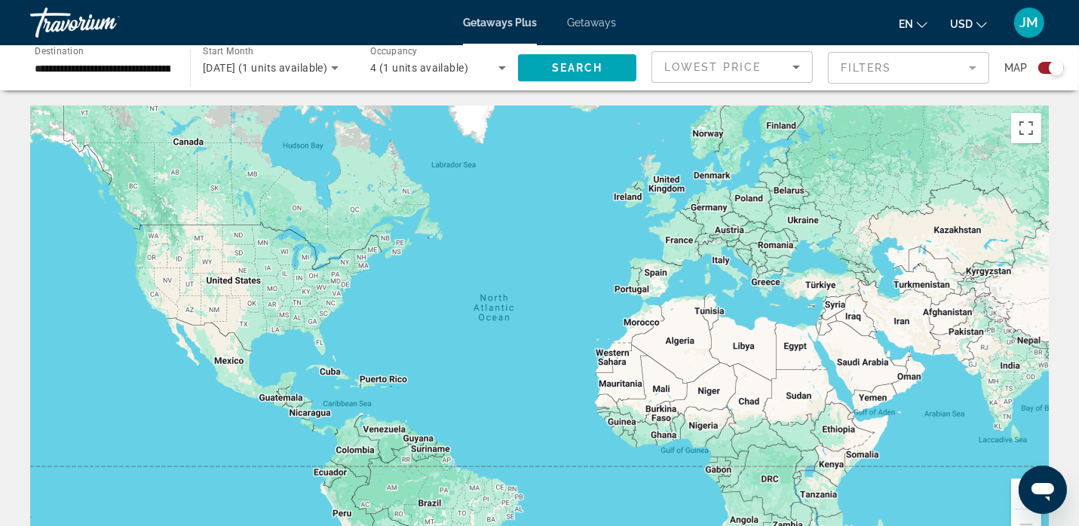
click at [254, 66] on span "[DATE] (1 units available)" at bounding box center [265, 68] width 124 height 12
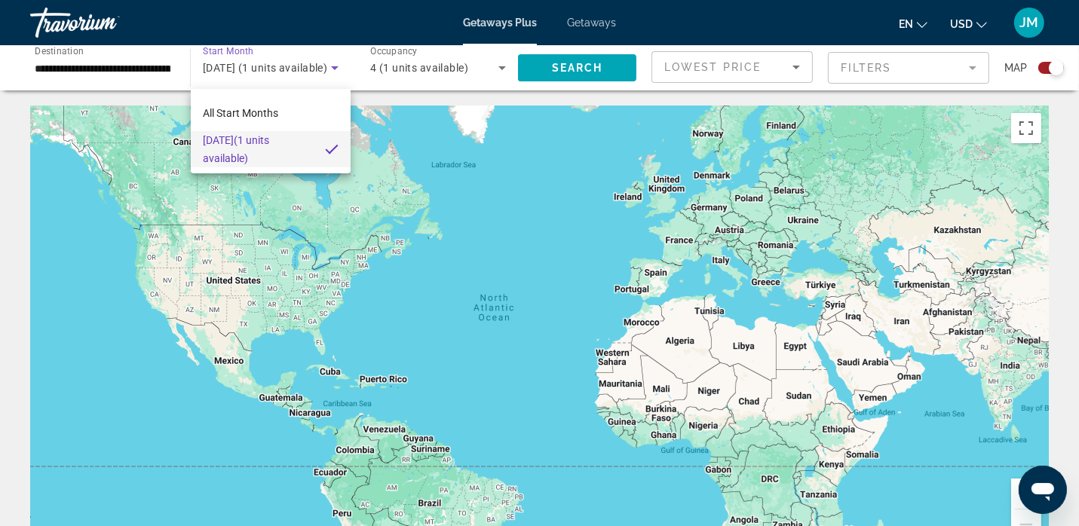
click at [490, 69] on div at bounding box center [539, 263] width 1079 height 526
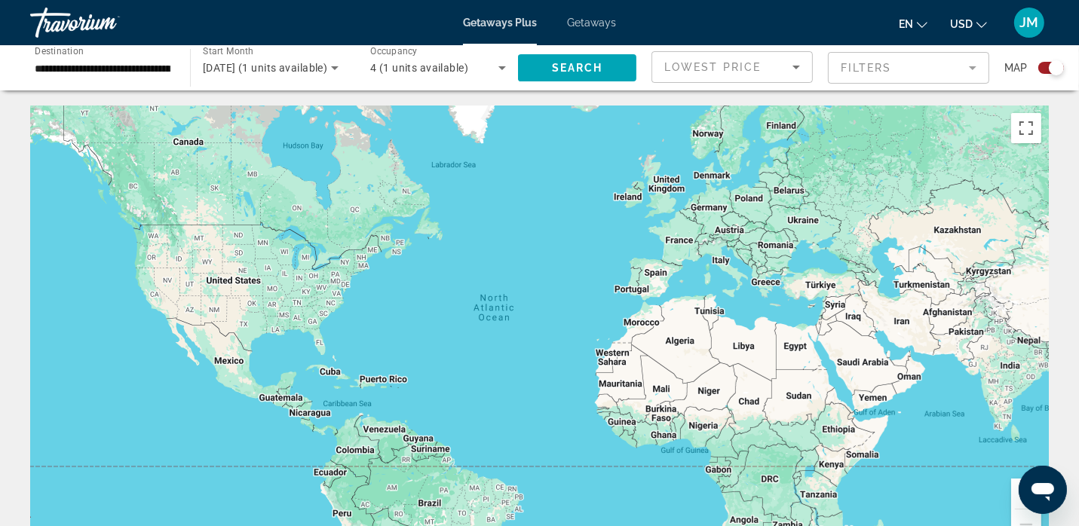
click at [783, 69] on div "Lowest Price" at bounding box center [728, 67] width 128 height 18
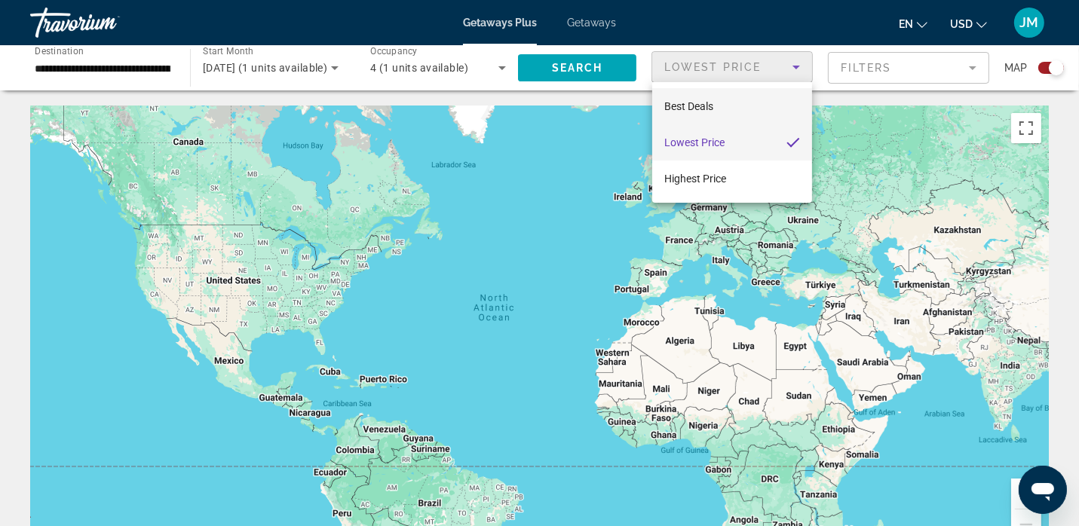
click at [715, 109] on mat-option "Best Deals" at bounding box center [732, 106] width 160 height 36
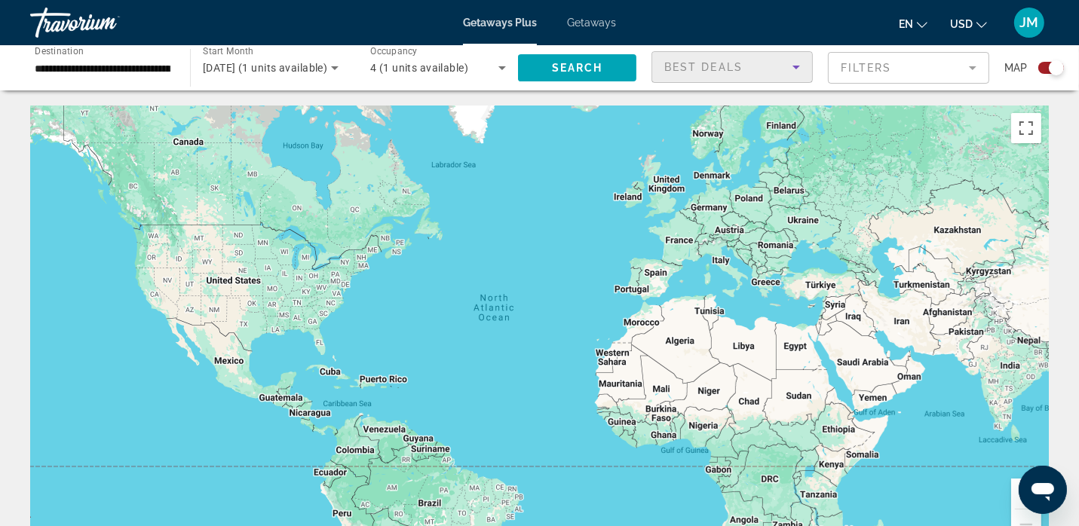
click at [938, 72] on mat-form-field "Filters" at bounding box center [908, 68] width 161 height 32
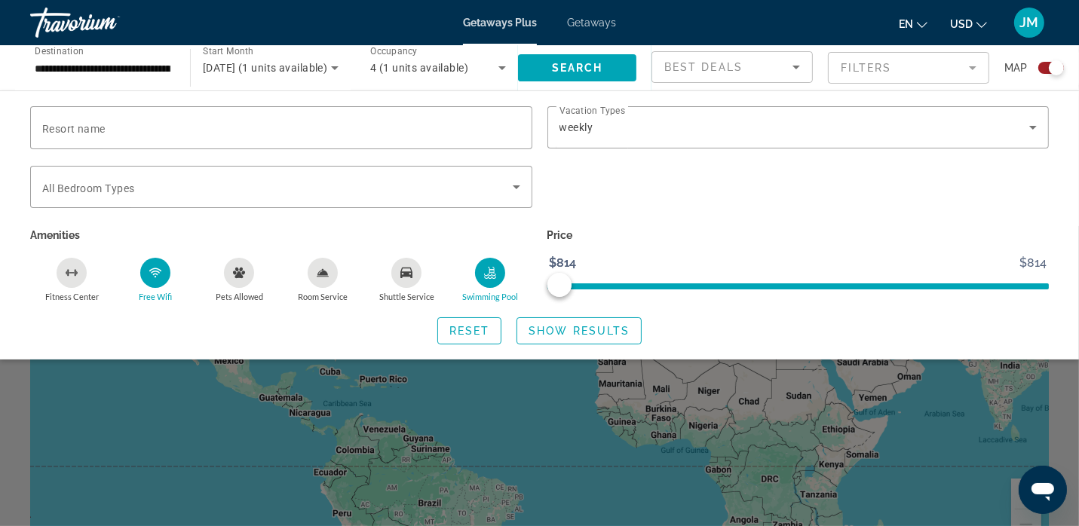
click at [308, 406] on div "Search widget" at bounding box center [539, 376] width 1079 height 300
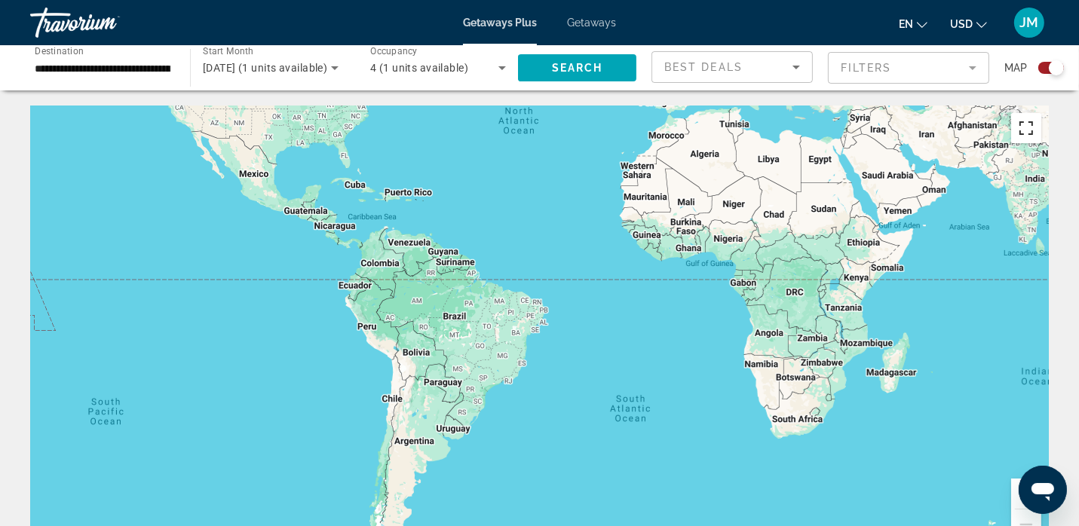
click at [1025, 130] on button "Toggle fullscreen view" at bounding box center [1026, 128] width 30 height 30
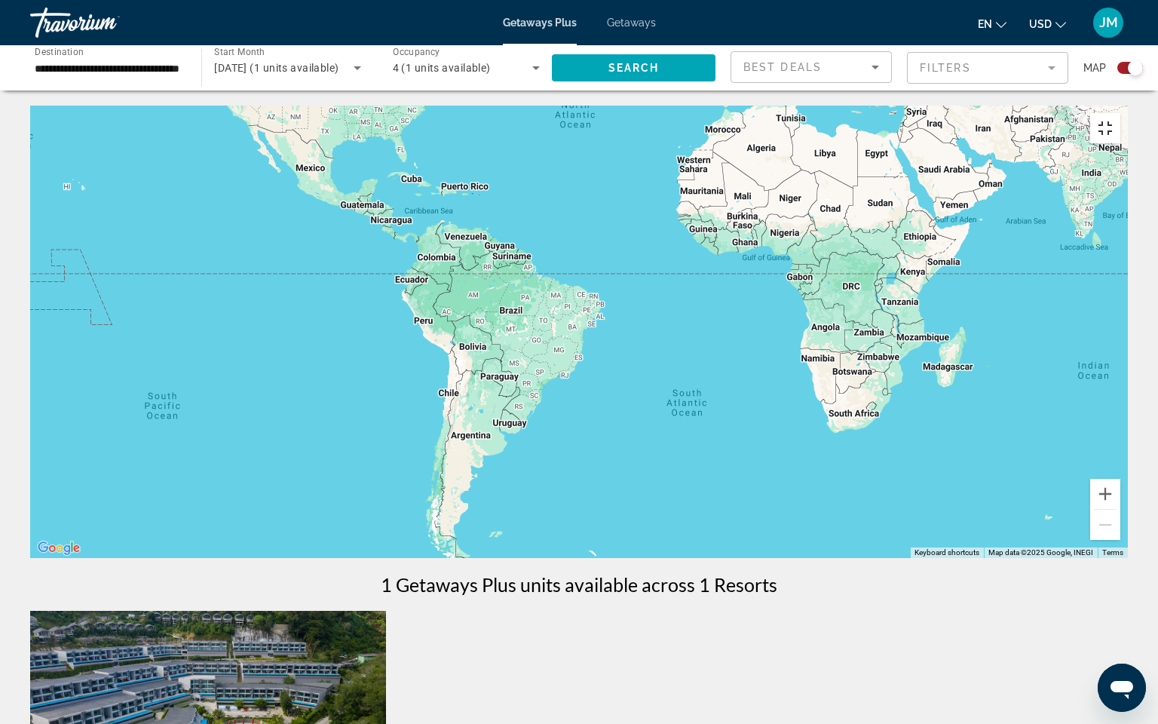
click at [1089, 113] on button "Toggle fullscreen view" at bounding box center [1105, 128] width 30 height 30
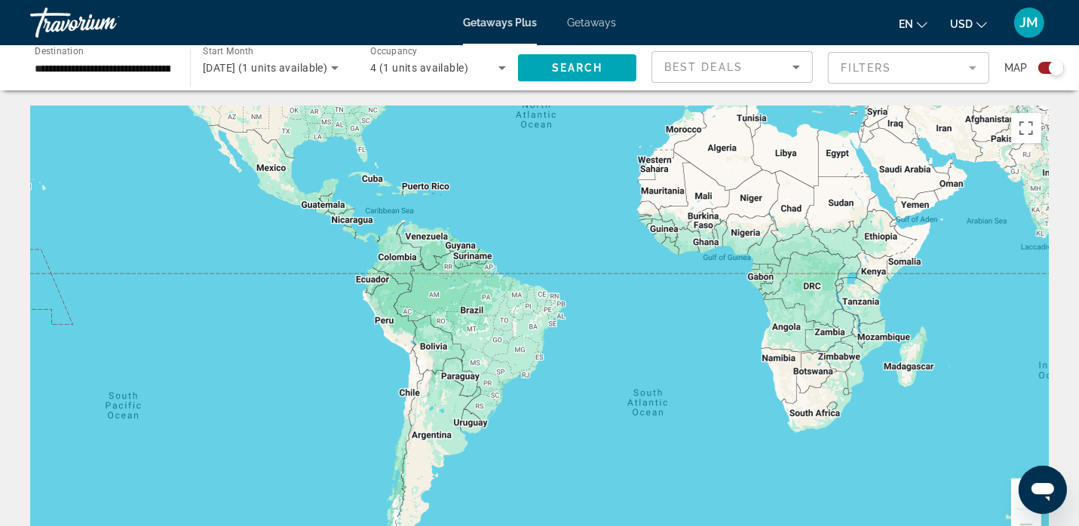
click at [790, 68] on icon "Sort by" at bounding box center [796, 67] width 18 height 18
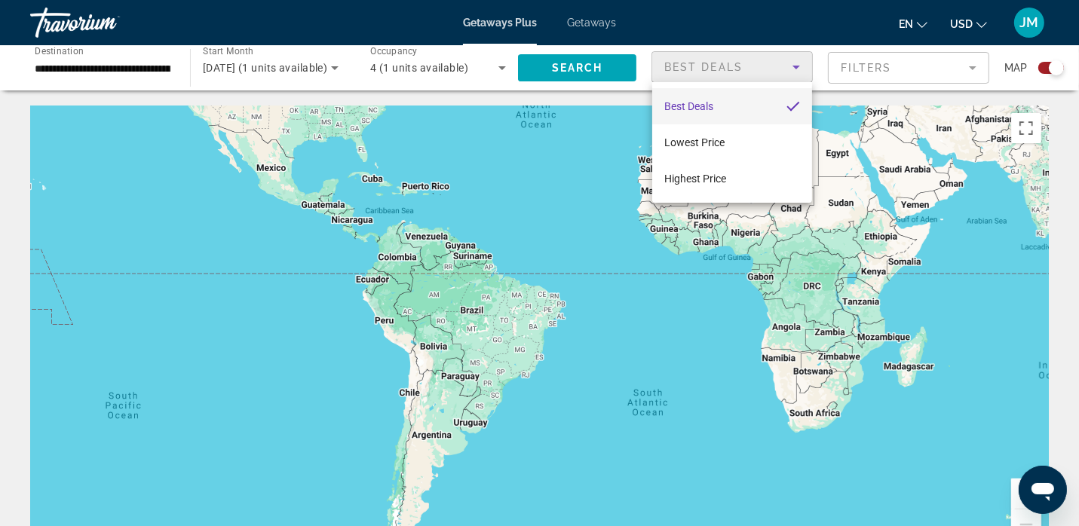
click at [962, 78] on div at bounding box center [539, 263] width 1079 height 526
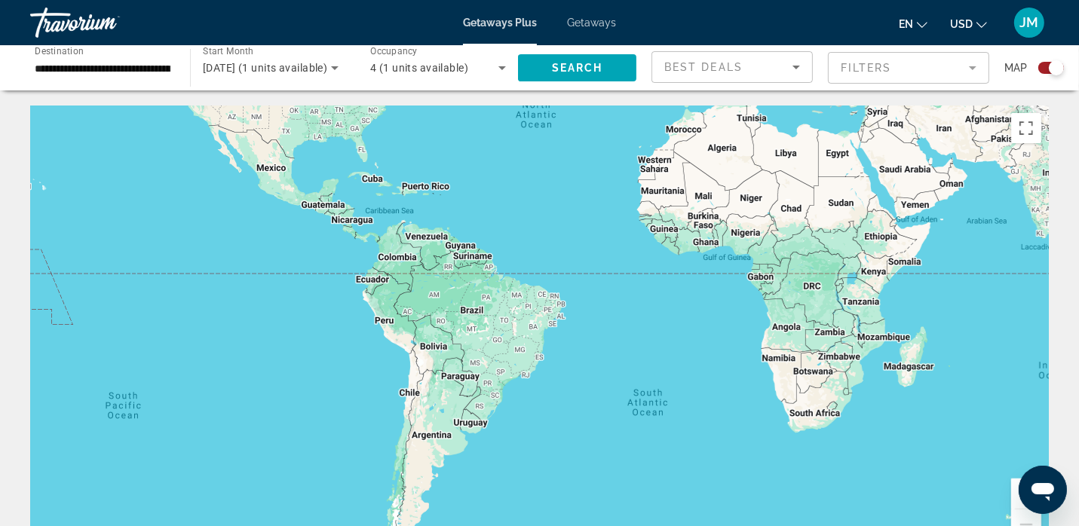
click at [954, 72] on mat-form-field "Filters" at bounding box center [908, 68] width 161 height 32
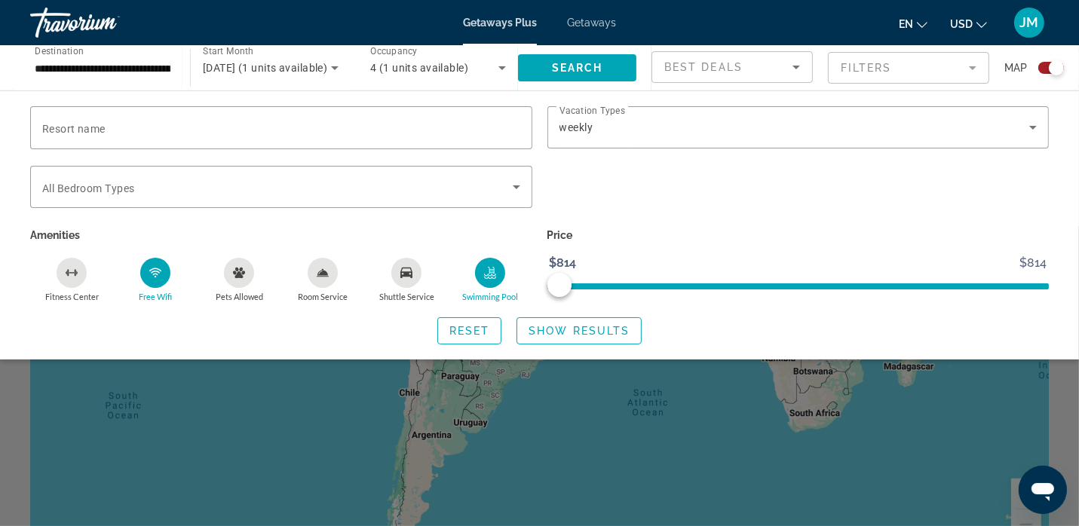
click at [1052, 72] on div "Search widget" at bounding box center [1056, 67] width 15 height 15
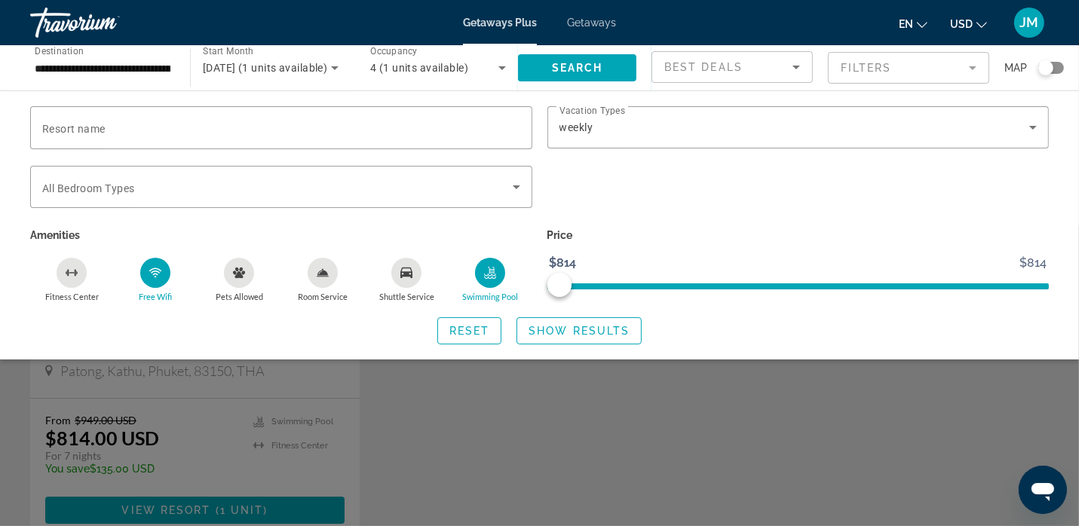
scroll to position [93, 0]
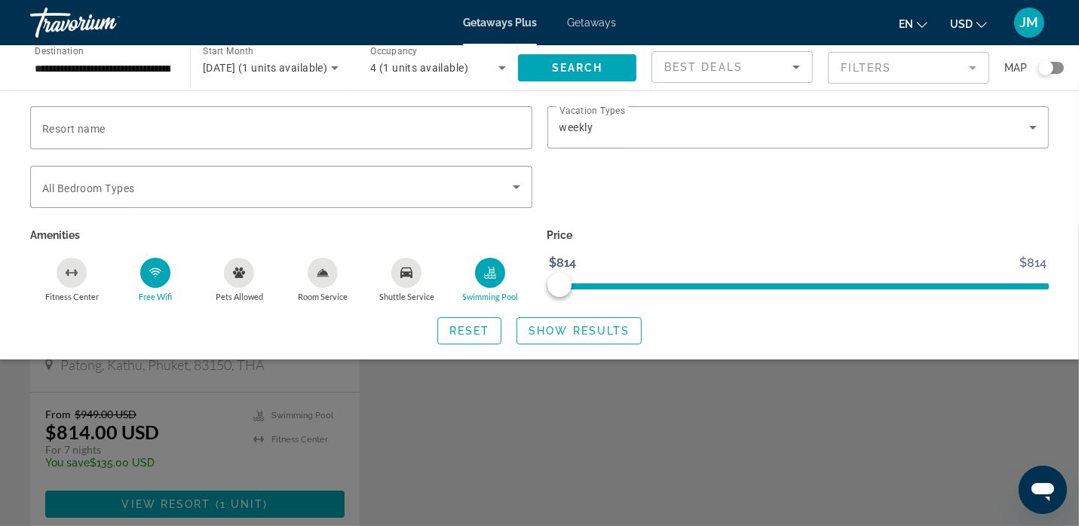
click at [434, 401] on div "Search widget" at bounding box center [539, 376] width 1079 height 300
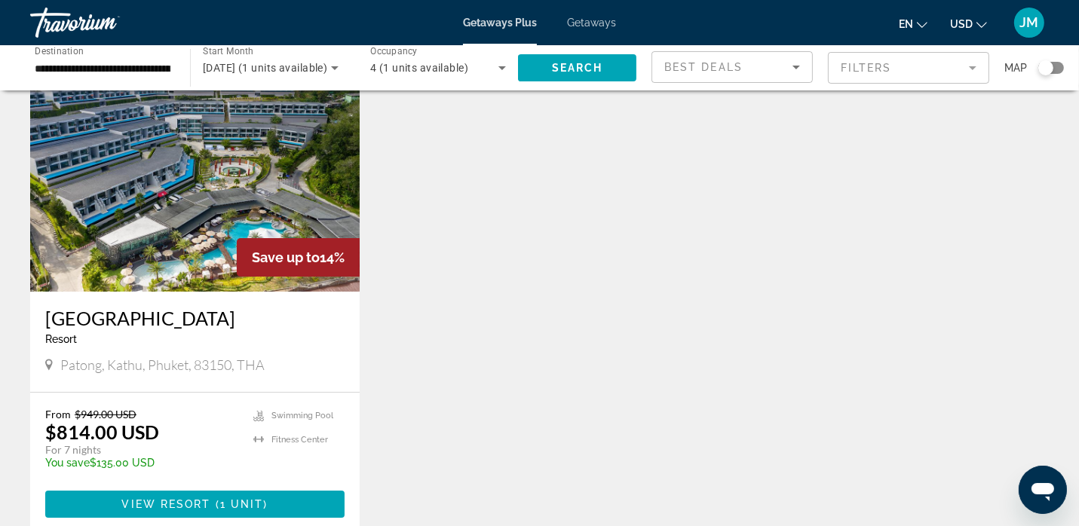
scroll to position [0, 0]
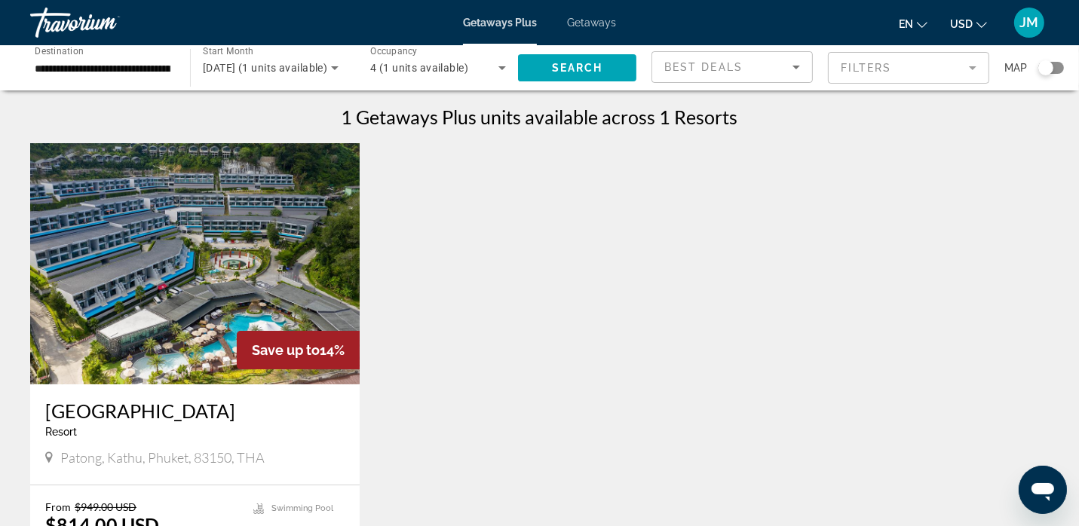
click at [498, 69] on icon "Search widget" at bounding box center [502, 68] width 18 height 18
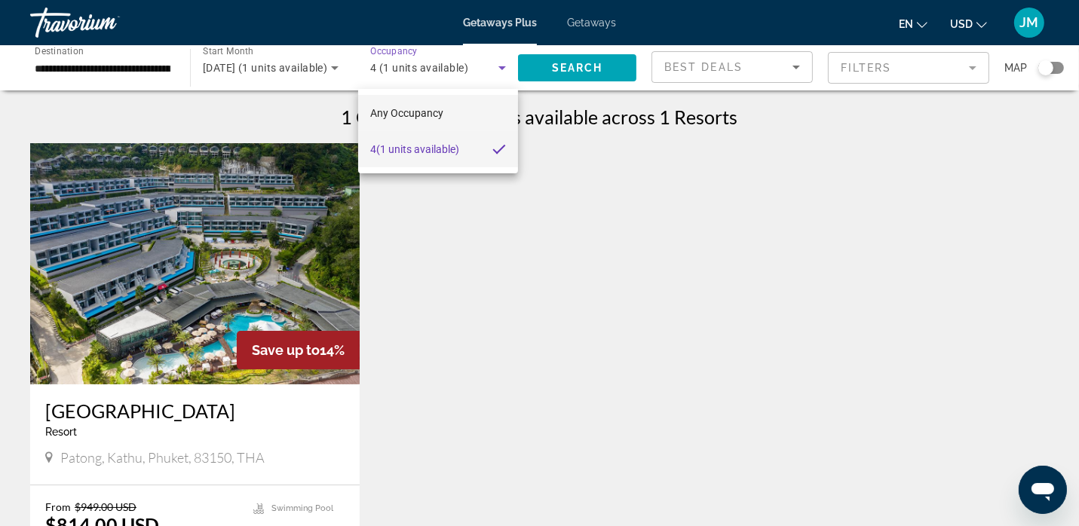
click at [403, 117] on span "Any Occupancy" at bounding box center [406, 113] width 73 height 12
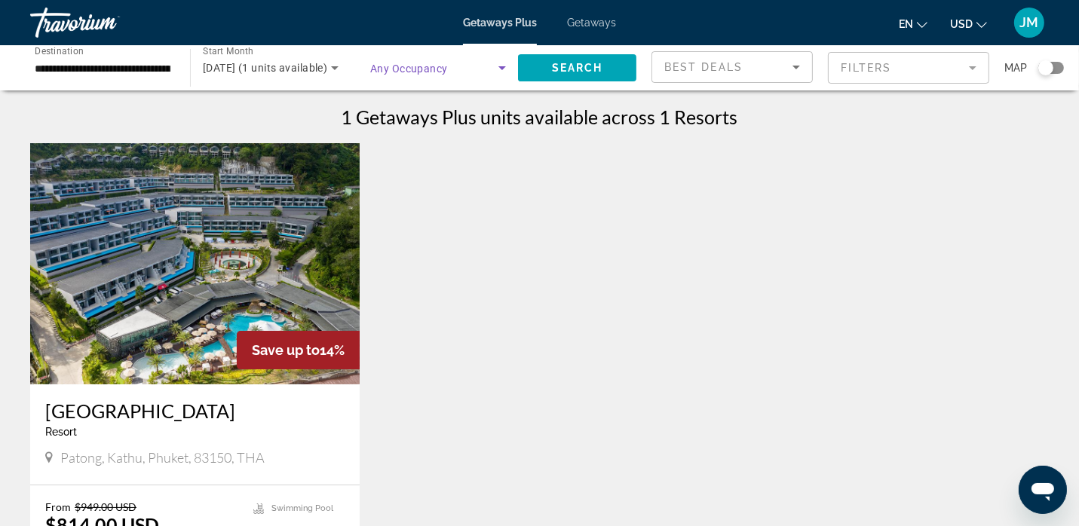
click at [371, 71] on span "Any Occupancy" at bounding box center [409, 69] width 78 height 12
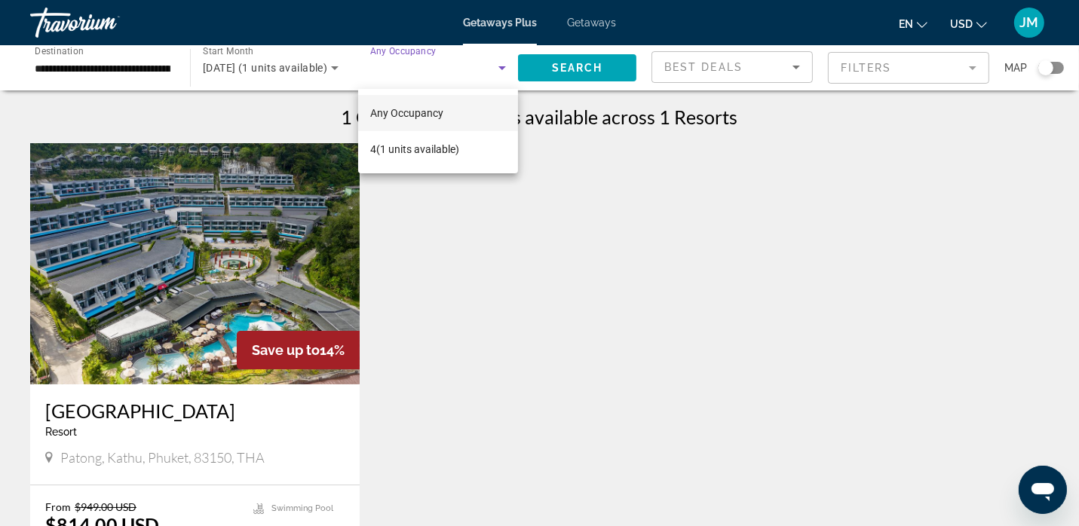
click at [326, 73] on div at bounding box center [539, 263] width 1079 height 526
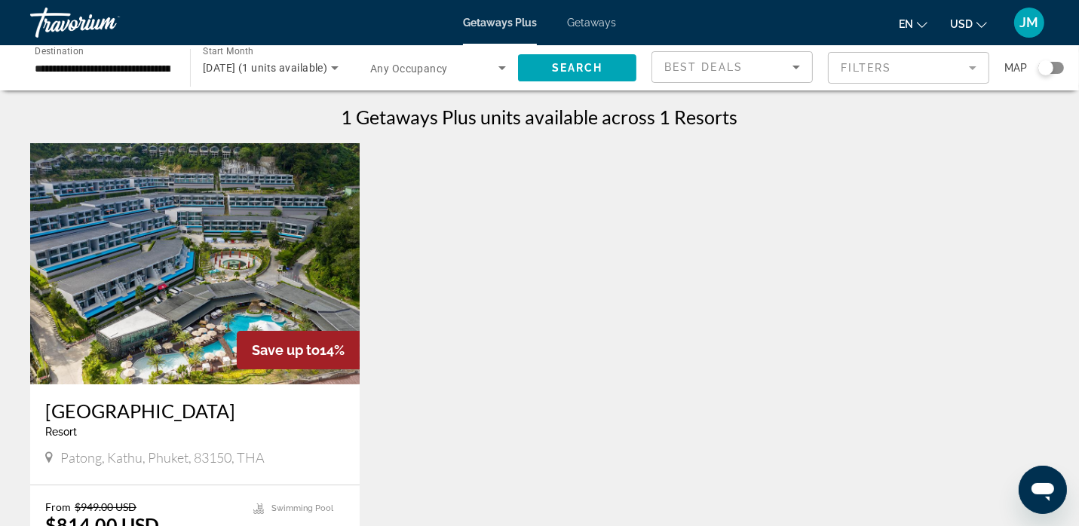
click at [333, 68] on icon "Search widget" at bounding box center [335, 68] width 8 height 4
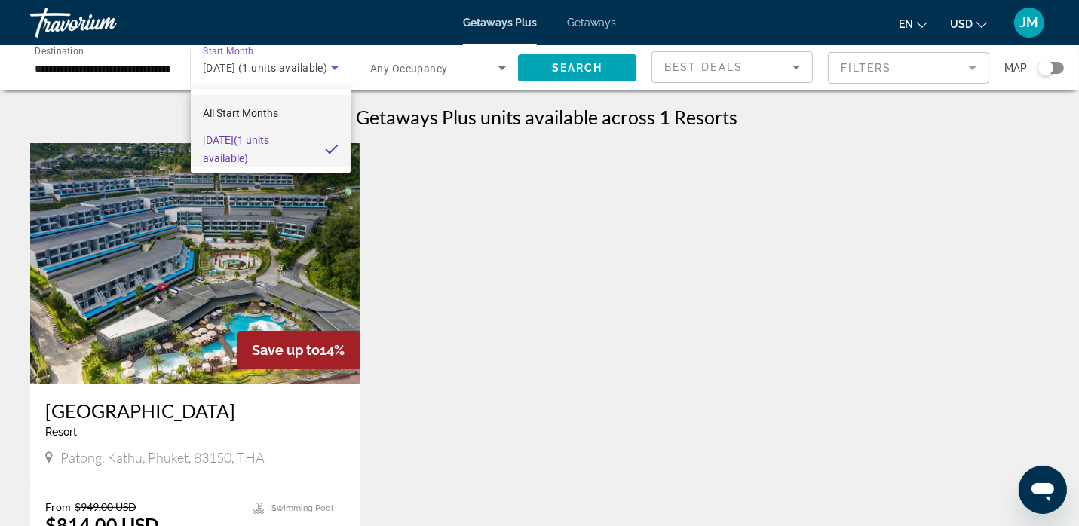
click at [253, 115] on span "All Start Months" at bounding box center [240, 113] width 75 height 12
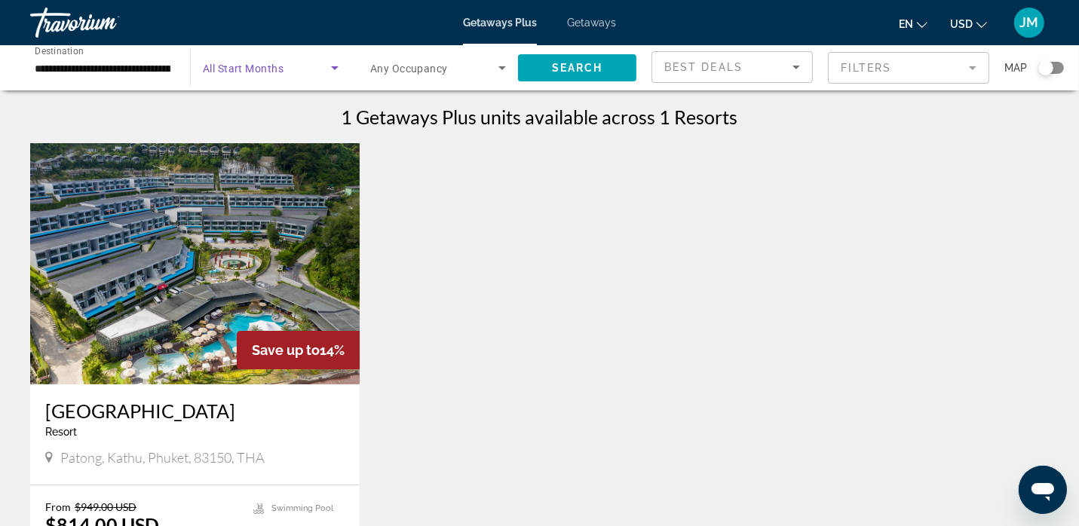
click at [332, 68] on icon "Search widget" at bounding box center [335, 68] width 18 height 18
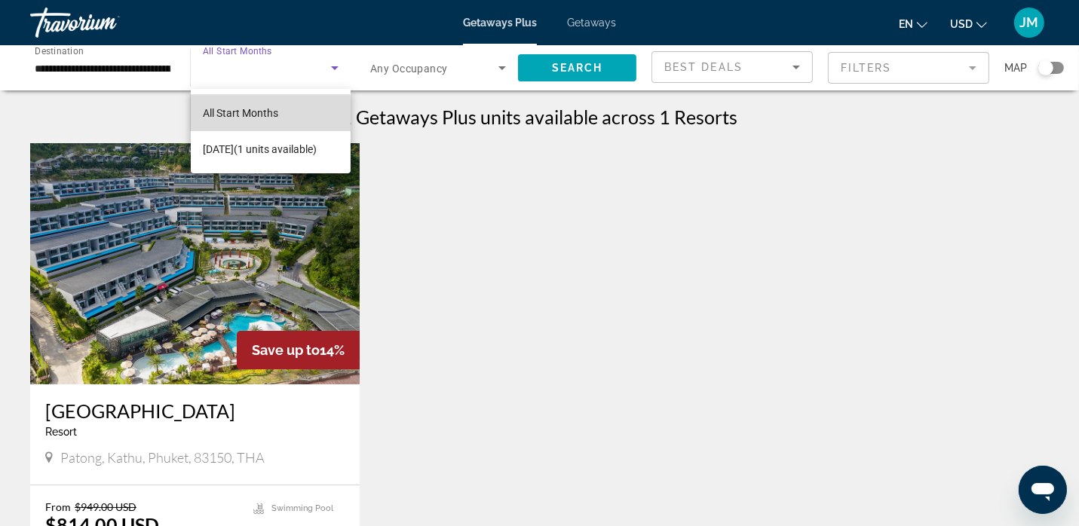
click at [245, 114] on span "All Start Months" at bounding box center [240, 113] width 75 height 12
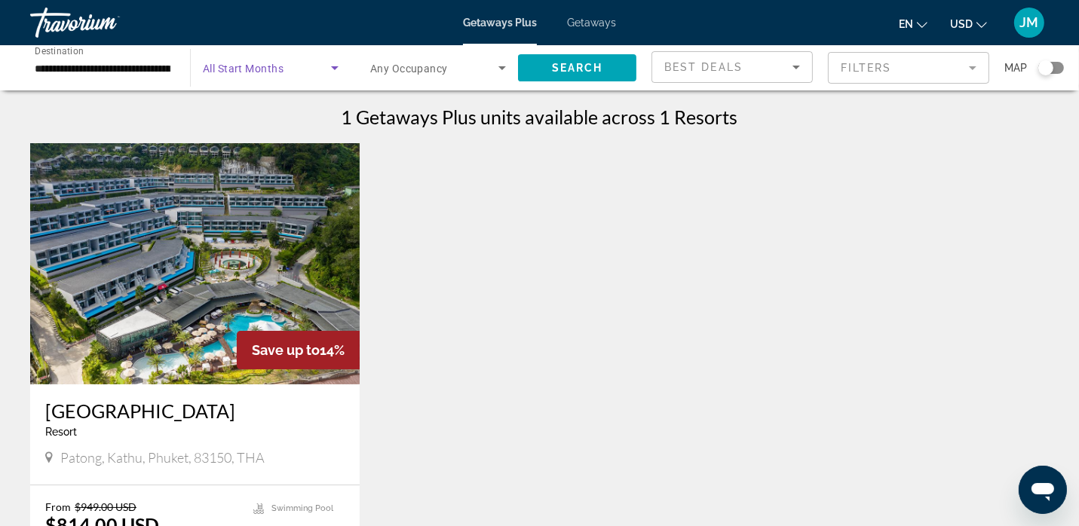
click at [148, 72] on input "**********" at bounding box center [103, 69] width 136 height 18
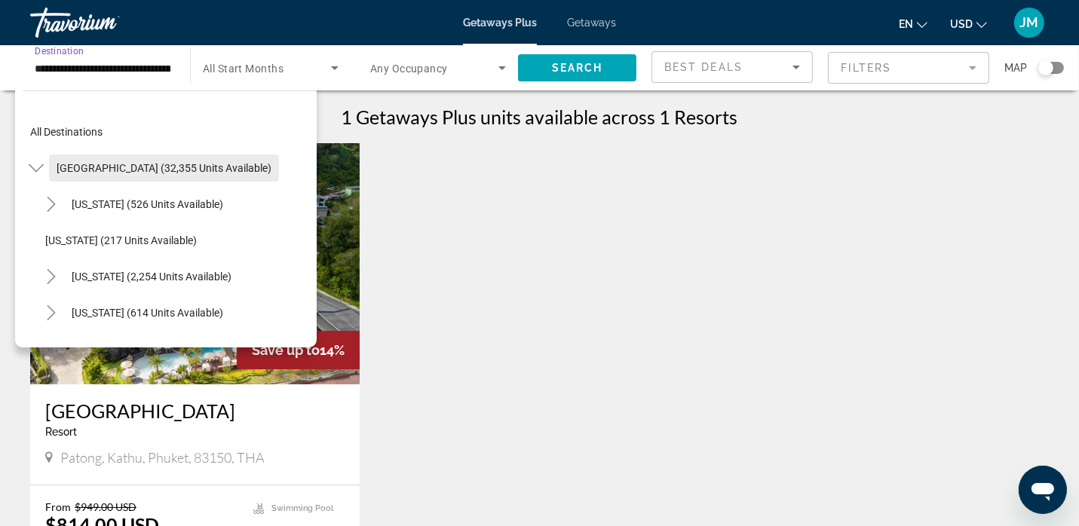
click at [190, 173] on span "[GEOGRAPHIC_DATA] (32,355 units available)" at bounding box center [164, 168] width 215 height 12
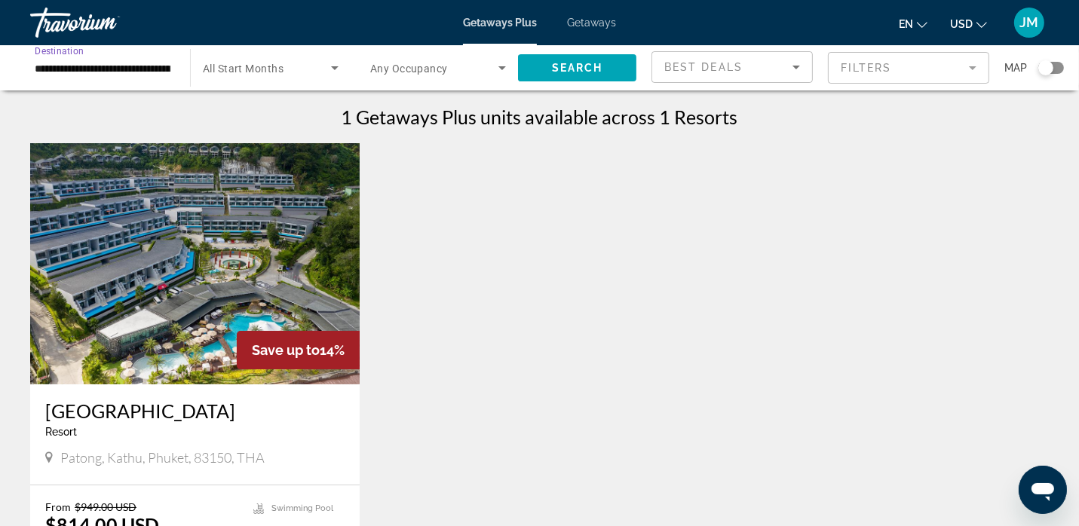
click at [335, 69] on icon "Search widget" at bounding box center [335, 68] width 18 height 18
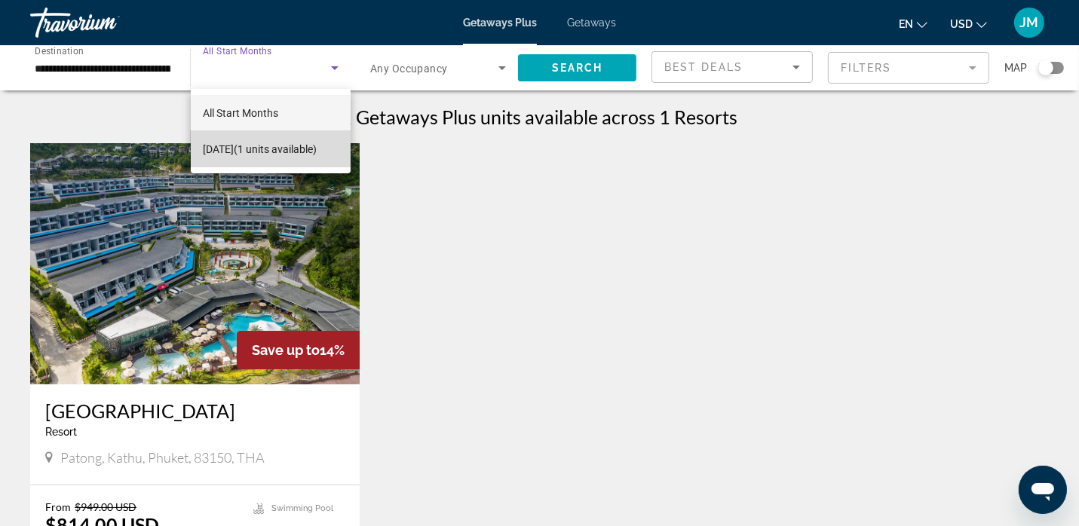
click at [247, 152] on span "[DATE] (1 units available)" at bounding box center [260, 149] width 114 height 18
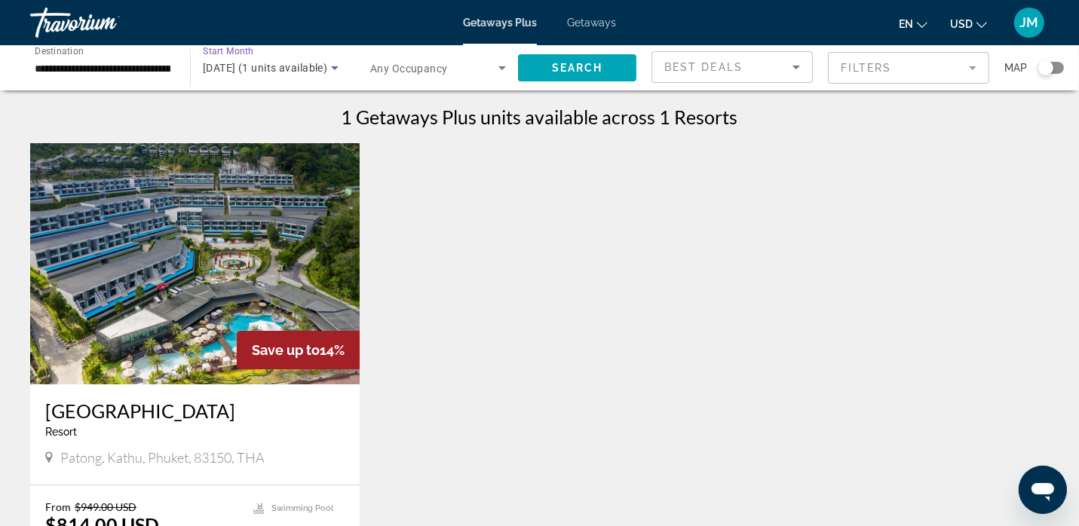
click at [339, 71] on icon "Search widget" at bounding box center [335, 68] width 18 height 18
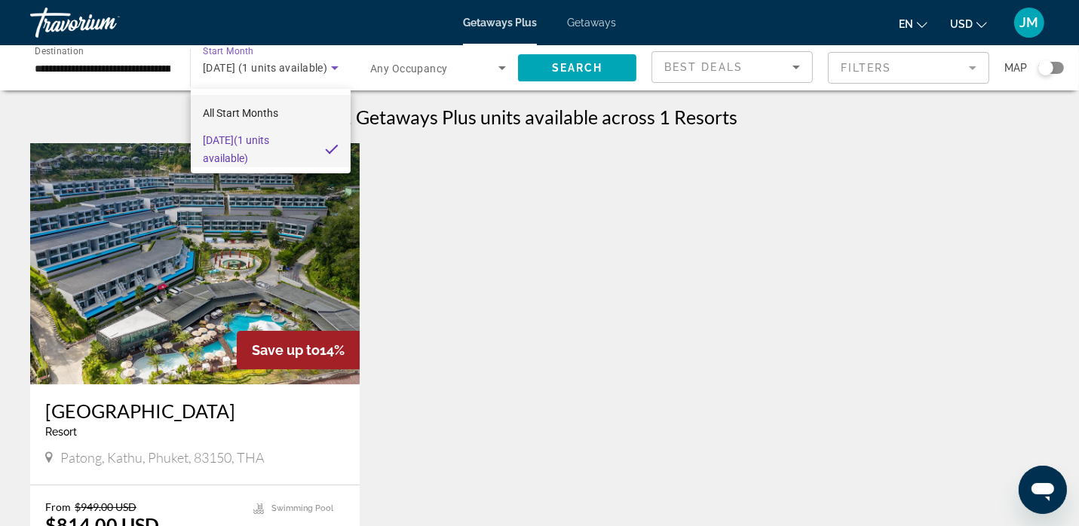
click at [247, 112] on span "All Start Months" at bounding box center [240, 113] width 75 height 12
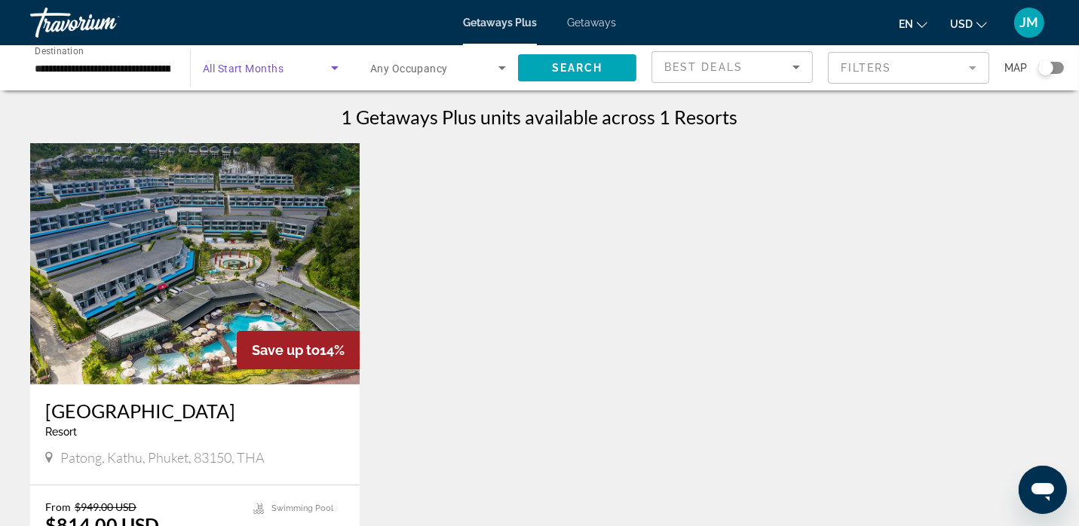
click at [501, 69] on icon "Search widget" at bounding box center [502, 68] width 18 height 18
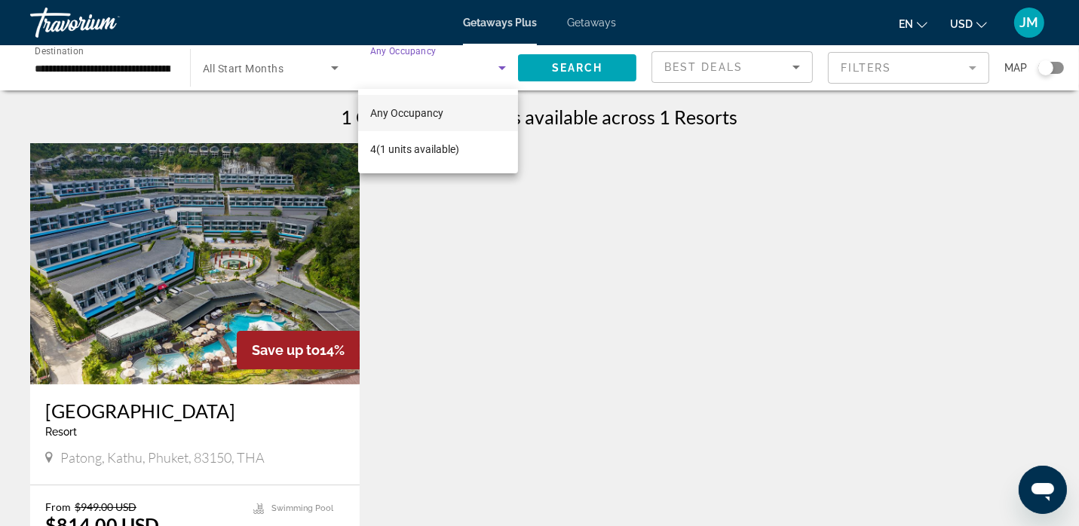
click at [614, 72] on div at bounding box center [539, 263] width 1079 height 526
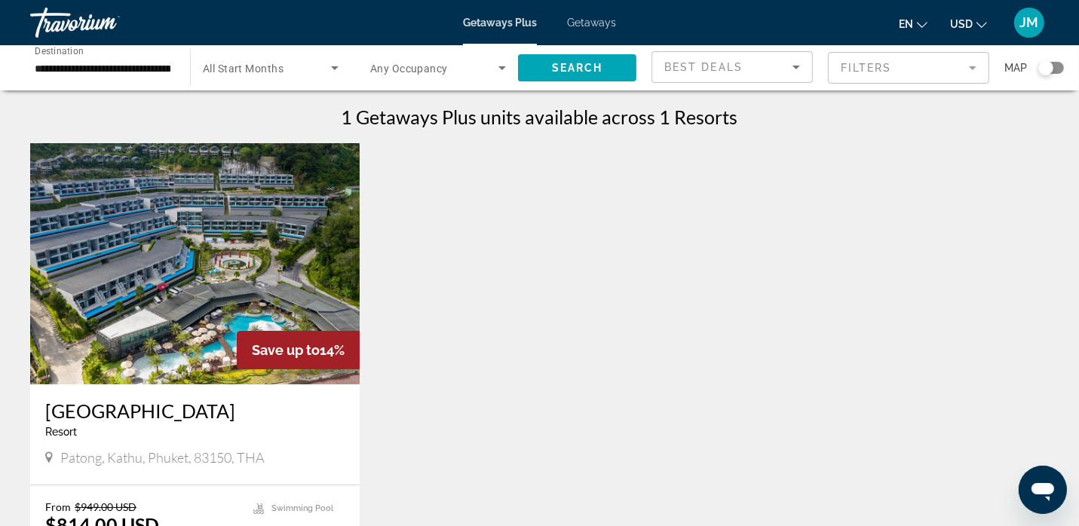
click at [789, 69] on icon "Sort by" at bounding box center [796, 67] width 18 height 18
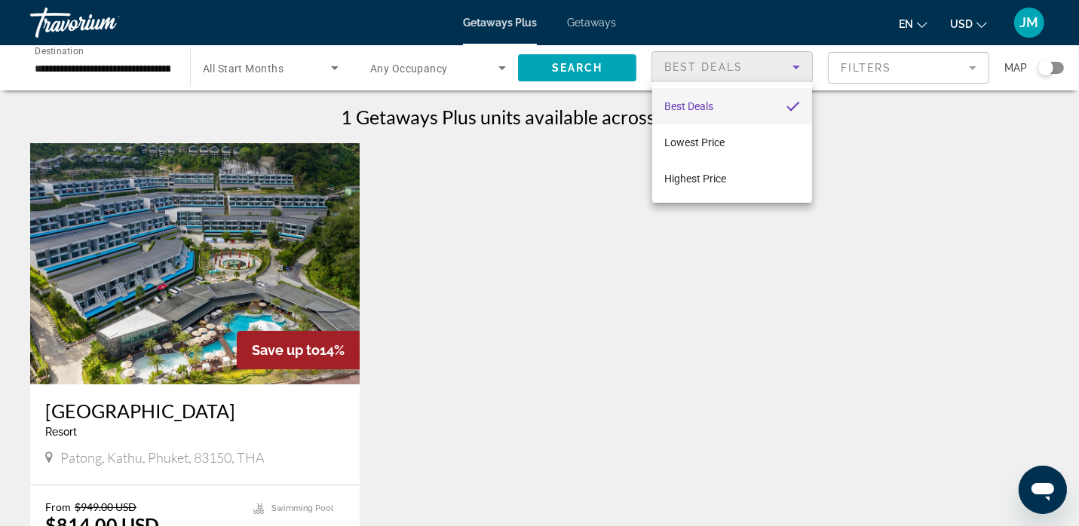
click at [932, 122] on div at bounding box center [539, 263] width 1079 height 526
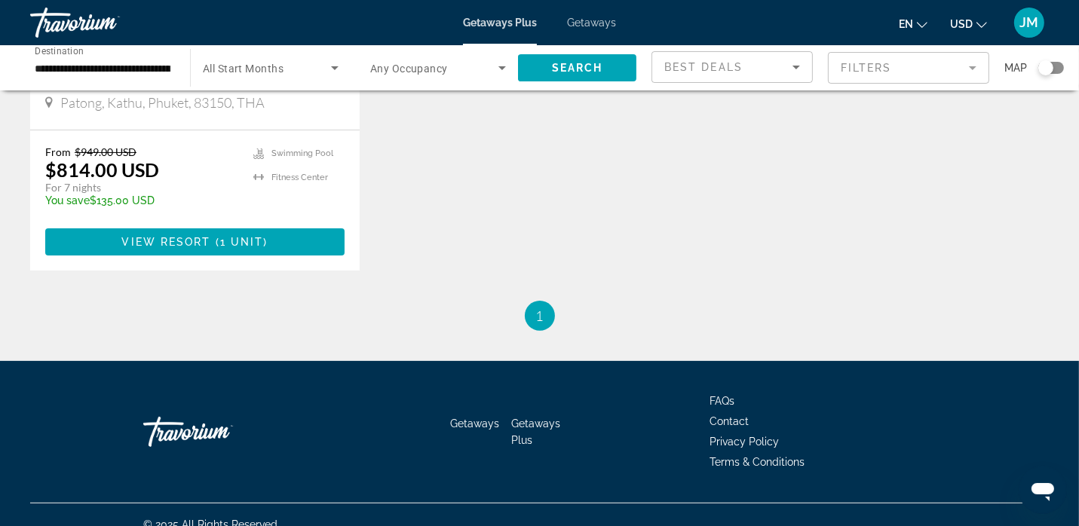
scroll to position [329, 0]
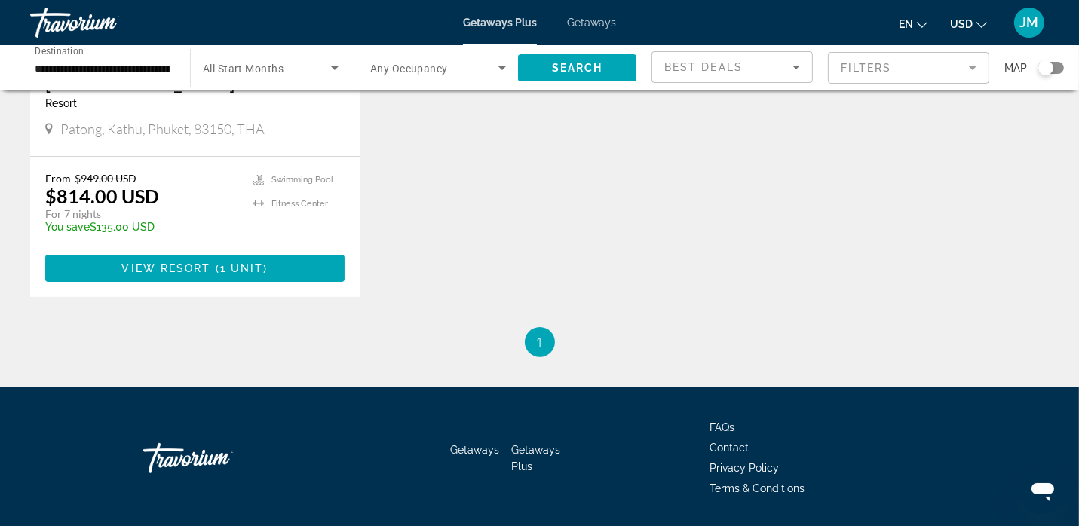
click at [544, 341] on li "You're on page 1" at bounding box center [540, 342] width 30 height 30
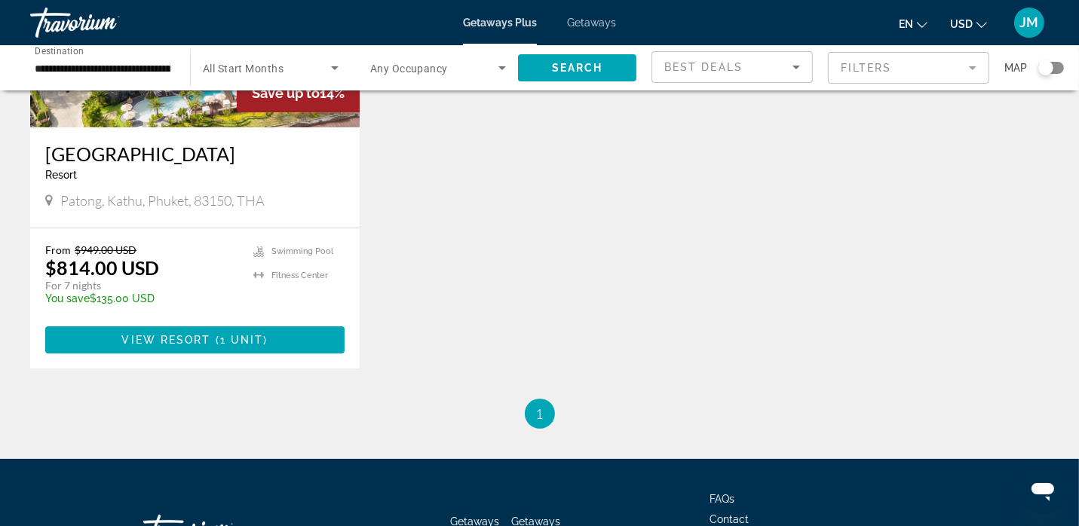
scroll to position [250, 0]
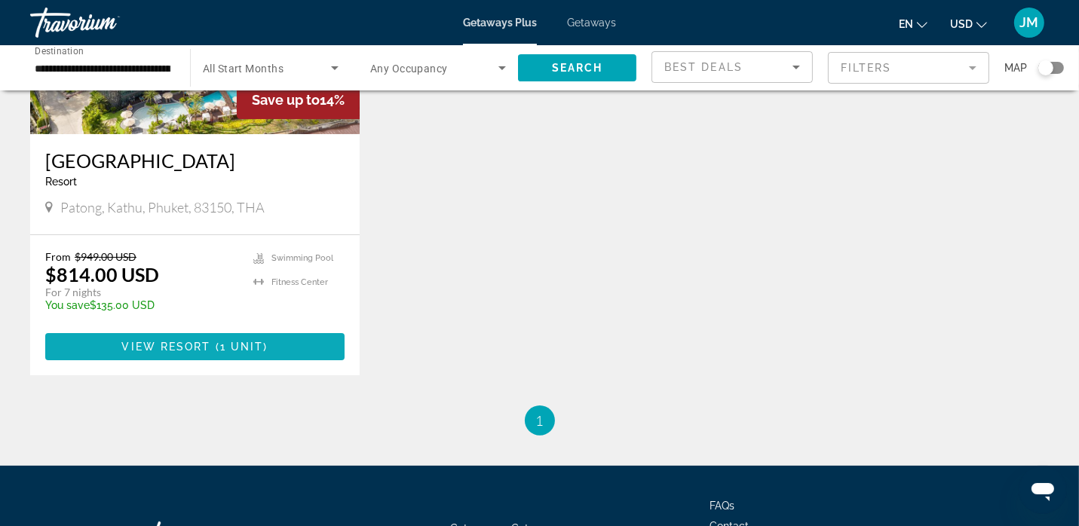
click at [282, 347] on span "Main content" at bounding box center [194, 347] width 299 height 36
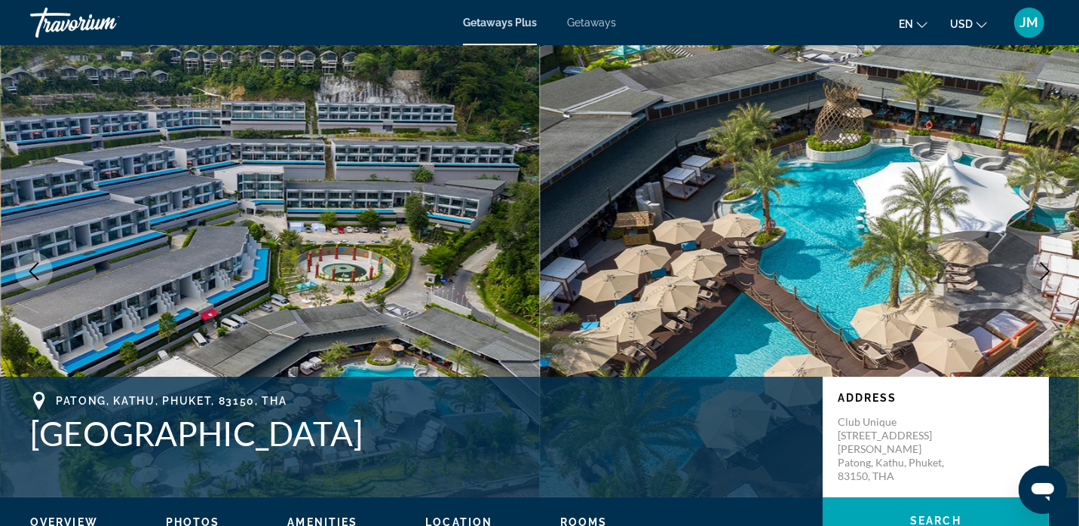
click at [608, 18] on span "Getaways" at bounding box center [591, 23] width 49 height 12
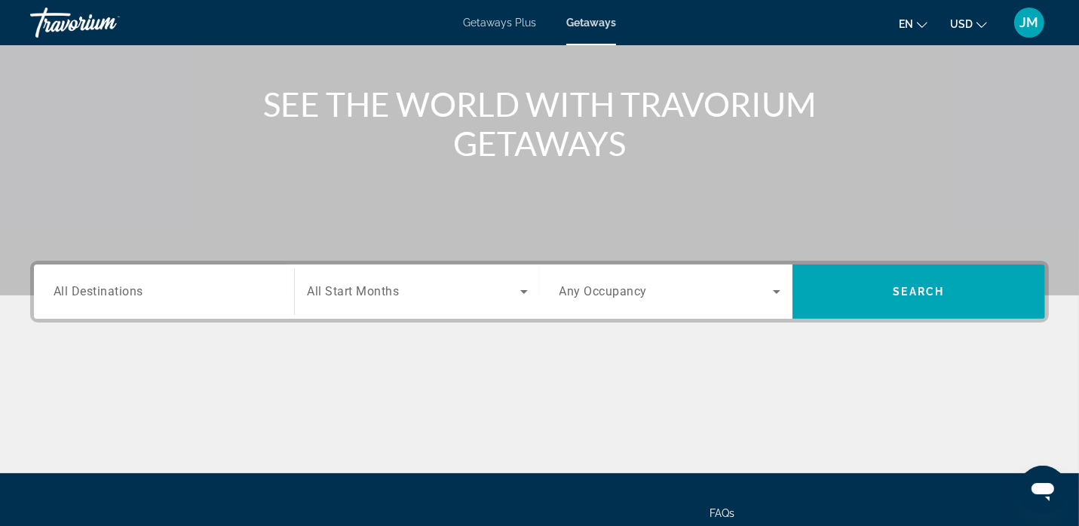
scroll to position [158, 0]
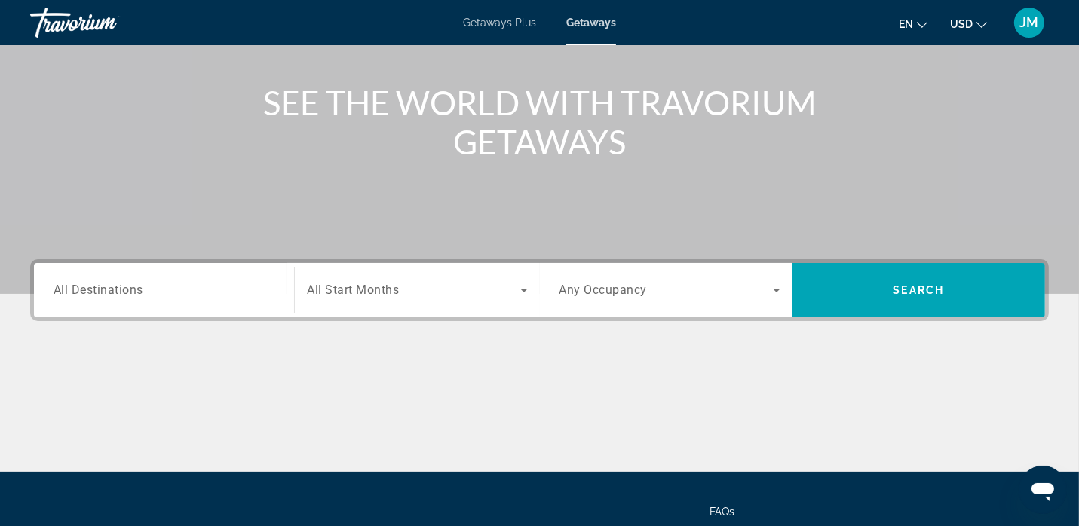
click at [247, 291] on input "Destination All Destinations" at bounding box center [164, 291] width 221 height 18
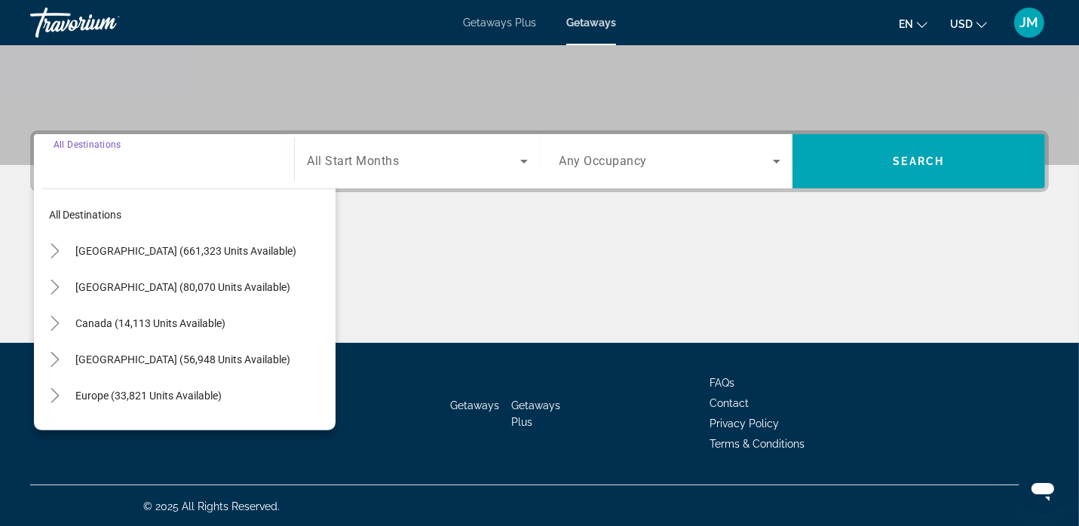
scroll to position [288, 0]
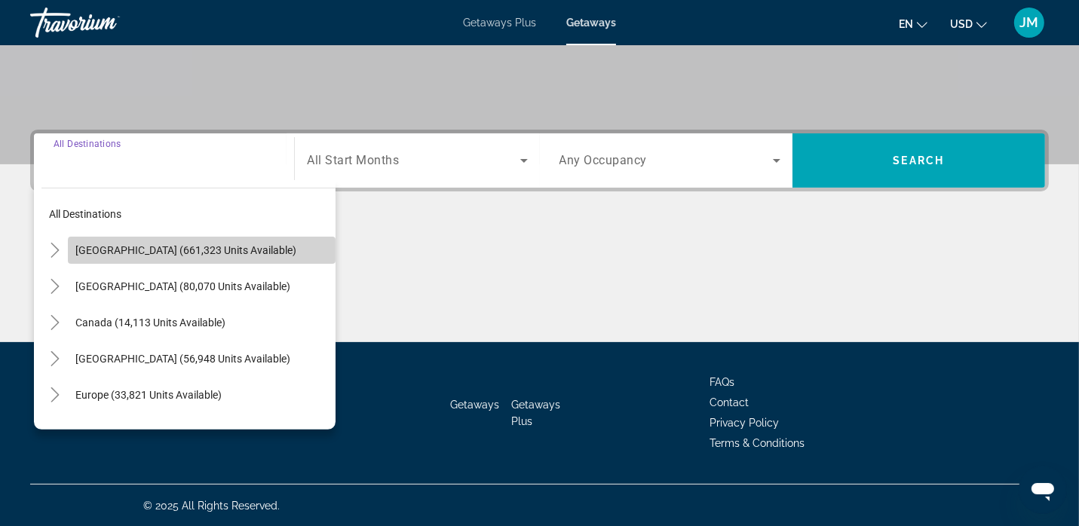
click at [226, 254] on span "[GEOGRAPHIC_DATA] (661,323 units available)" at bounding box center [185, 250] width 221 height 12
type input "**********"
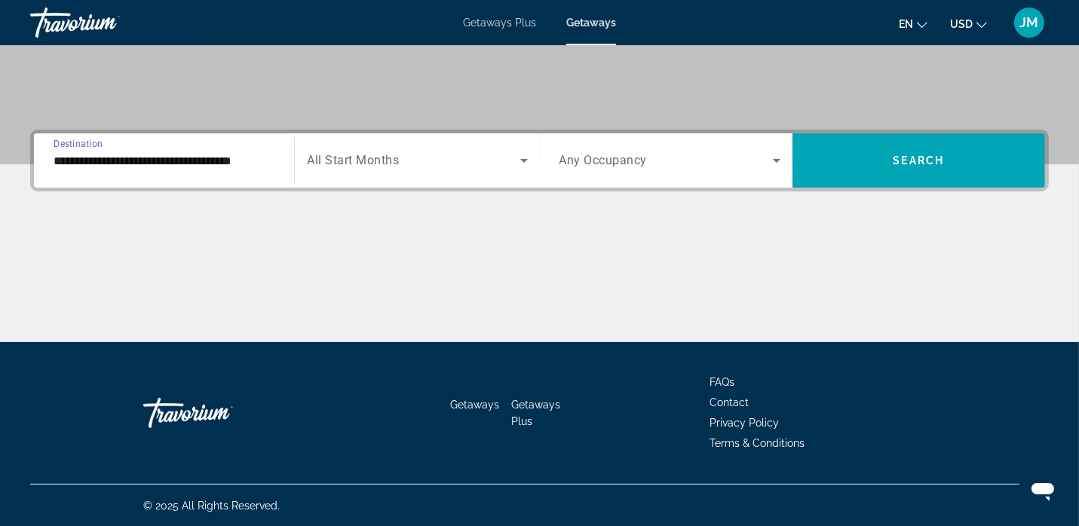
click at [529, 159] on icon "Search widget" at bounding box center [524, 161] width 18 height 18
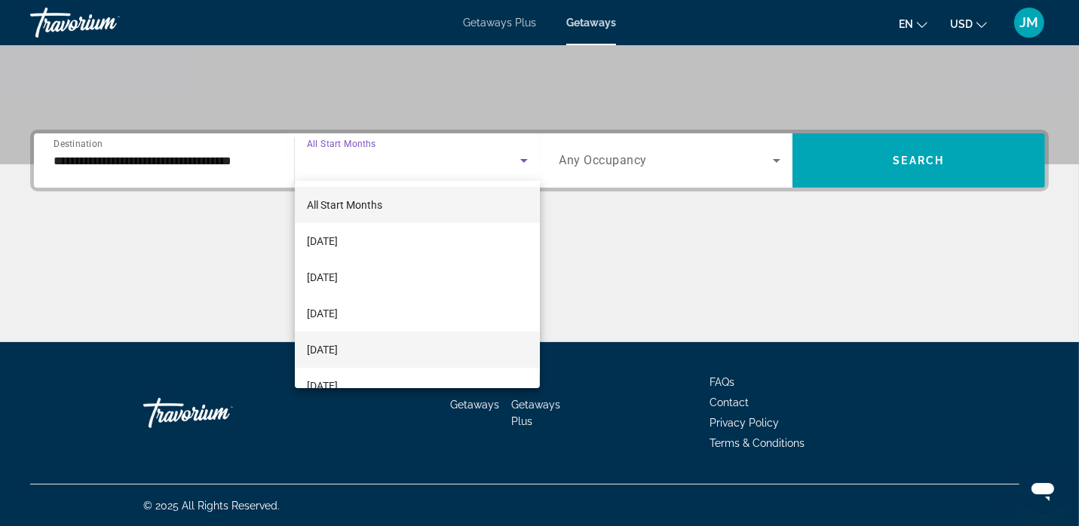
click at [338, 353] on span "[DATE]" at bounding box center [322, 350] width 31 height 18
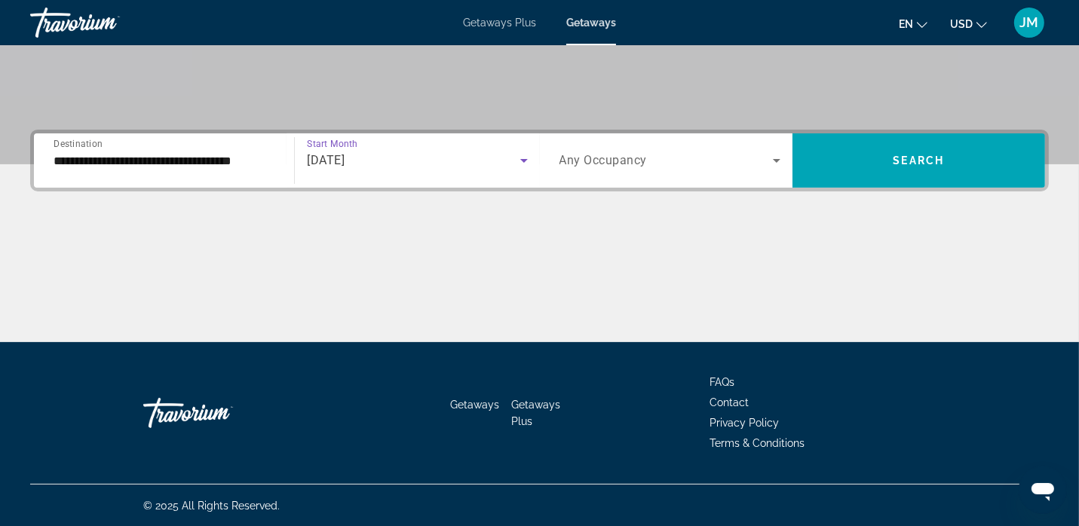
click at [763, 161] on span "Search widget" at bounding box center [665, 161] width 213 height 18
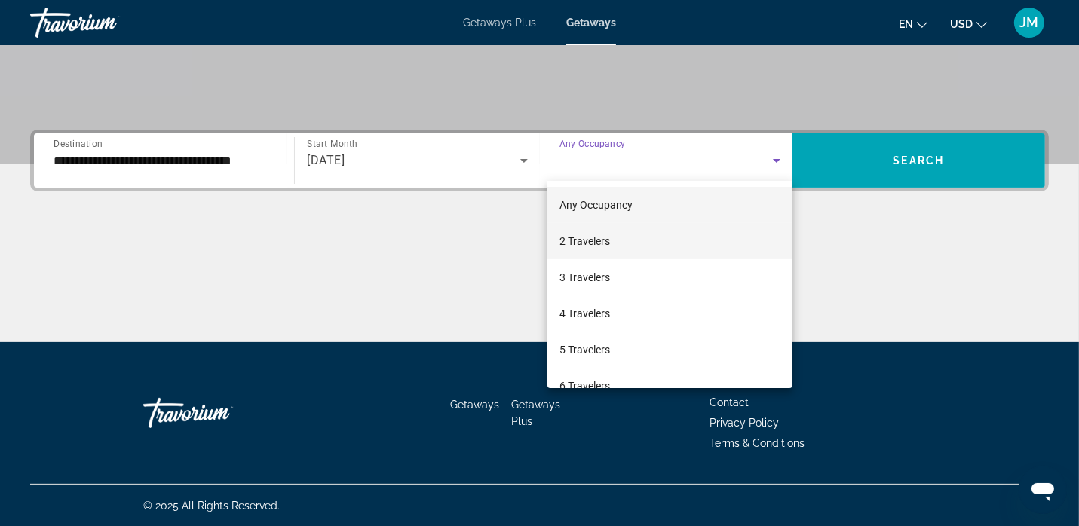
click at [587, 250] on mat-option "2 Travelers" at bounding box center [669, 241] width 245 height 36
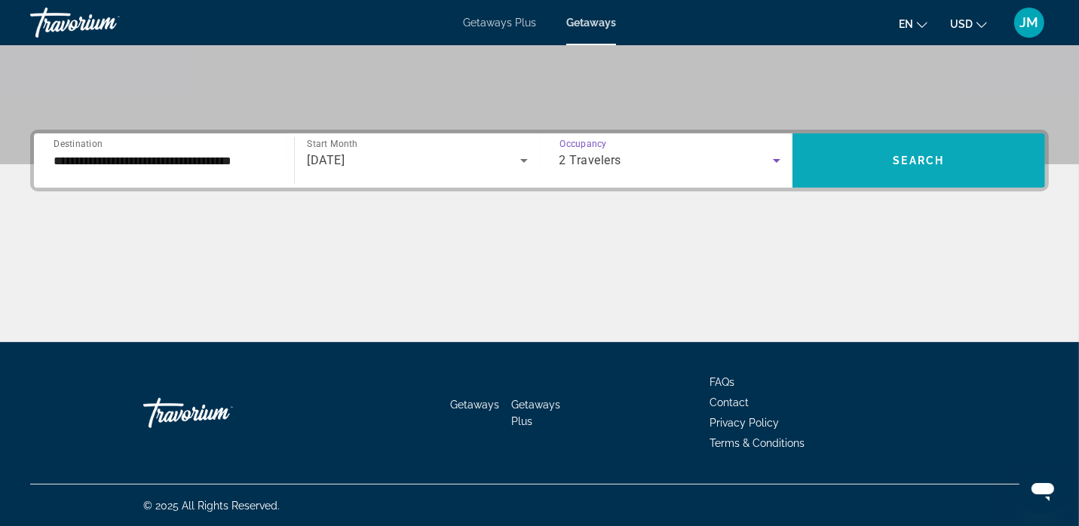
click at [914, 164] on span "Search" at bounding box center [918, 161] width 51 height 12
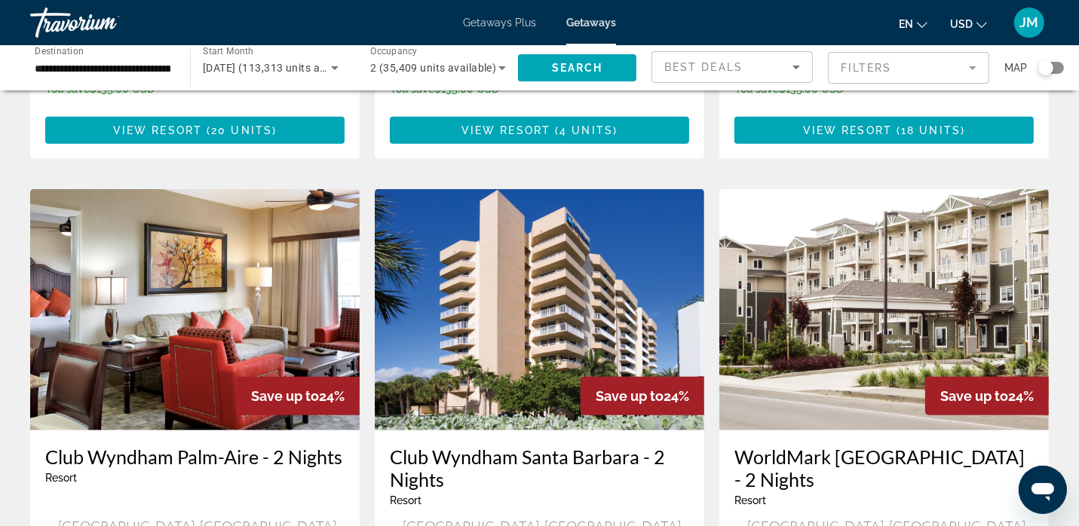
scroll to position [1051, 0]
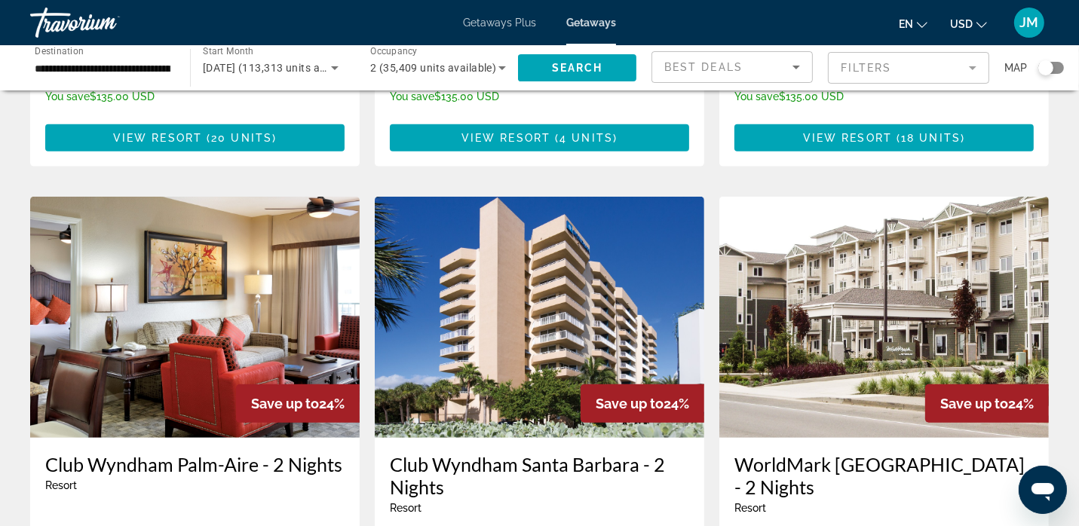
click at [132, 74] on input "**********" at bounding box center [103, 69] width 136 height 18
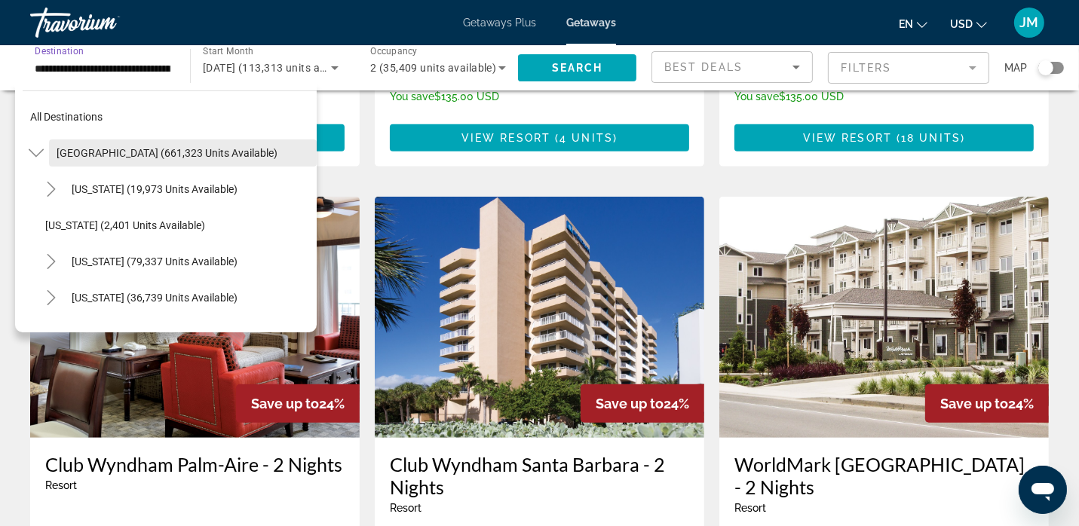
click at [220, 147] on span "[GEOGRAPHIC_DATA] (661,323 units available)" at bounding box center [167, 153] width 221 height 12
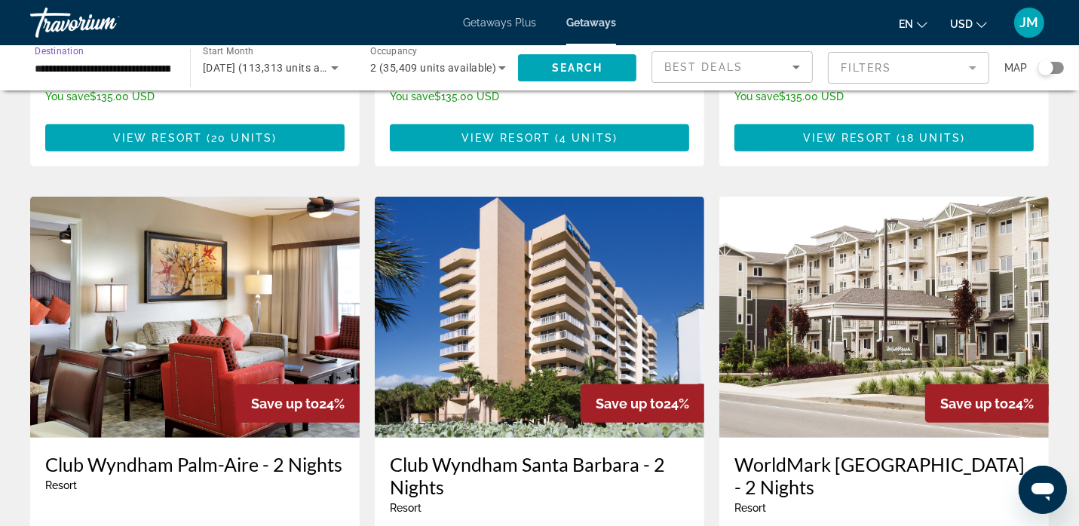
click at [326, 75] on icon "Search widget" at bounding box center [335, 68] width 18 height 18
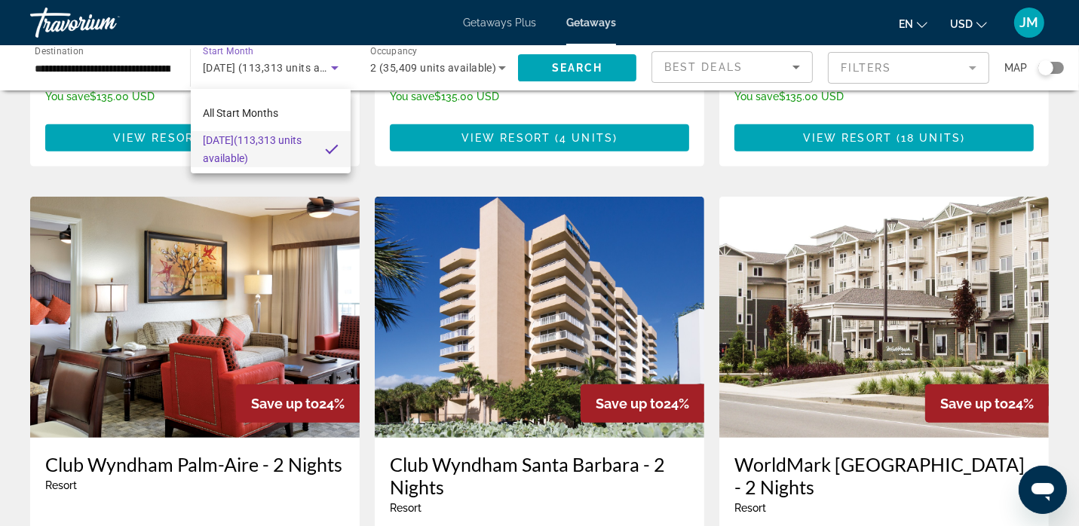
click at [236, 167] on span "[DATE] (113,313 units available)" at bounding box center [258, 149] width 110 height 36
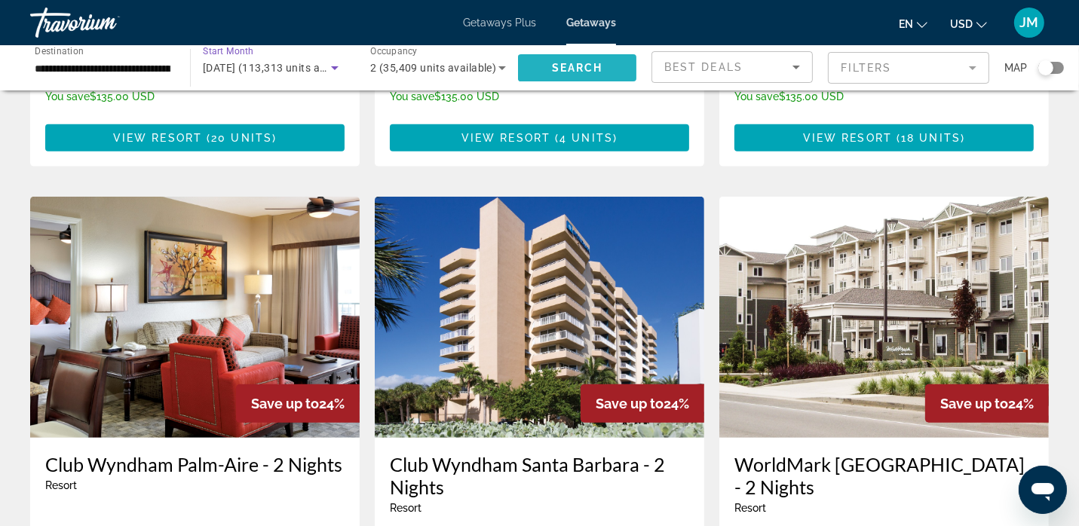
click at [591, 70] on span "Search" at bounding box center [577, 68] width 51 height 12
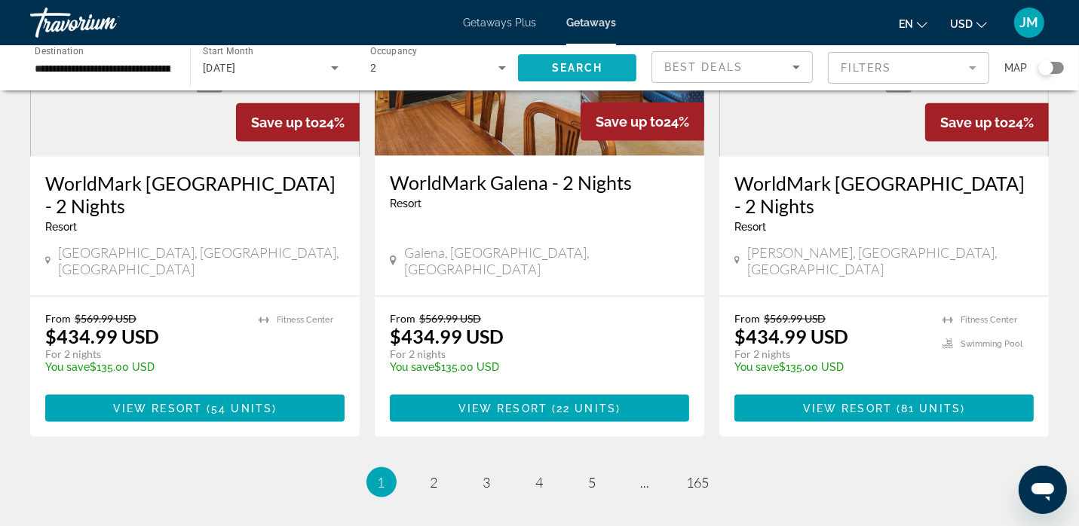
scroll to position [1888, 0]
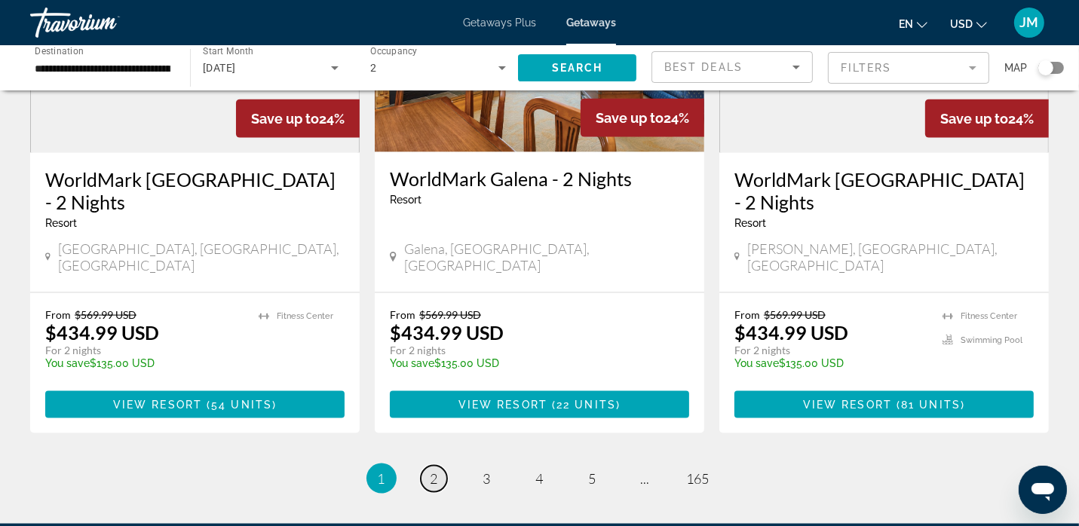
click at [435, 466] on link "page 2" at bounding box center [434, 479] width 26 height 26
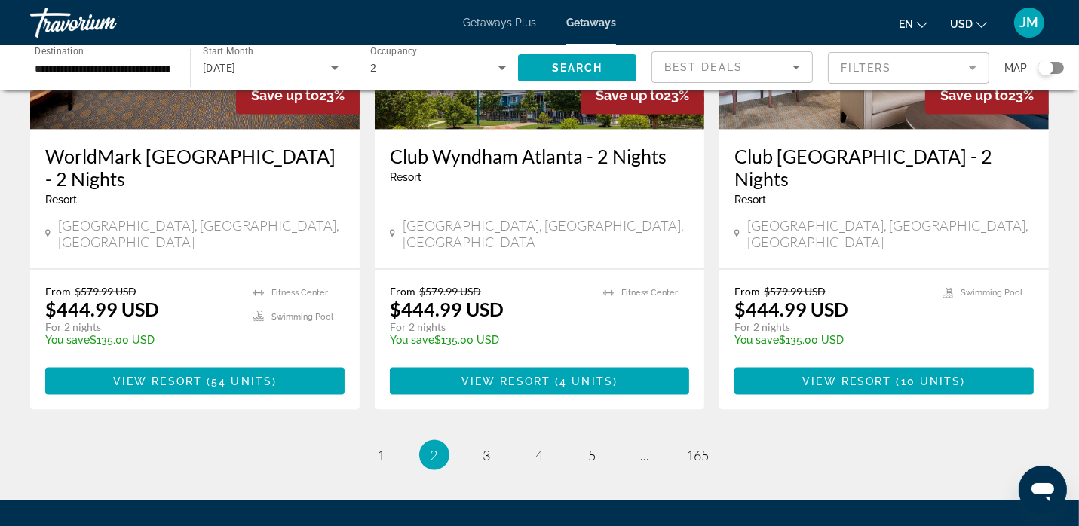
scroll to position [1940, 0]
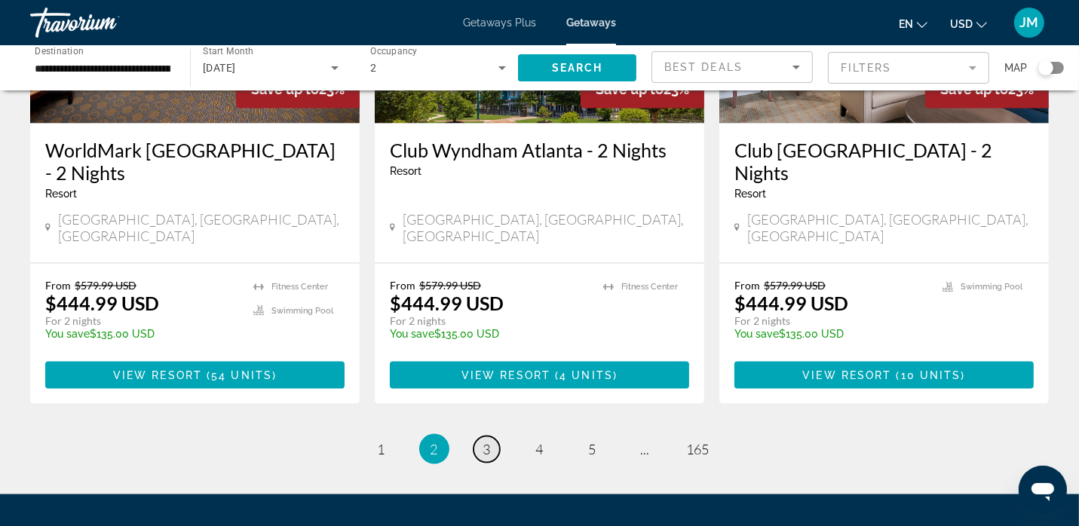
click at [493, 436] on link "page 3" at bounding box center [486, 449] width 26 height 26
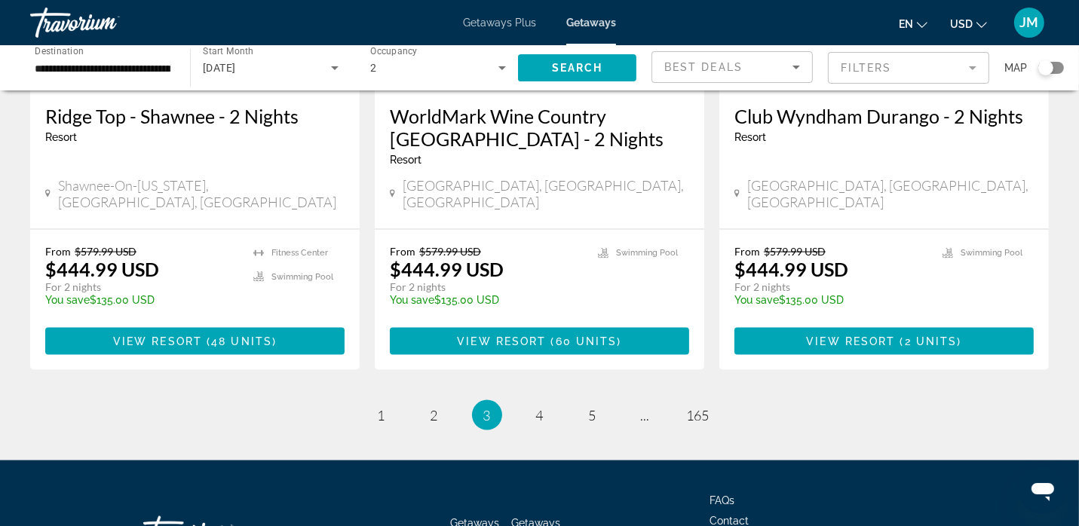
scroll to position [1952, 0]
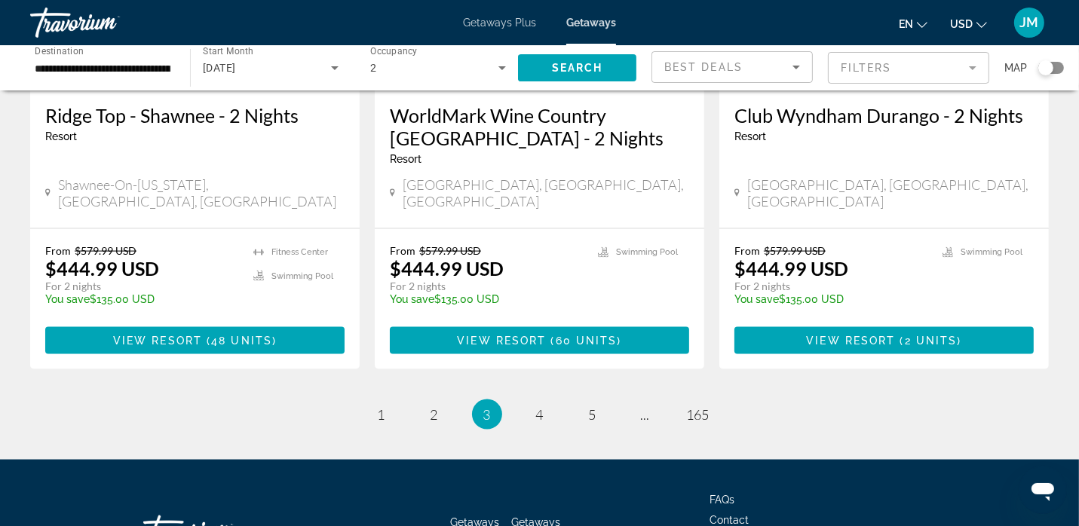
click at [547, 400] on li "page 4" at bounding box center [540, 415] width 30 height 30
click at [544, 400] on li "page 4" at bounding box center [540, 415] width 30 height 30
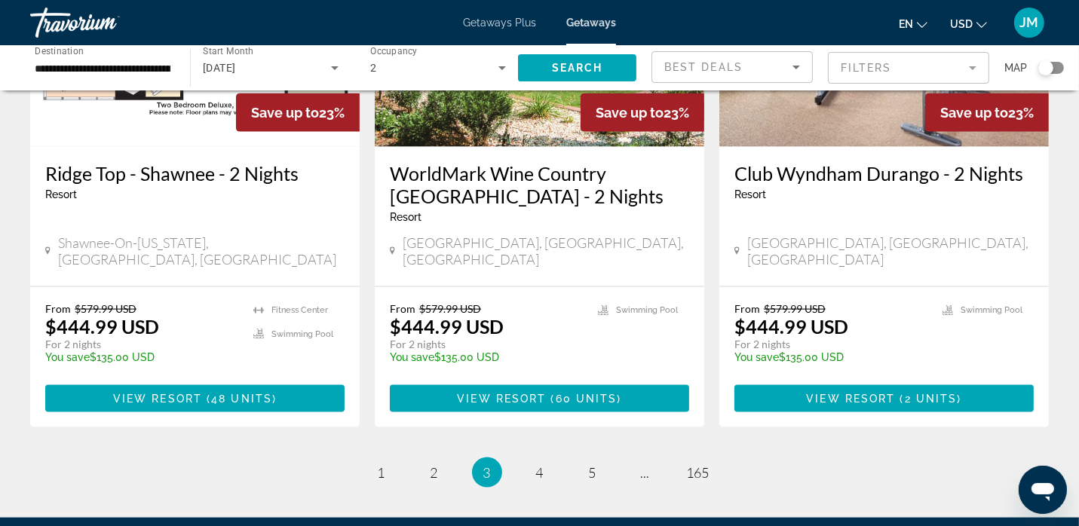
scroll to position [2002, 0]
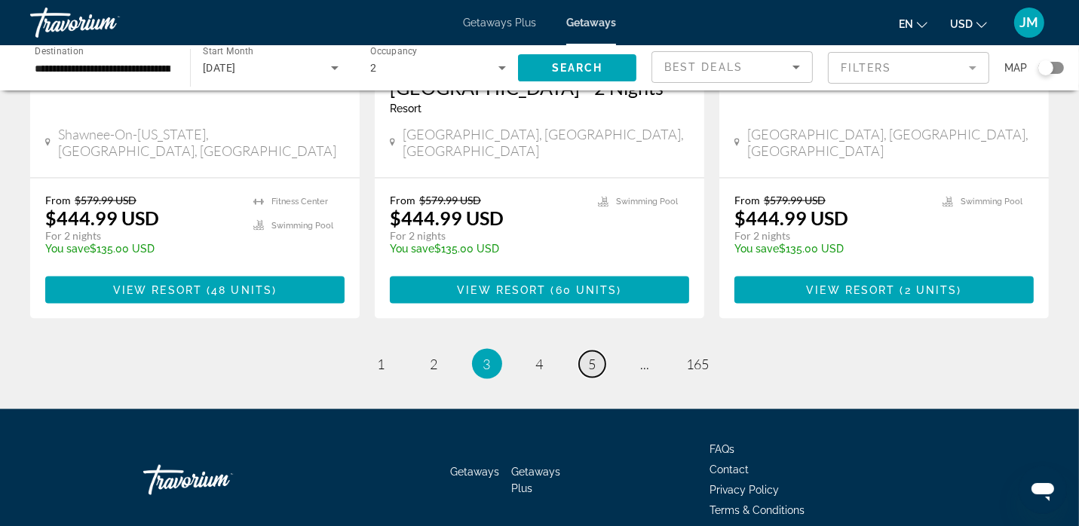
click at [599, 351] on link "page 5" at bounding box center [592, 364] width 26 height 26
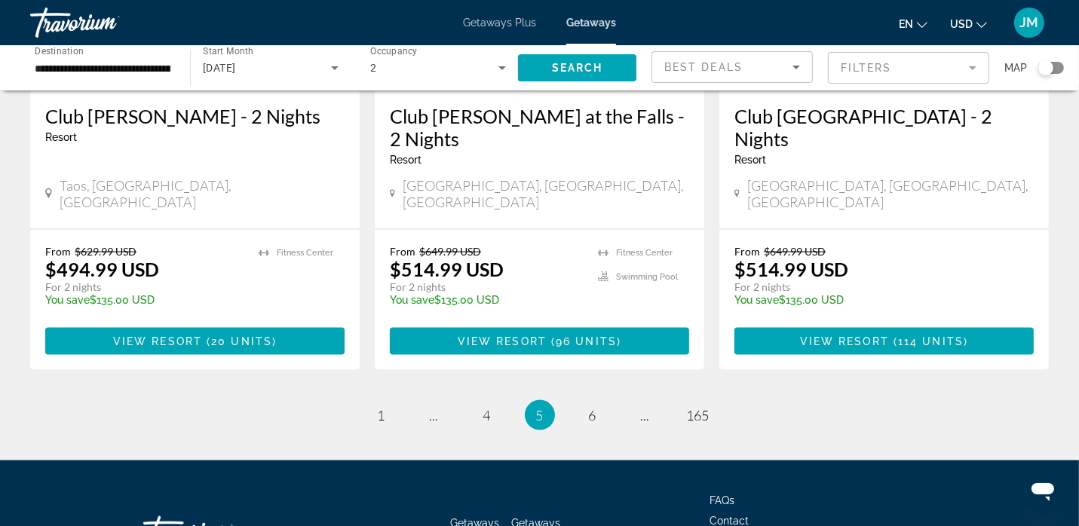
scroll to position [1962, 0]
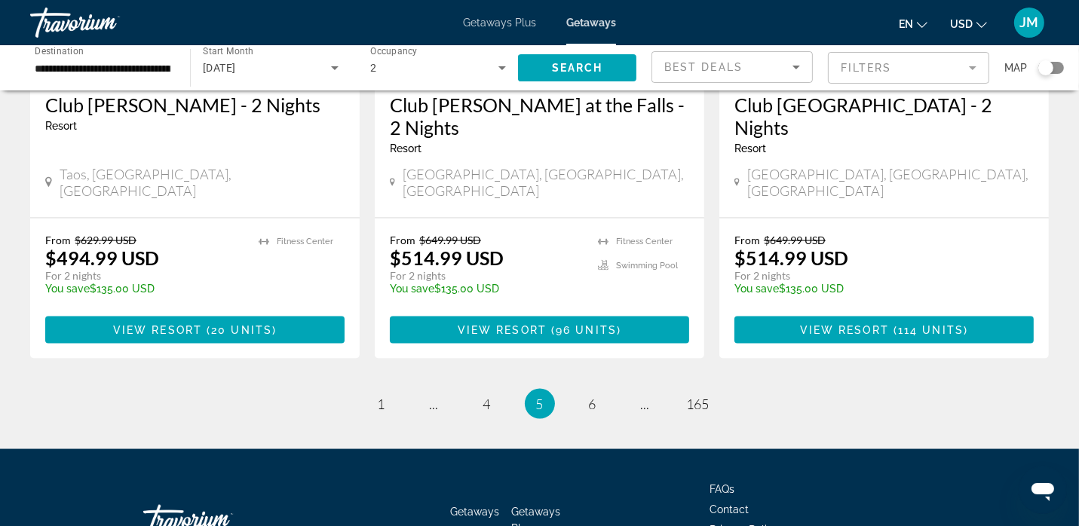
click at [599, 391] on link "page 6" at bounding box center [592, 404] width 26 height 26
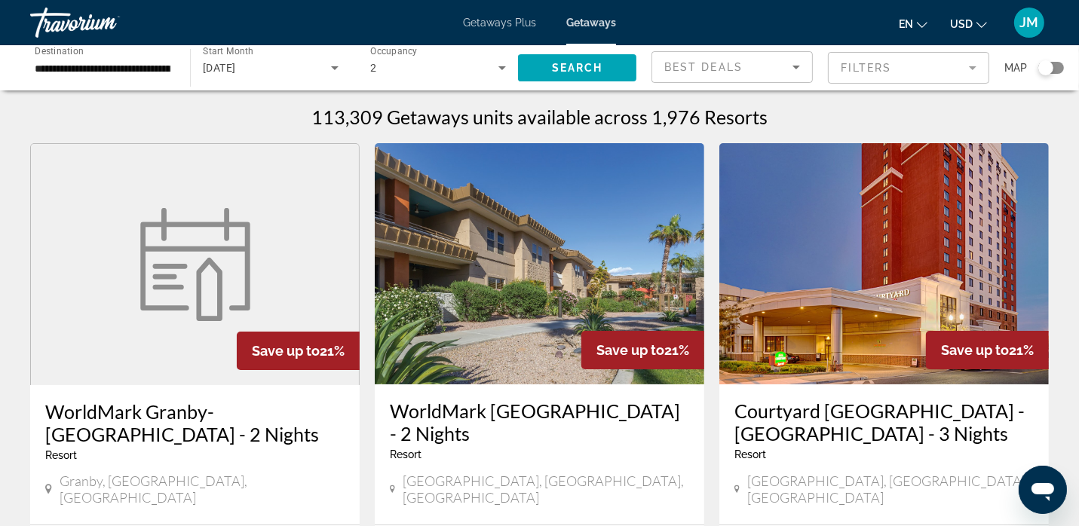
click at [587, 27] on span "Getaways" at bounding box center [591, 23] width 50 height 12
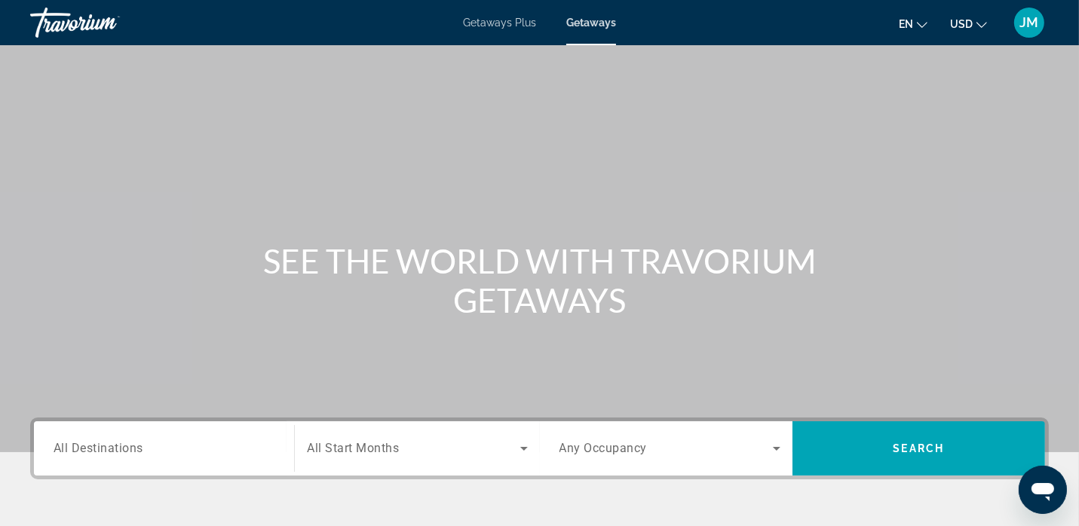
click at [920, 30] on button "en English Español Français Italiano Português русский" at bounding box center [913, 24] width 29 height 22
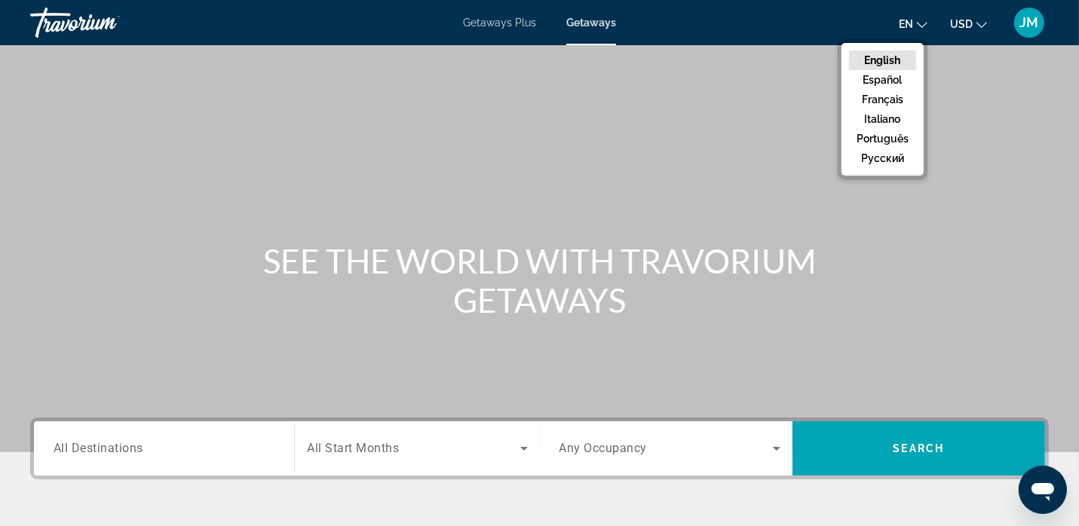
click at [983, 24] on icon "Change currency" at bounding box center [981, 25] width 11 height 11
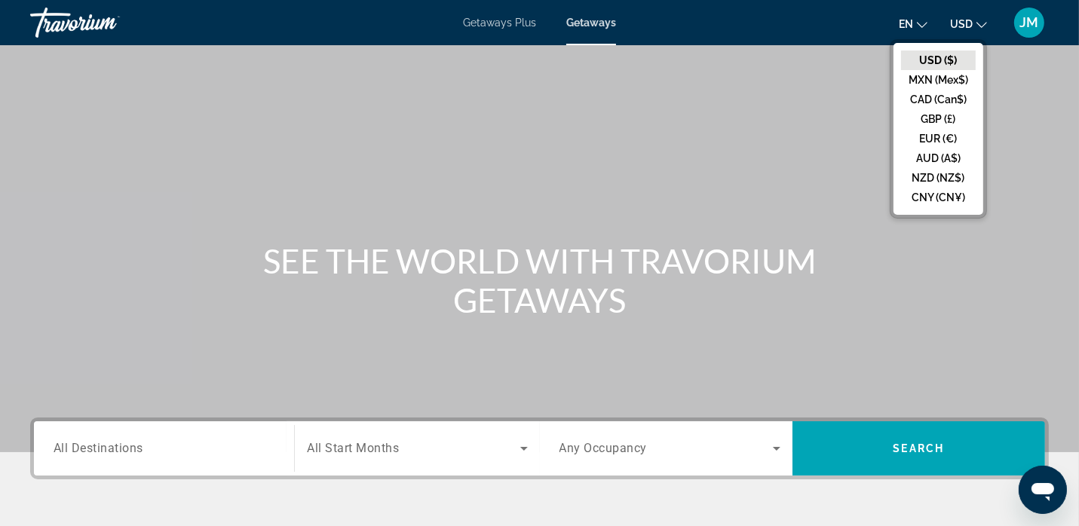
click at [1032, 30] on div "JM" at bounding box center [1029, 23] width 30 height 30
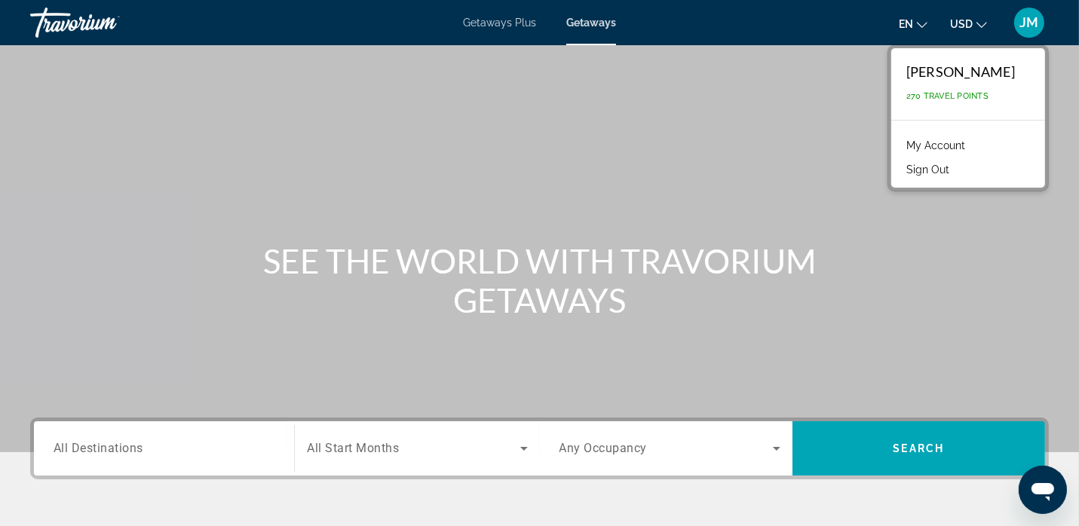
click at [832, 214] on div "Main content" at bounding box center [539, 226] width 1079 height 452
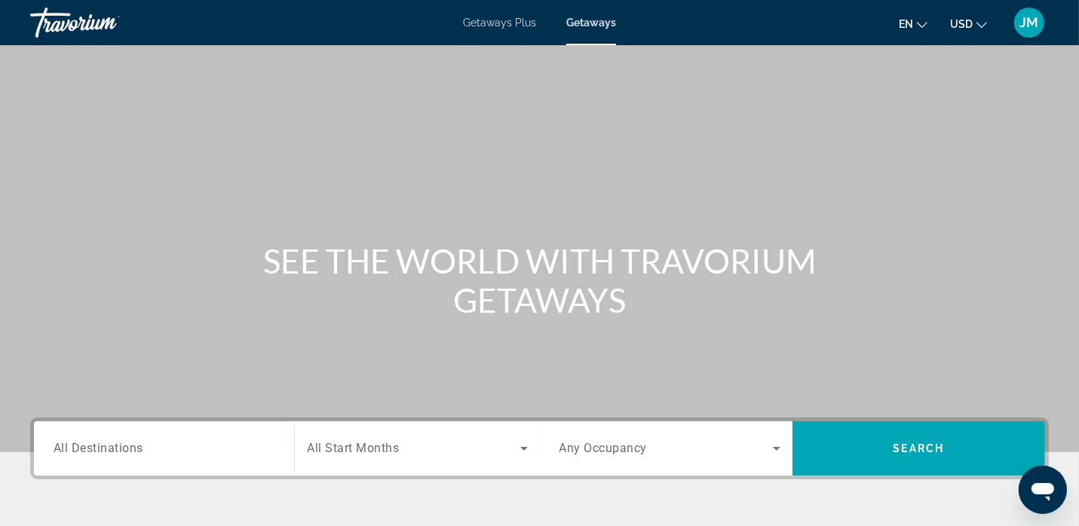
click at [733, 350] on div "Main content" at bounding box center [539, 226] width 1079 height 452
click at [829, 95] on div "Main content" at bounding box center [539, 226] width 1079 height 452
